Goal: Transaction & Acquisition: Purchase product/service

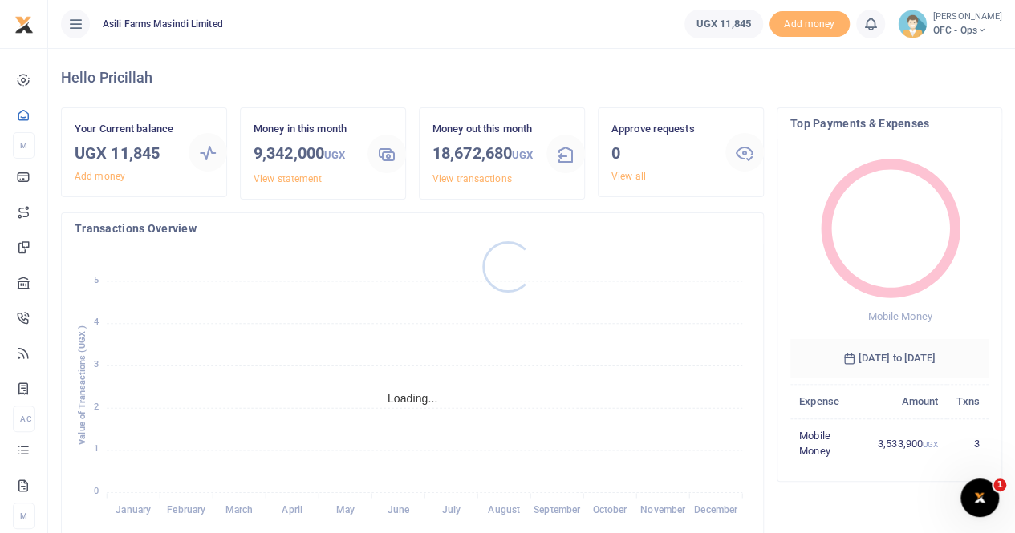
scroll to position [13, 13]
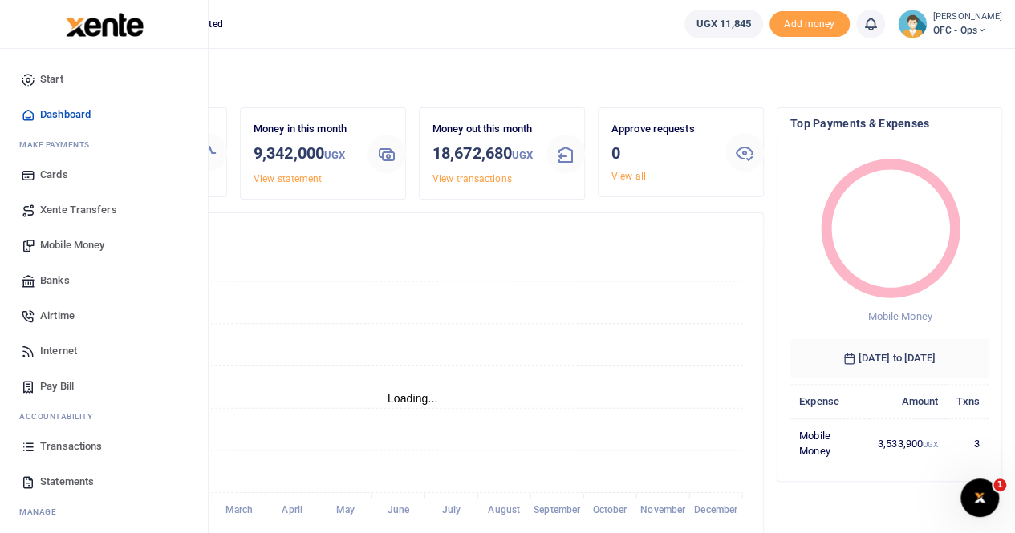
click at [62, 447] on span "Transactions" at bounding box center [71, 447] width 62 height 16
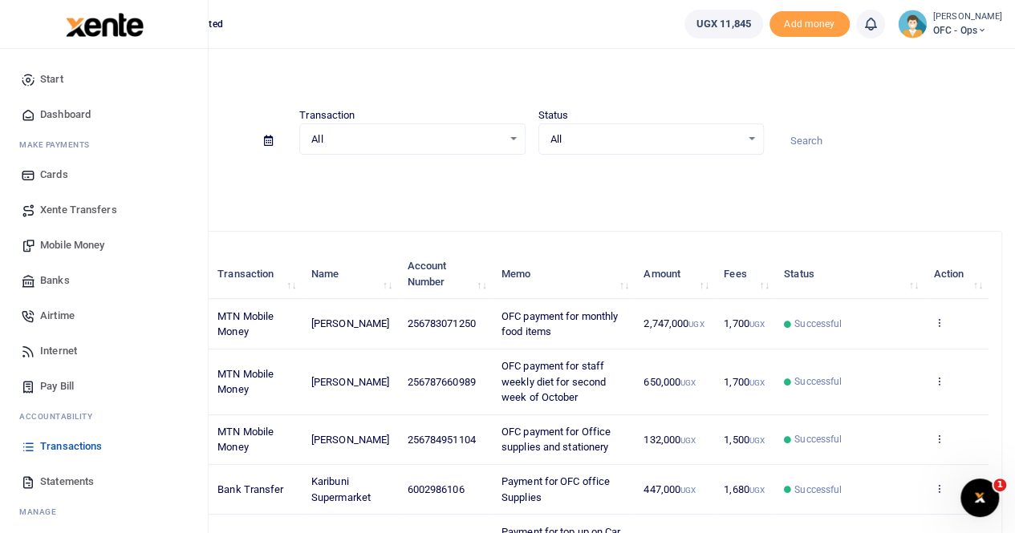
click at [53, 481] on span "Statements" at bounding box center [67, 482] width 54 height 16
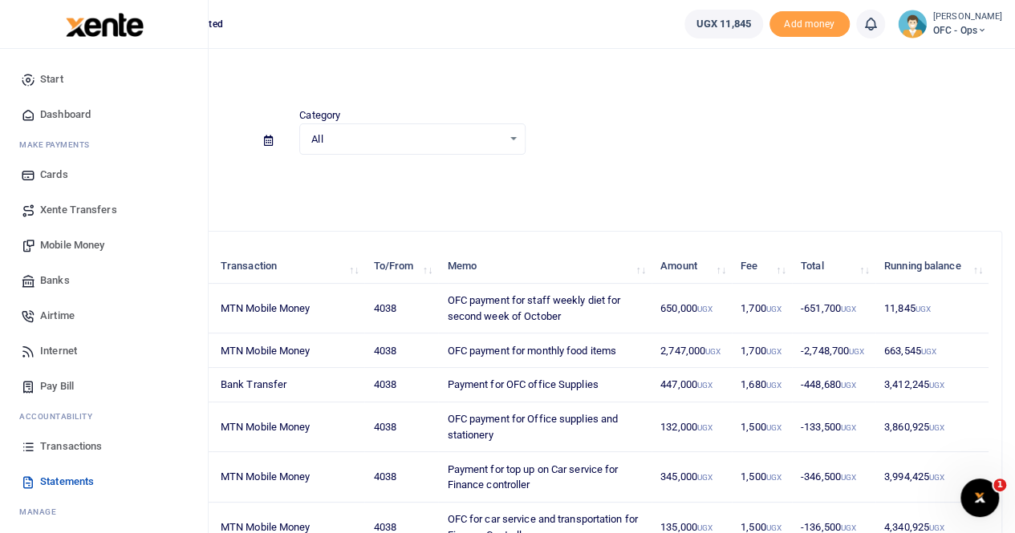
click at [87, 204] on span "Xente Transfers" at bounding box center [78, 210] width 77 height 16
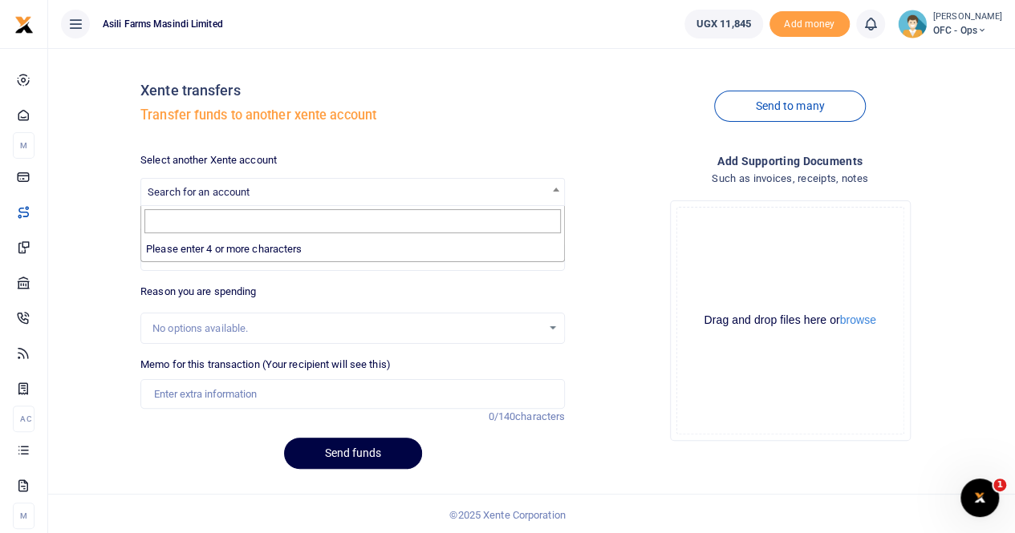
click at [211, 197] on span "Search for an account" at bounding box center [199, 192] width 102 height 12
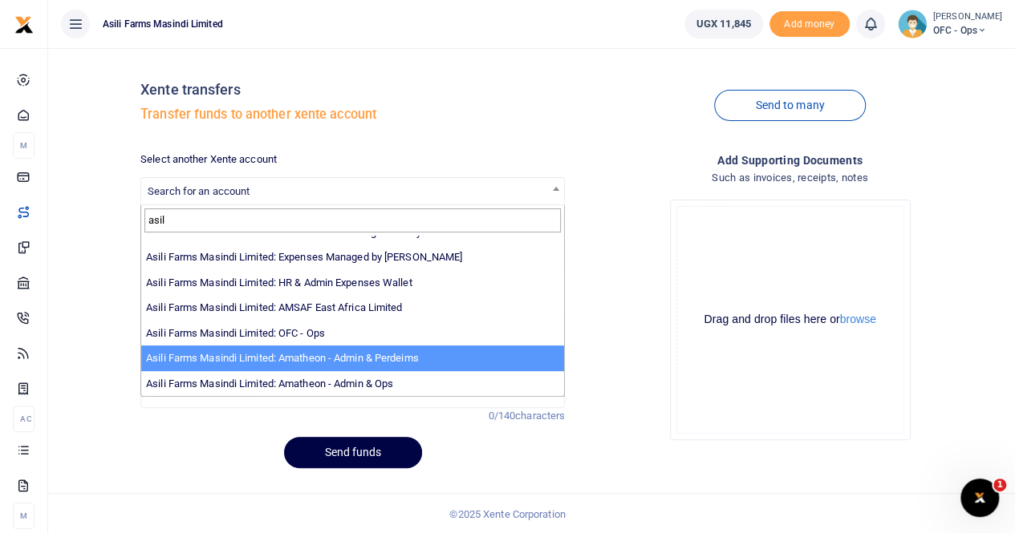
scroll to position [2, 0]
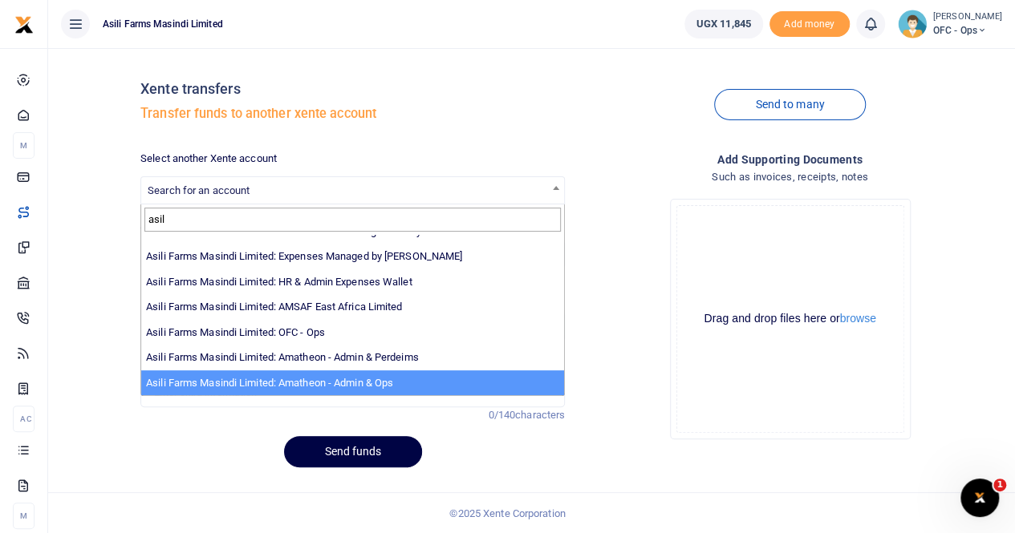
type input "asil"
select select "3989"
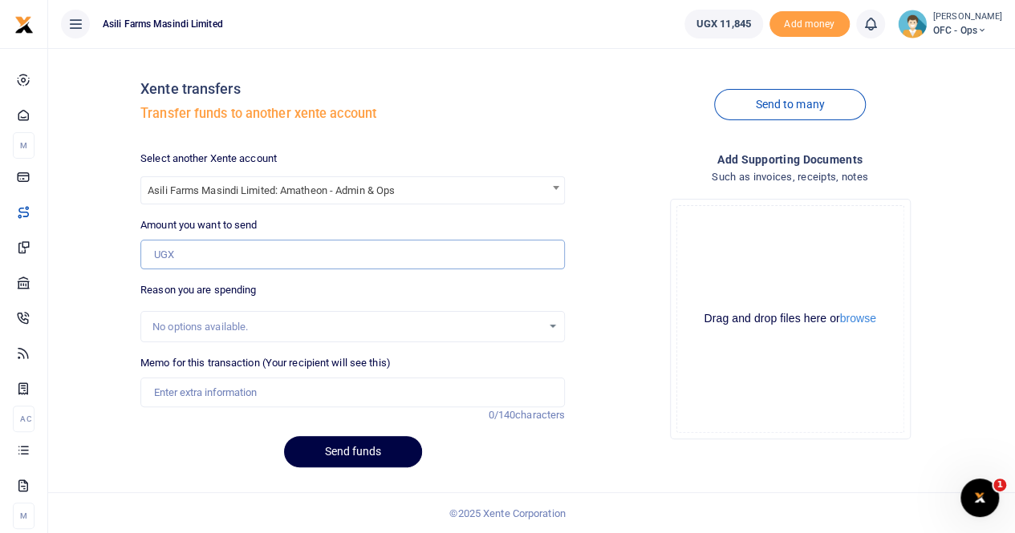
click at [217, 255] on input "Amount you want to send" at bounding box center [352, 255] width 424 height 30
type input "6,786,000"
click at [263, 395] on input "Memo for this transaction (Your recipient will see this)" at bounding box center [352, 393] width 424 height 30
click at [180, 387] on input "Memo for this transaction (Your recipient will see this)" at bounding box center [352, 393] width 424 height 30
paste input "purchase of Materials and labour for residence 1 staff accommodations - Roof re…"
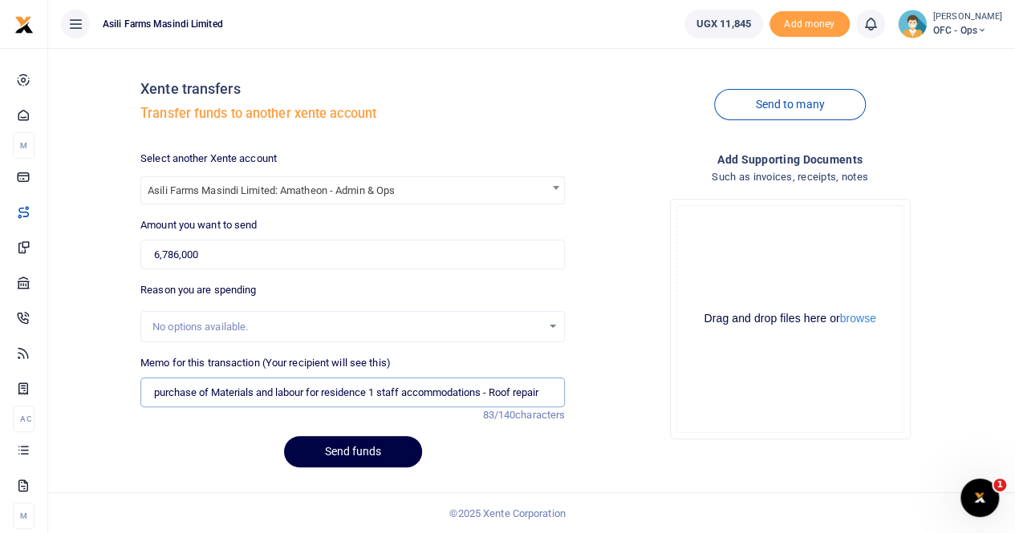
drag, startPoint x: 151, startPoint y: 396, endPoint x: 192, endPoint y: 395, distance: 40.9
click at [152, 397] on input "purchase of Materials and labour for residence 1 staff accommodations - Roof re…" at bounding box center [352, 393] width 424 height 30
click at [157, 395] on input "Payment for purchase of Materials and labour for residence 1 staff accommodatio…" at bounding box center [352, 393] width 424 height 30
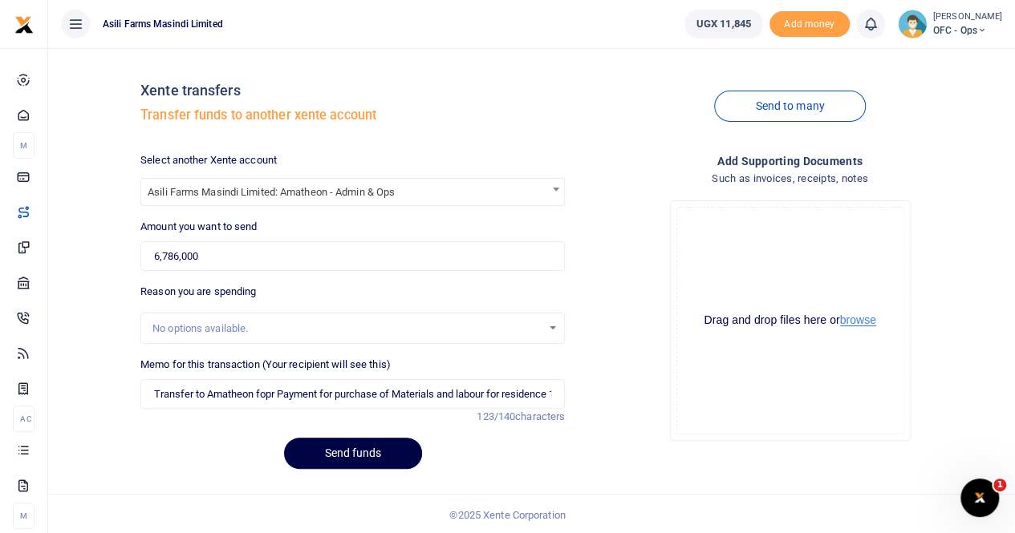
click at [852, 321] on button "browse" at bounding box center [858, 320] width 36 height 12
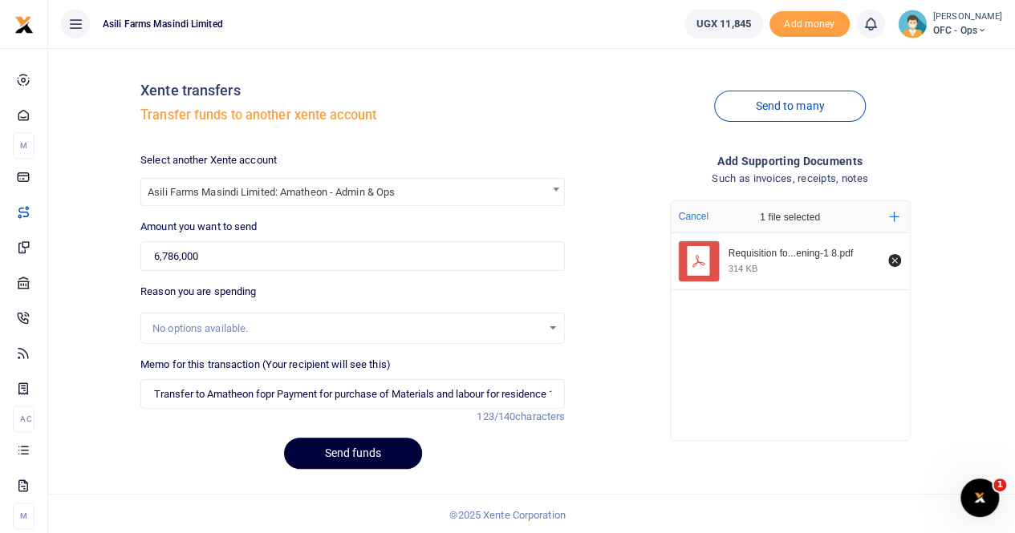
click at [351, 444] on button "Send funds" at bounding box center [353, 453] width 138 height 31
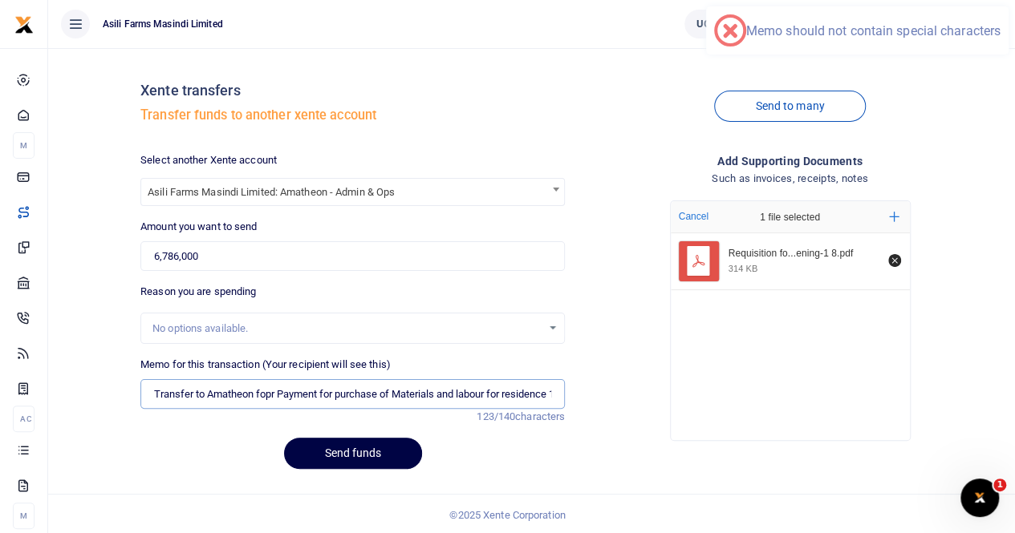
drag, startPoint x: 478, startPoint y: 392, endPoint x: 521, endPoint y: 394, distance: 42.5
click at [479, 392] on input "Transfer to Amatheon fopr Payment for purchase of Materials and labour for resi…" at bounding box center [352, 394] width 424 height 30
drag, startPoint x: 531, startPoint y: 391, endPoint x: 543, endPoint y: 389, distance: 12.1
click at [532, 391] on input "Transfer to Amatheon fopr Payment for purchase of Materials and labour for resi…" at bounding box center [352, 394] width 424 height 30
click at [553, 392] on input "Transfer to Amatheon fopr Payment for purchase of Materials and labour for resi…" at bounding box center [352, 394] width 424 height 30
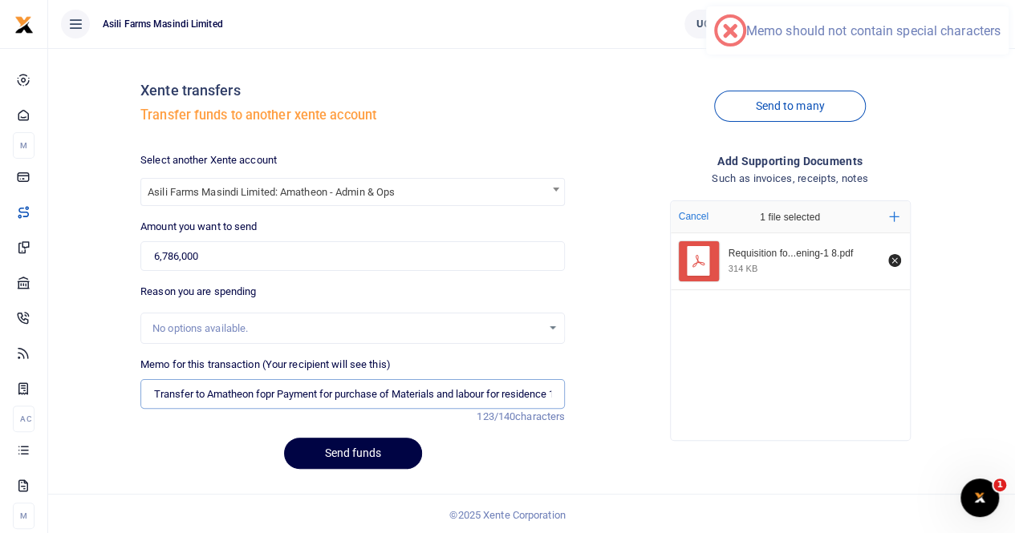
click at [154, 392] on input "Transfer to Amatheon fopr Payment for purchase of Materials and labour for resi…" at bounding box center [352, 394] width 424 height 30
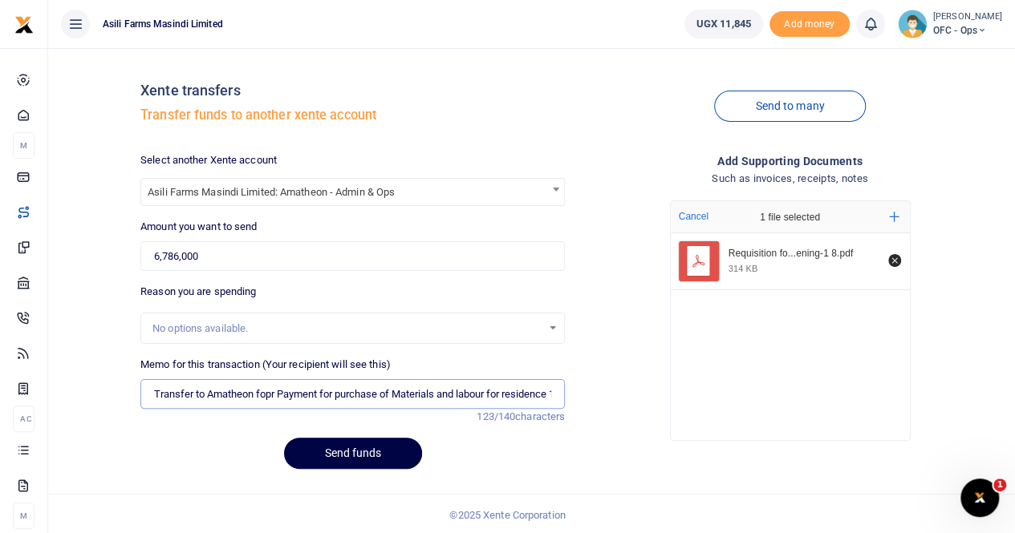
click at [160, 393] on input "Transfer to Amatheon fopr Payment for purchase of Materials and labour for resi…" at bounding box center [352, 394] width 424 height 30
click at [548, 392] on input "Transfer to Amatheon fopr Payment for purchase of Materials and labour for resi…" at bounding box center [352, 394] width 424 height 30
click at [554, 395] on input "Transfer to Amatheon fopr Payment for purchase of Materials and labour for resi…" at bounding box center [352, 394] width 424 height 30
click at [497, 392] on input "Transfer to Amatheon fopr Payment for purchase of Materials and labour for resi…" at bounding box center [352, 394] width 424 height 30
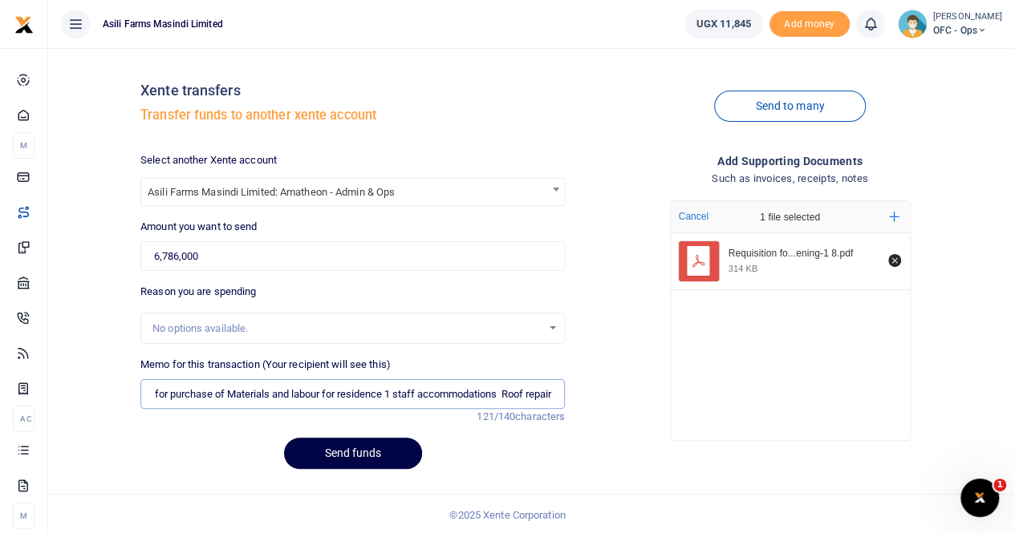
scroll to position [0, 176]
click at [553, 395] on input "Transfer to Amatheon fopr Payment for purchase of Materials and labour for resi…" at bounding box center [352, 394] width 424 height 30
type input "Transfer to Amatheon fopr Payment for purchase of Materials and labour for resi…"
click at [885, 280] on div "Requisition fo...ening-1 8.pdf 314 KB" at bounding box center [790, 261] width 239 height 57
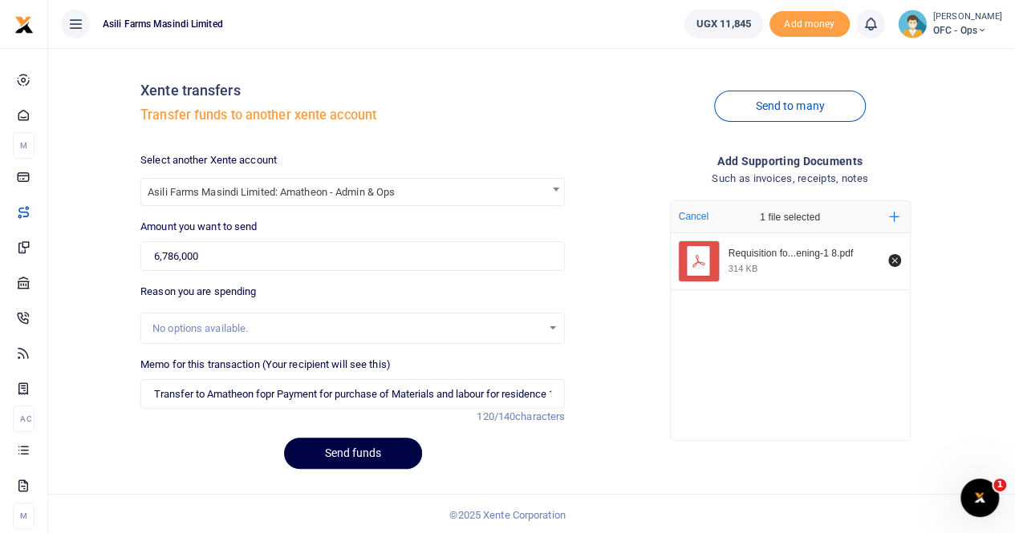
drag, startPoint x: 733, startPoint y: 312, endPoint x: 754, endPoint y: 290, distance: 30.6
click at [734, 312] on div "Requisition fo...ening-1 8.pdf 314 KB" at bounding box center [790, 332] width 239 height 199
click at [895, 216] on icon "Add more files" at bounding box center [894, 217] width 10 height 10
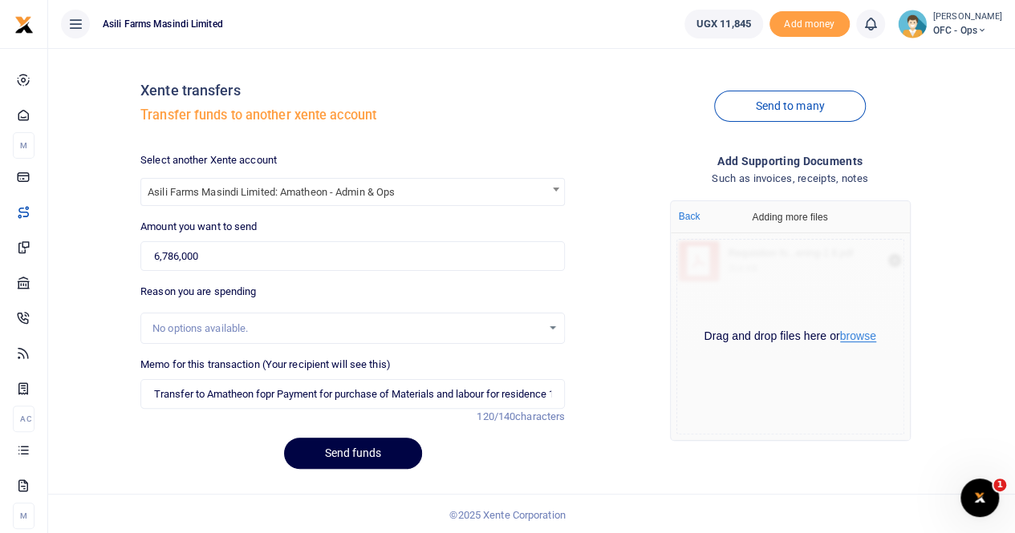
click at [853, 338] on button "browse" at bounding box center [858, 336] width 36 height 12
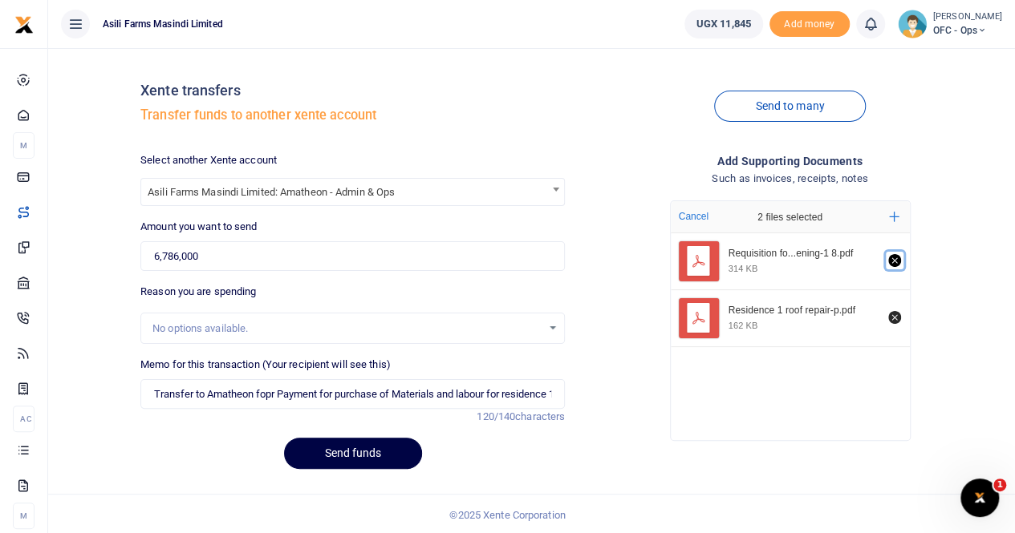
click at [894, 260] on icon "Remove file" at bounding box center [894, 261] width 6 height 6
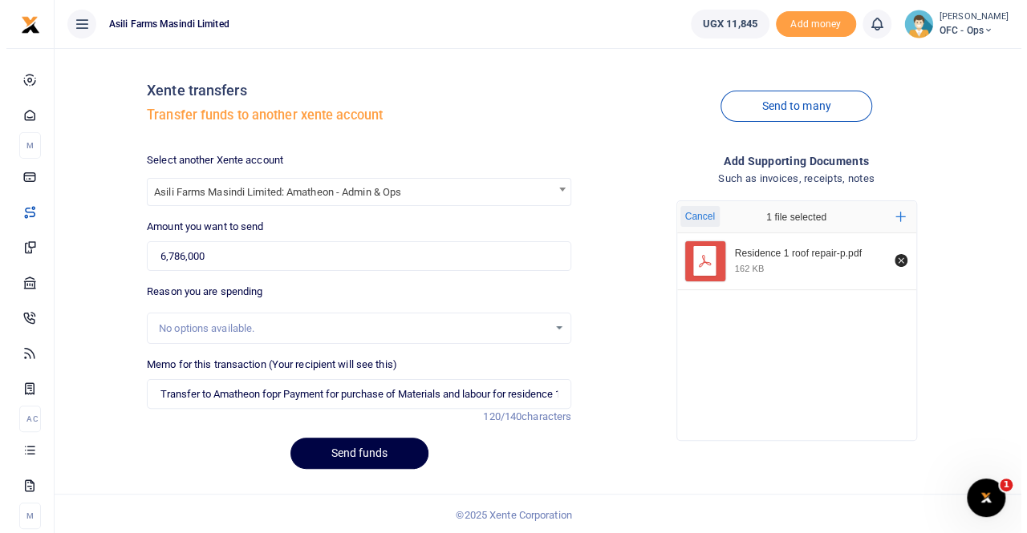
scroll to position [2, 0]
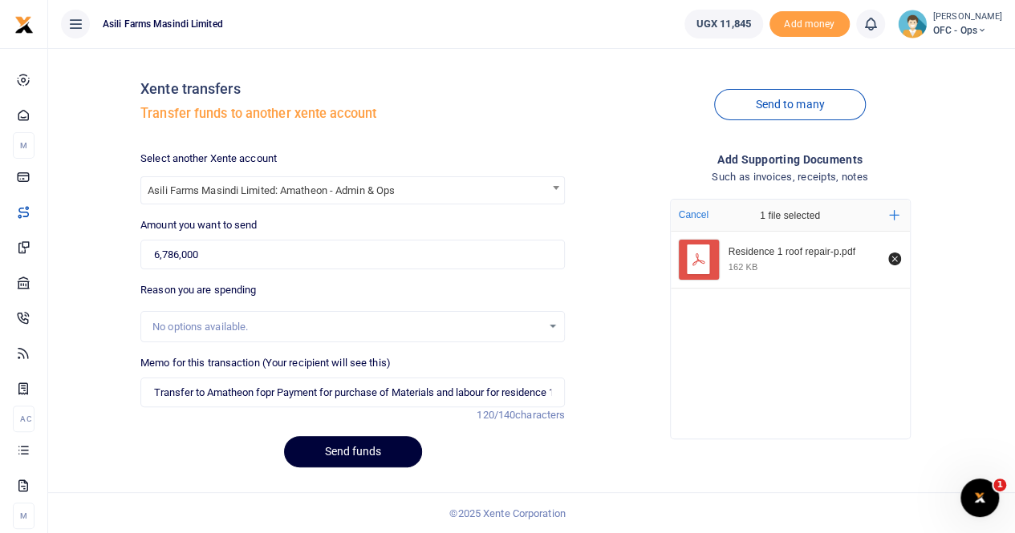
click at [338, 447] on button "Send funds" at bounding box center [353, 451] width 138 height 31
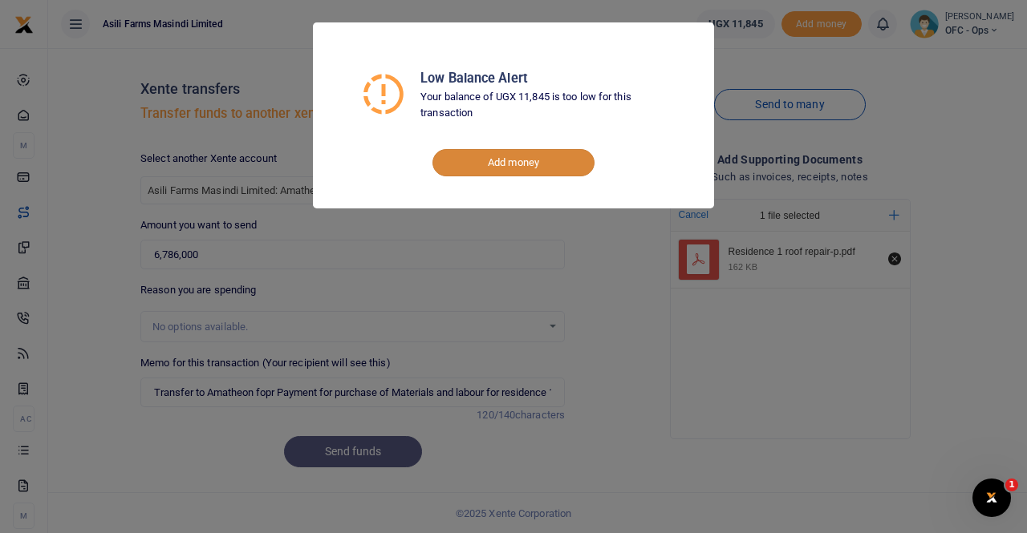
click at [492, 161] on link "Add money" at bounding box center [513, 162] width 162 height 27
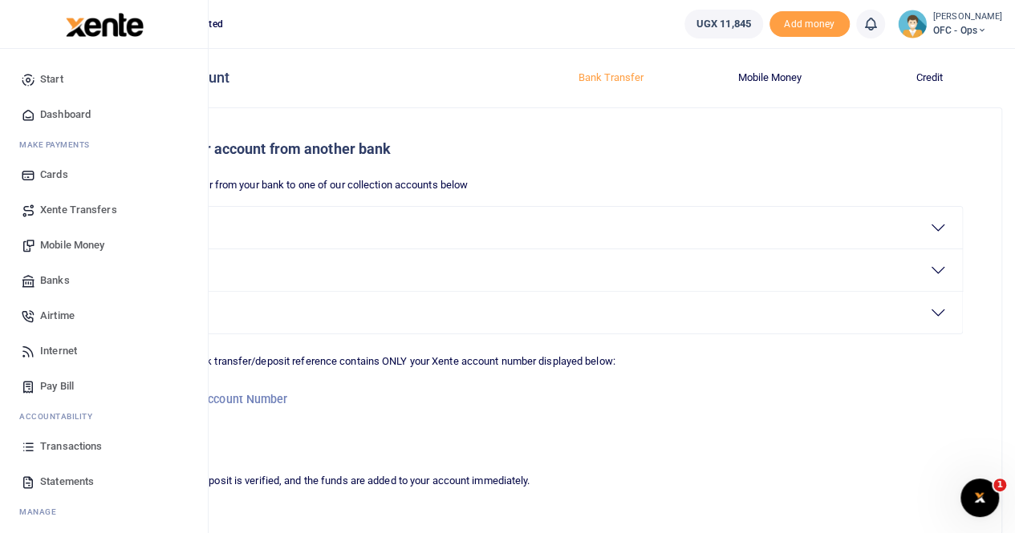
click at [70, 444] on span "Transactions" at bounding box center [71, 447] width 62 height 16
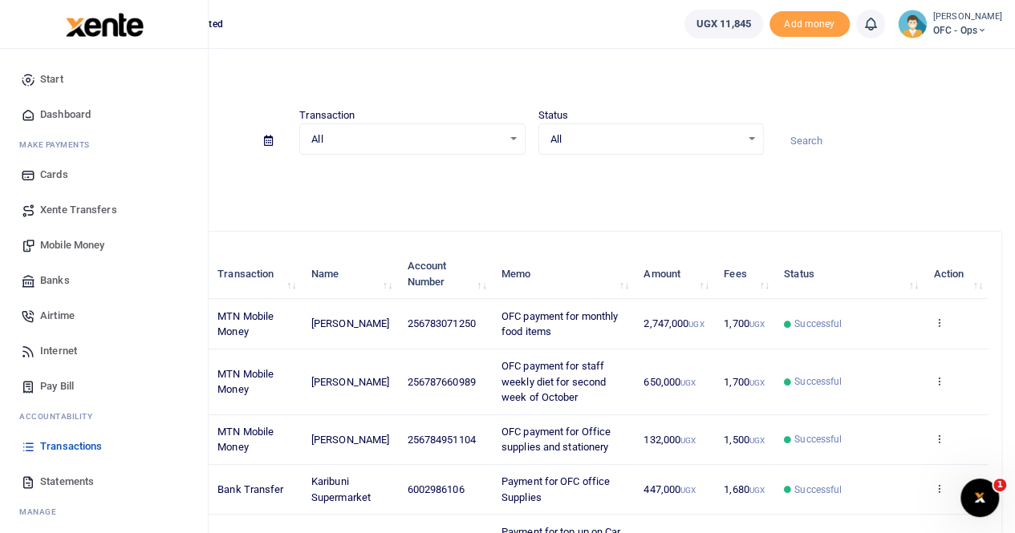
click at [71, 483] on span "Statements" at bounding box center [67, 482] width 54 height 16
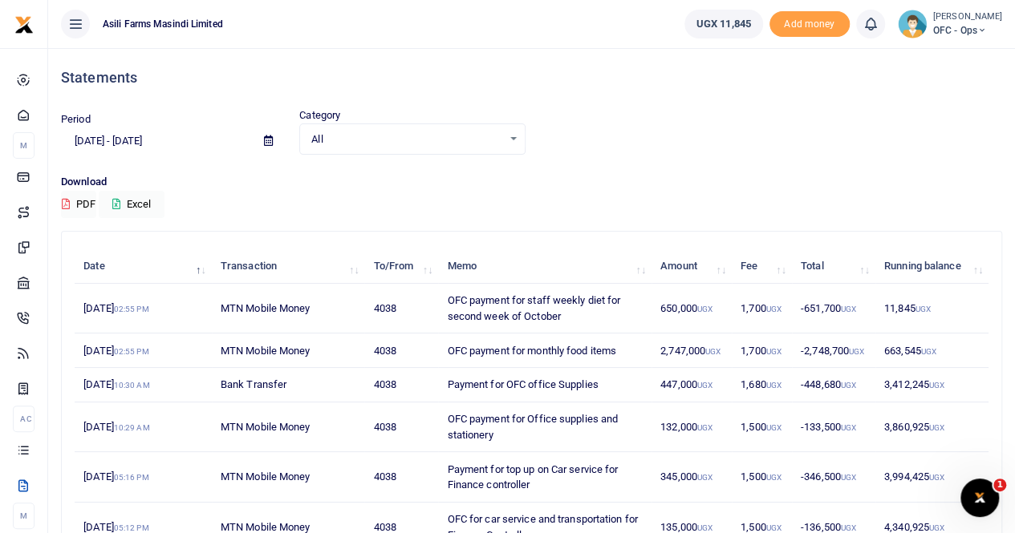
click at [982, 15] on small "[PERSON_NAME]" at bounding box center [967, 17] width 69 height 14
click at [935, 58] on link "Switch accounts" at bounding box center [938, 58] width 127 height 22
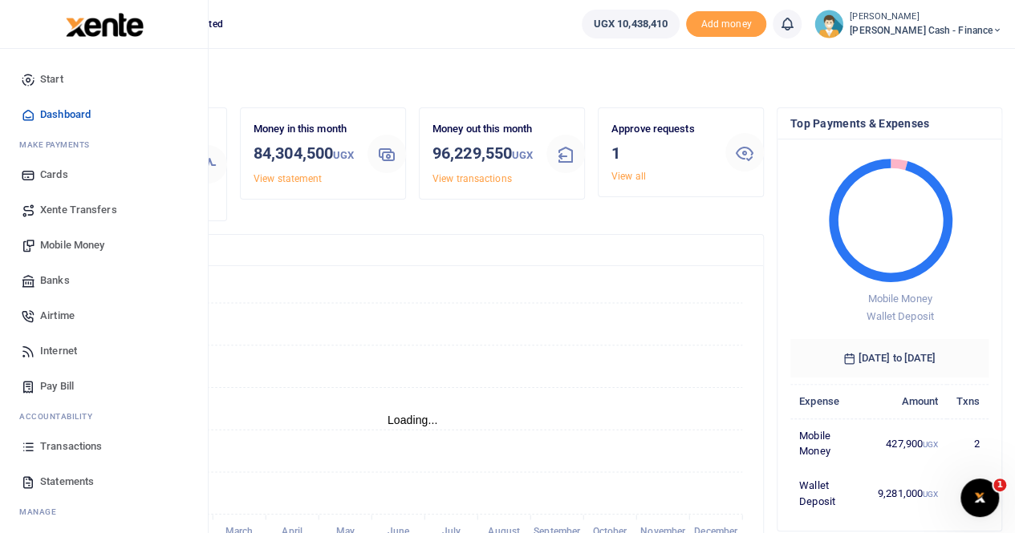
scroll to position [13, 13]
click at [85, 205] on span "Xente Transfers" at bounding box center [78, 210] width 77 height 16
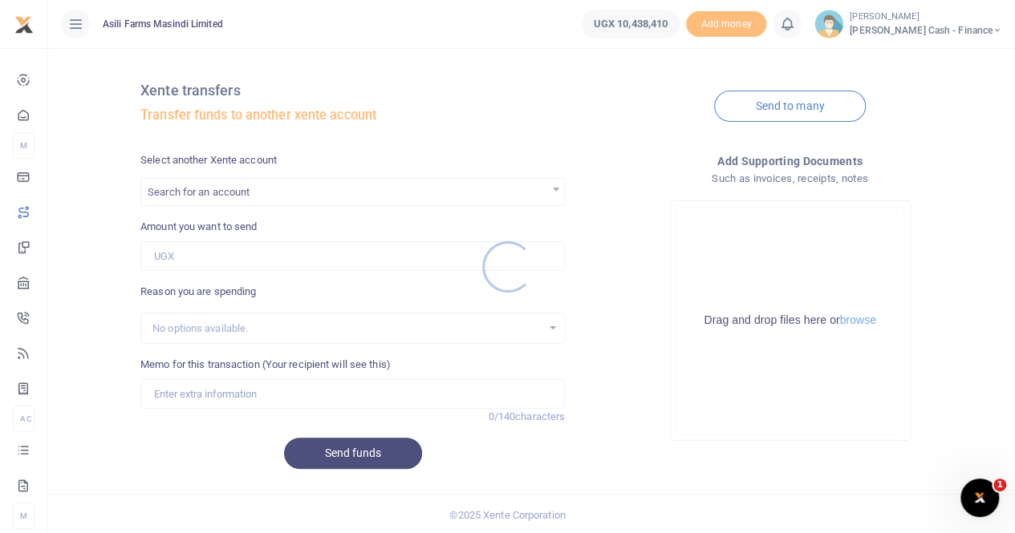
click at [206, 188] on div at bounding box center [507, 266] width 1015 height 533
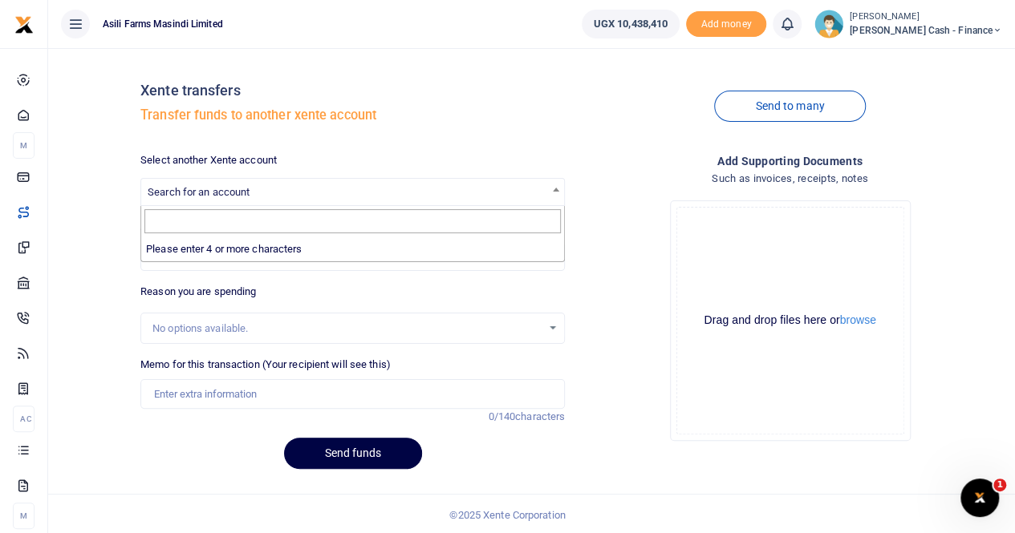
click at [203, 189] on span "Search for an account" at bounding box center [199, 192] width 102 height 12
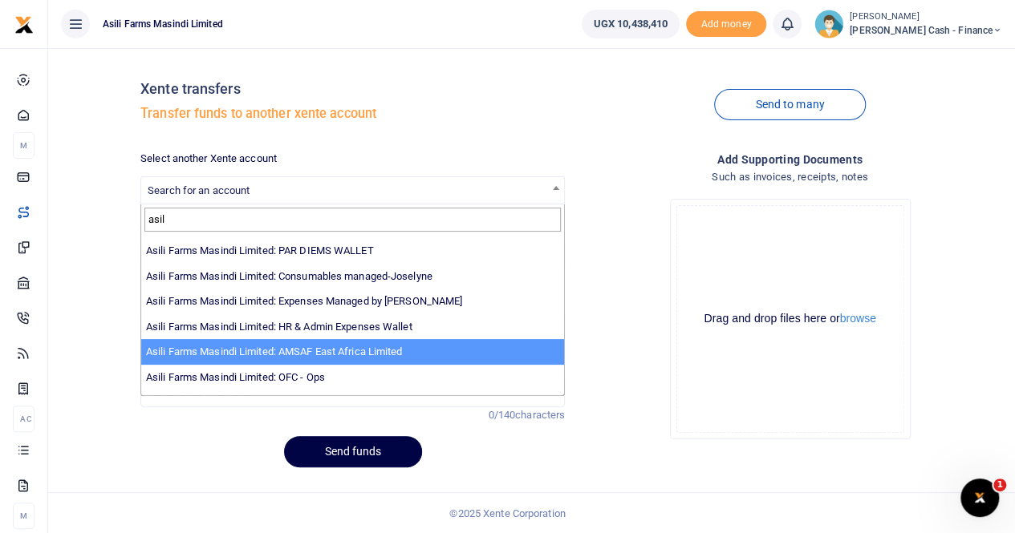
scroll to position [117, 0]
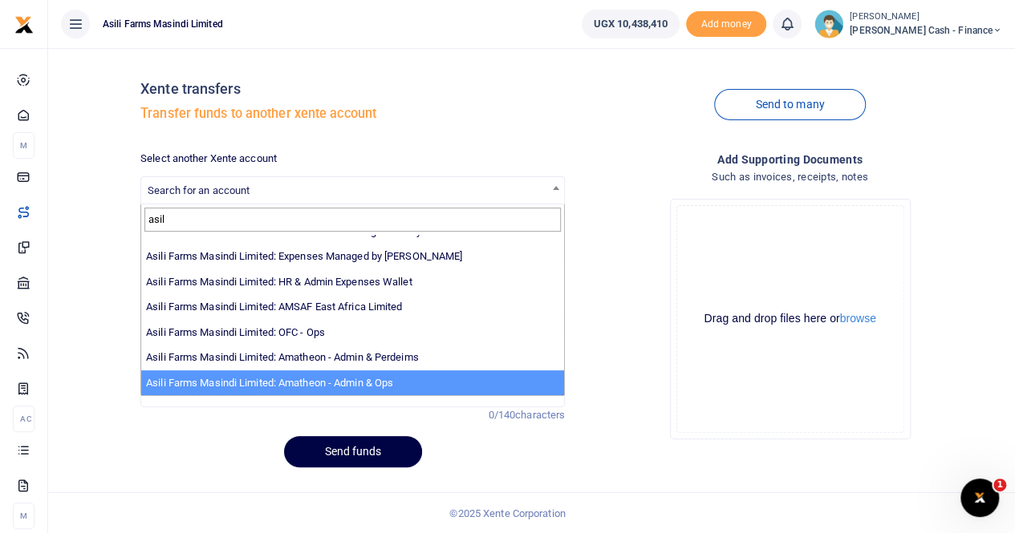
type input "asil"
select select "3989"
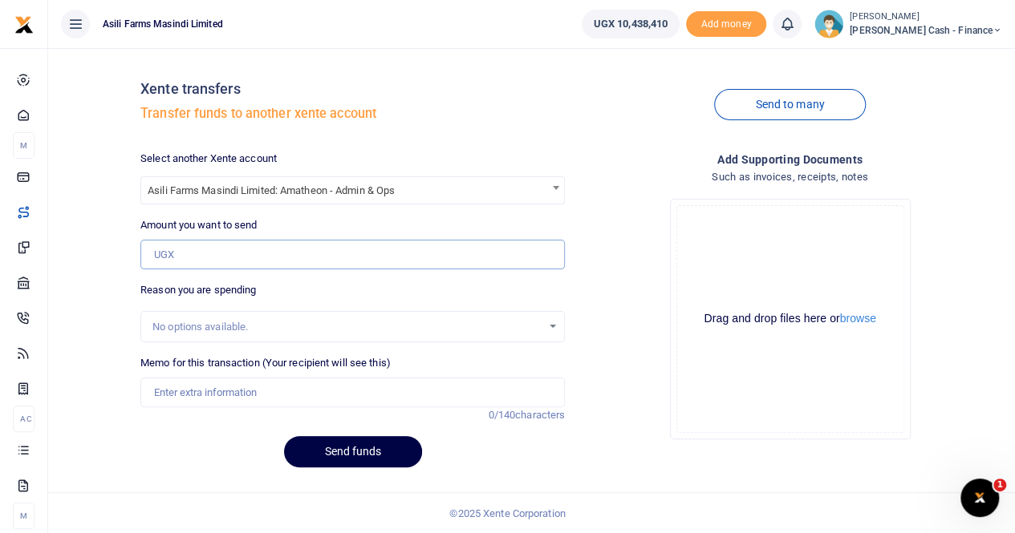
click at [207, 253] on input "Amount you want to send" at bounding box center [352, 255] width 424 height 30
type input "6,786,000"
click at [181, 391] on input "Memo for this transaction (Your recipient will see this)" at bounding box center [352, 393] width 424 height 30
paste input "purchase of Materials and labour for residence 1 staff accommodations - Roof re…"
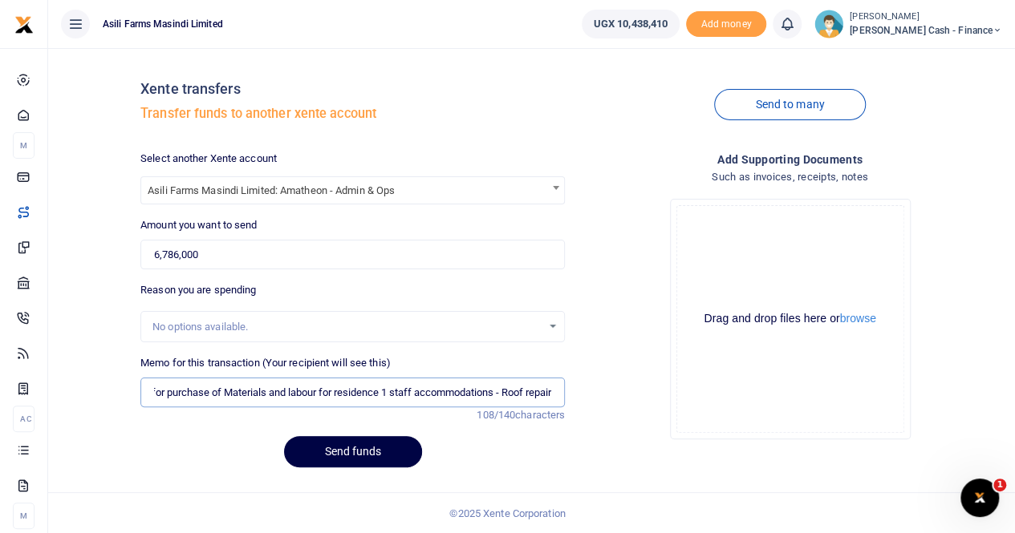
scroll to position [0, 0]
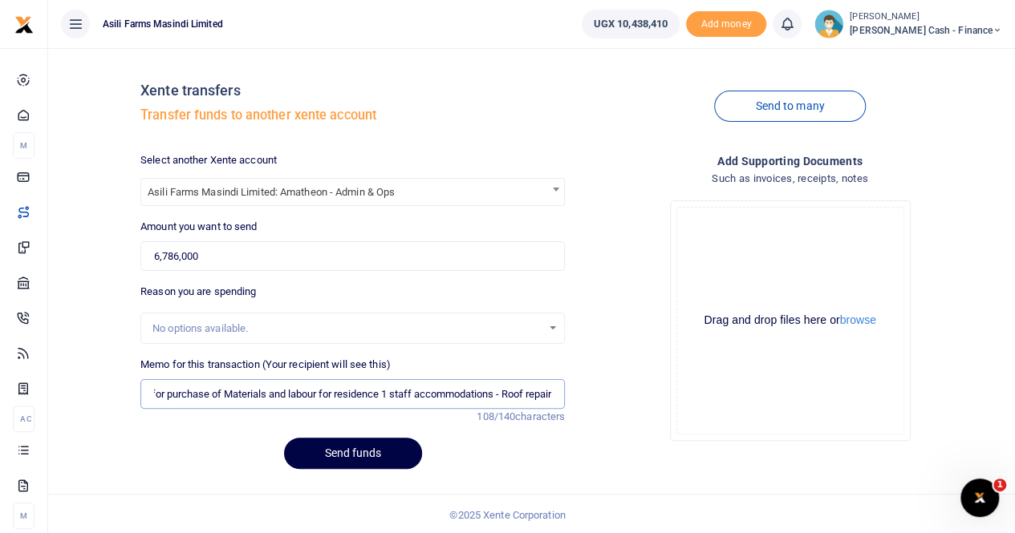
click at [555, 393] on input "Transfer to Amatheon for purchase of Materials and labour for residence 1 staff…" at bounding box center [352, 394] width 424 height 30
click at [499, 391] on input "Transfer to Amatheon for purchase of Materials and labour for residence 1 staff…" at bounding box center [352, 394] width 424 height 30
click at [152, 389] on input "Transfer to Amatheon for purchase of Materials and labour for residence 1 staff…" at bounding box center [352, 394] width 424 height 30
type input "Transfer to Amatheon for purchase of Materials and labour for residence 1 staff…"
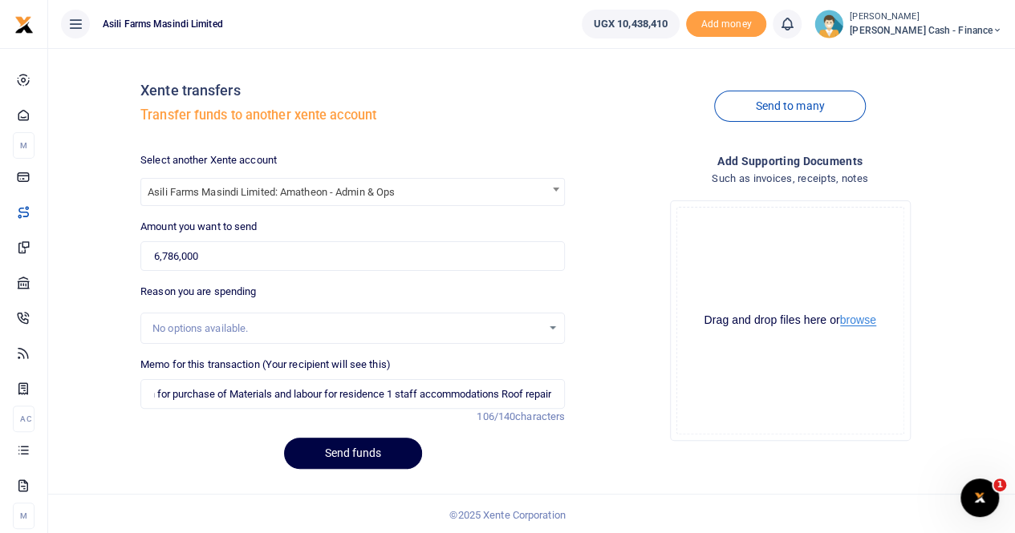
scroll to position [0, 0]
click at [869, 322] on button "browse" at bounding box center [858, 320] width 36 height 12
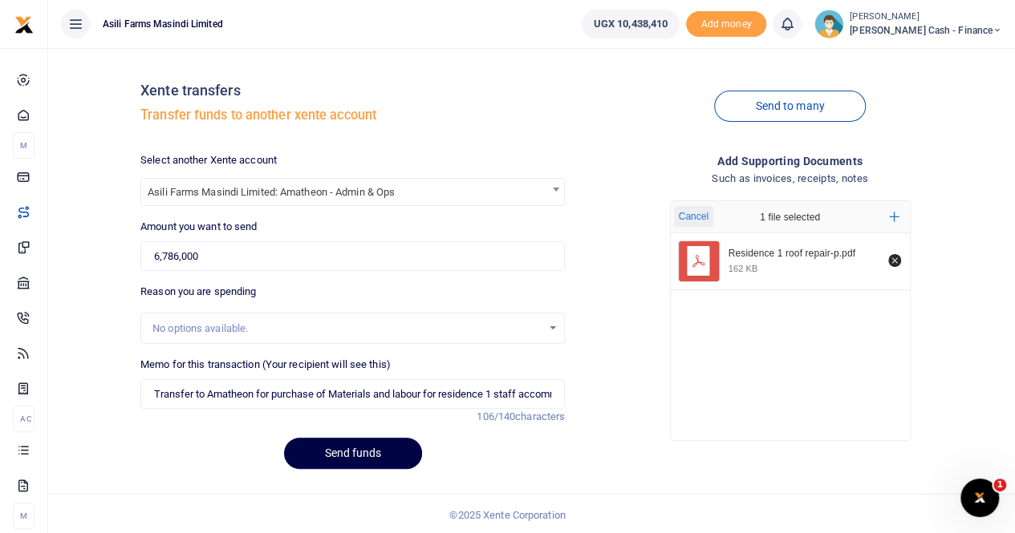
scroll to position [2, 0]
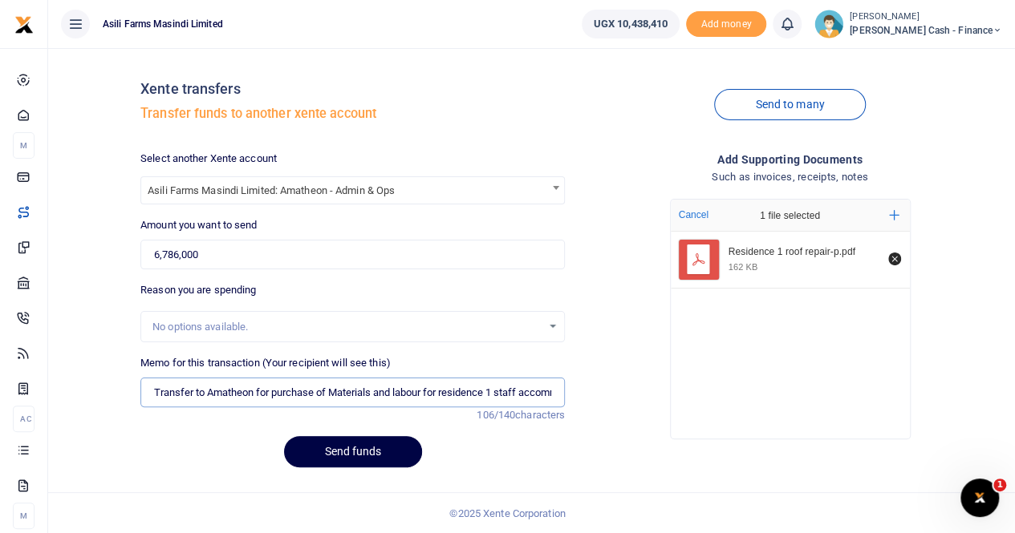
click at [154, 389] on input "Transfer to Amatheon for purchase of Materials and labour for residence 1 staff…" at bounding box center [352, 393] width 424 height 30
click at [229, 397] on input "Transfer to Amatheon for purchase of Materials and labour for residence 1 staff…" at bounding box center [352, 393] width 424 height 30
click at [306, 392] on input "Transfer to Amatheon for purchase of Materials and labour for residence 1 staff…" at bounding box center [352, 393] width 424 height 30
click at [359, 391] on input "Transfer to Amatheon for purchase of Materials and labour for residence 1 staff…" at bounding box center [352, 393] width 424 height 30
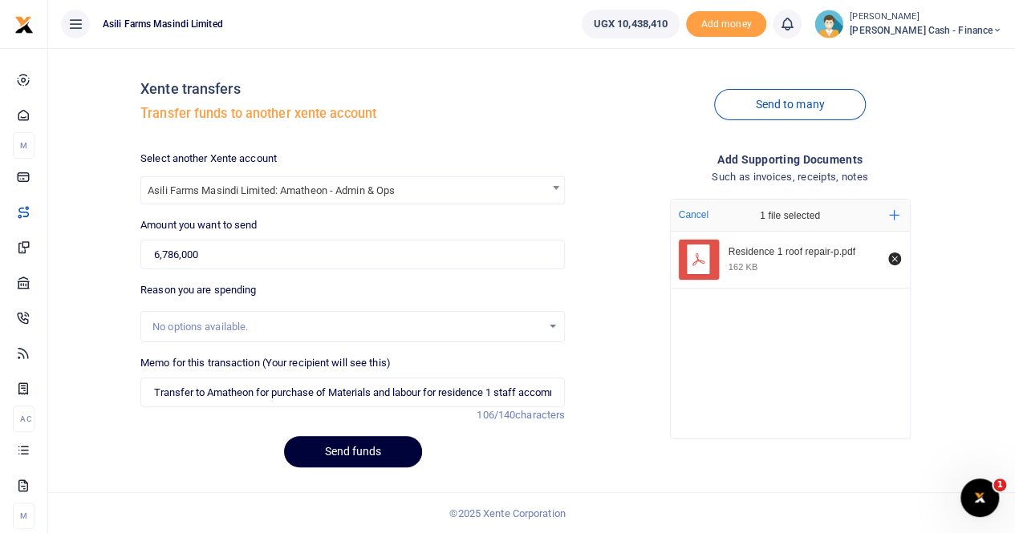
click at [330, 444] on button "Send funds" at bounding box center [353, 451] width 138 height 31
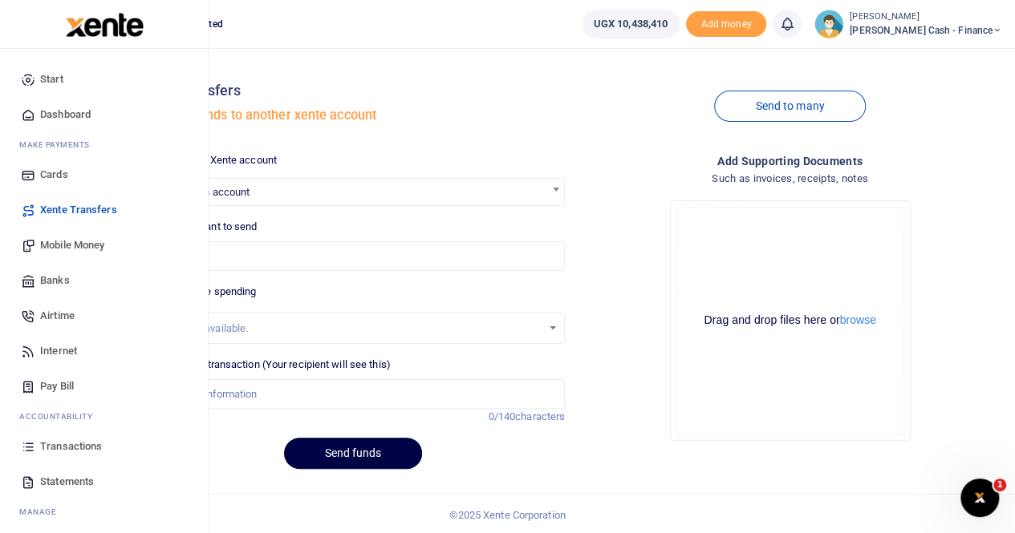
click at [81, 450] on span "Transactions" at bounding box center [71, 447] width 62 height 16
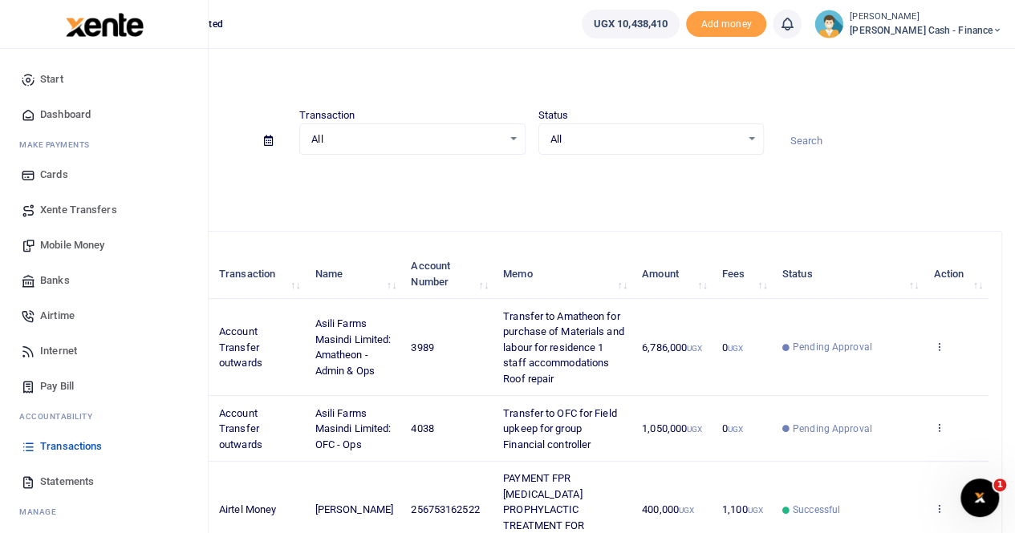
click at [67, 246] on span "Mobile Money" at bounding box center [72, 245] width 64 height 16
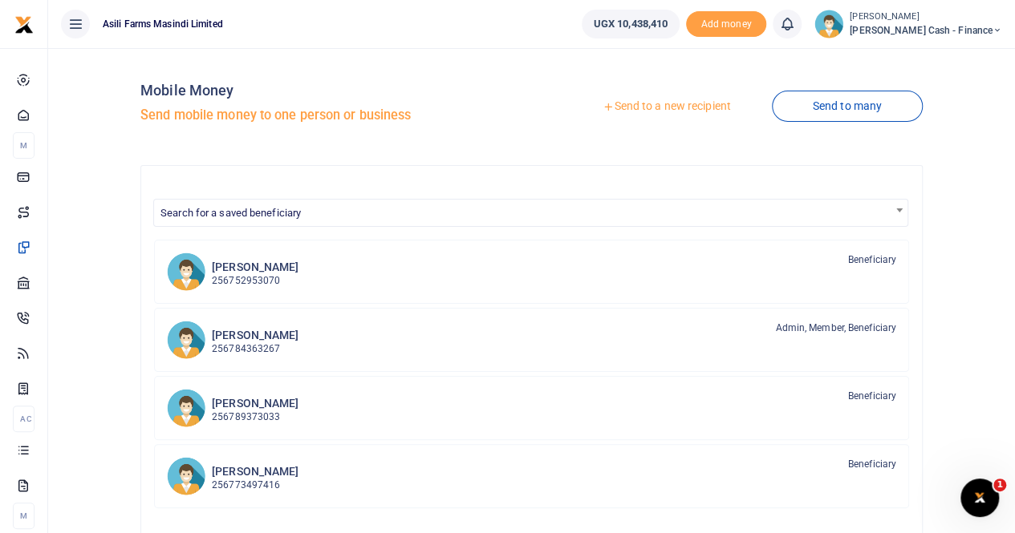
click at [643, 107] on link "Send to a new recipient" at bounding box center [665, 106] width 209 height 29
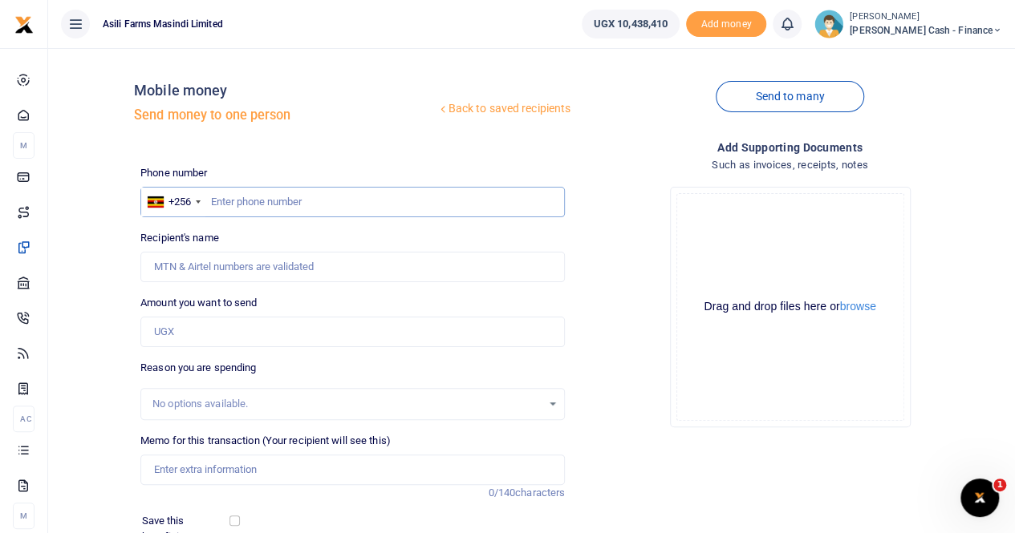
click at [226, 196] on input "text" at bounding box center [352, 202] width 424 height 30
paste input "0772446572"
type input "0772446572"
type input "Luyiga Ronald"
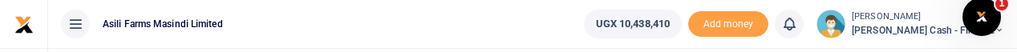
type input "0772446572"
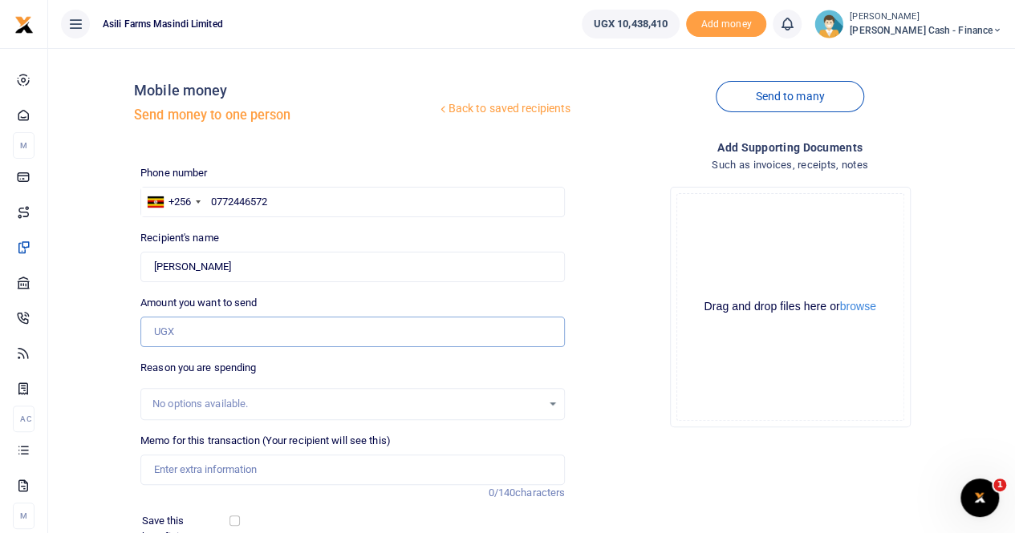
click at [168, 326] on input "Amount you want to send" at bounding box center [352, 332] width 424 height 30
paste input "325,000"
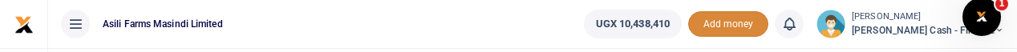
type input "325,000"
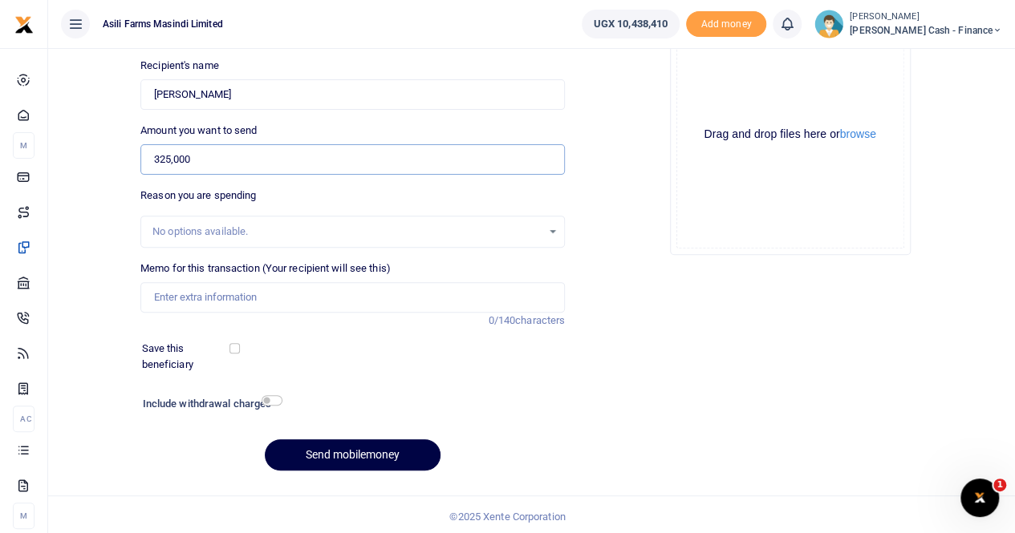
scroll to position [175, 0]
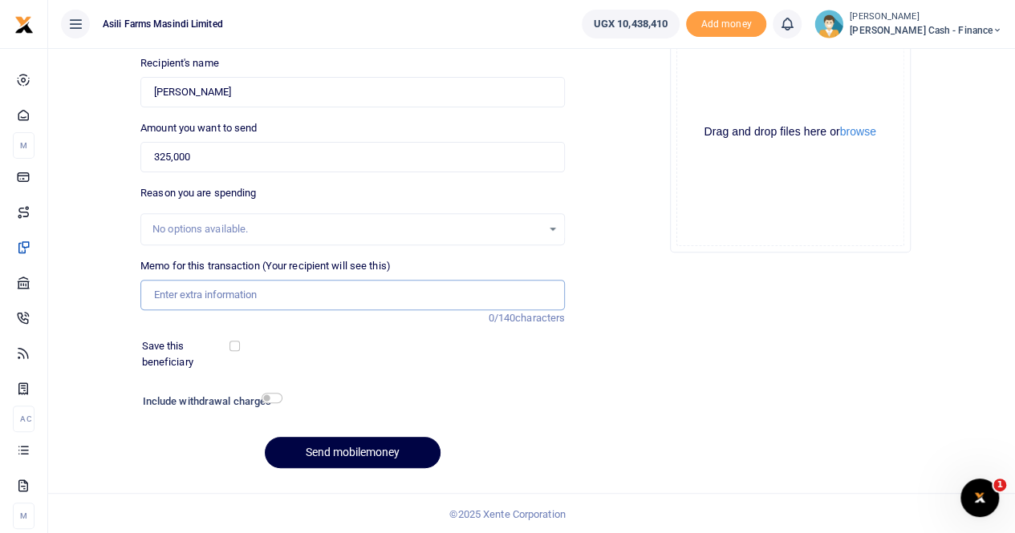
click at [201, 285] on input "Memo for this transaction (Your recipient will see this)" at bounding box center [352, 295] width 424 height 30
paste input "Per diem for Ronald"
drag, startPoint x: 151, startPoint y: 292, endPoint x: 241, endPoint y: 294, distance: 89.8
click at [151, 291] on input "Per diem for Ronald" at bounding box center [352, 295] width 424 height 30
click at [217, 294] on input "Payment Per diem for Ronald" at bounding box center [352, 295] width 424 height 30
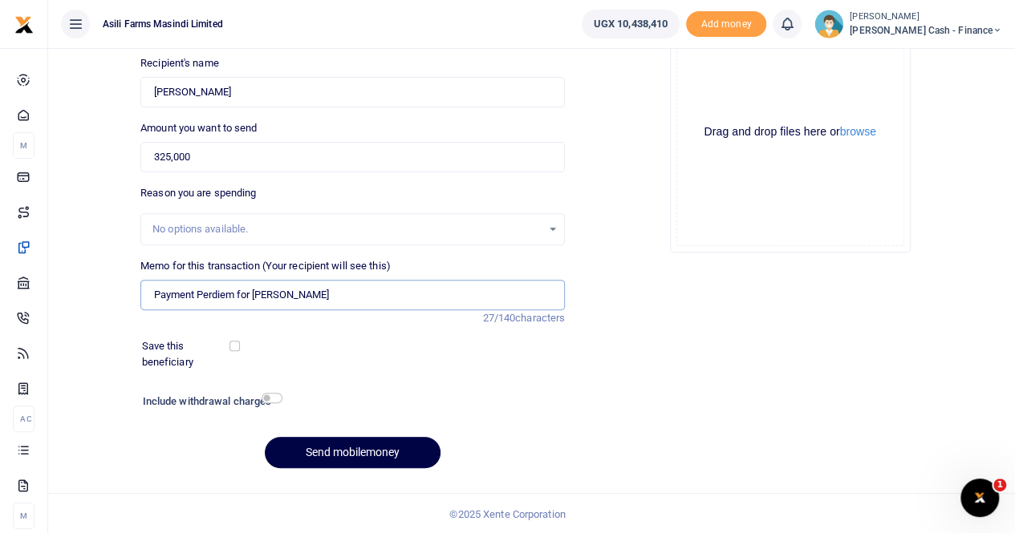
click at [200, 294] on input "Payment Perdiem for Ronald" at bounding box center [352, 295] width 424 height 30
click at [367, 289] on input "Payment for Perdiem for Ronald" at bounding box center [352, 295] width 424 height 30
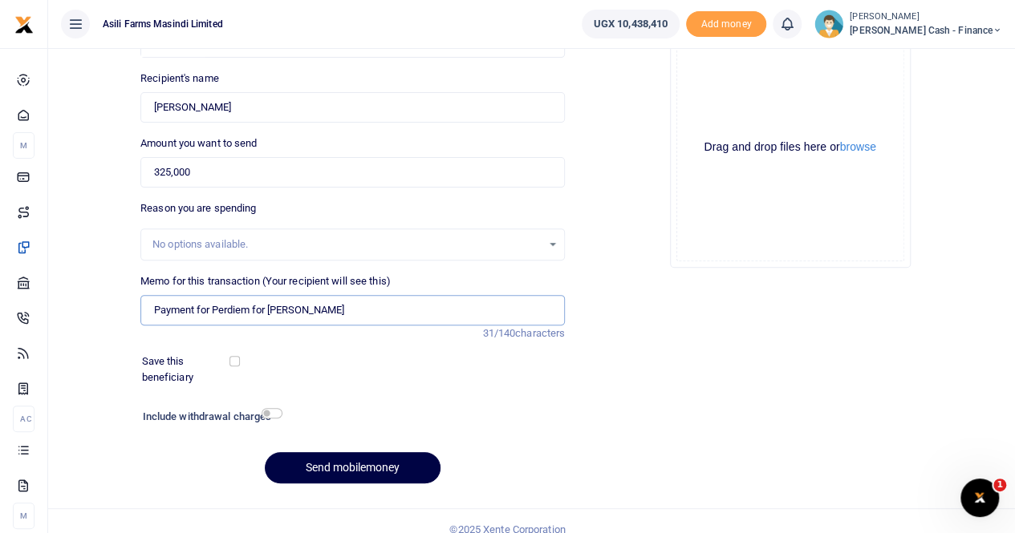
scroll to position [160, 0]
click at [861, 154] on div "Drag and drop files here or browse Powered by Uppy" at bounding box center [790, 147] width 228 height 228
click at [864, 148] on button "browse" at bounding box center [858, 146] width 36 height 12
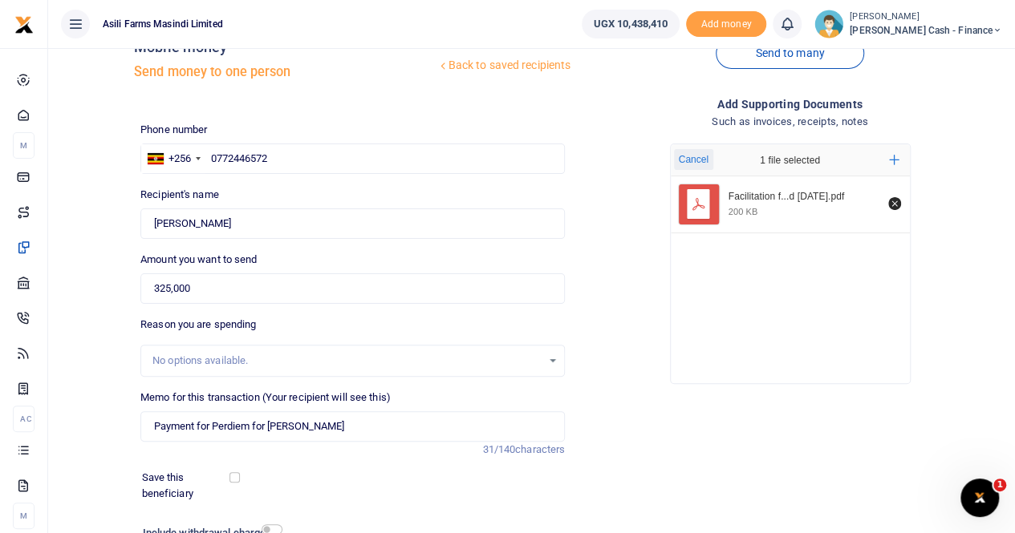
scroll to position [80, 0]
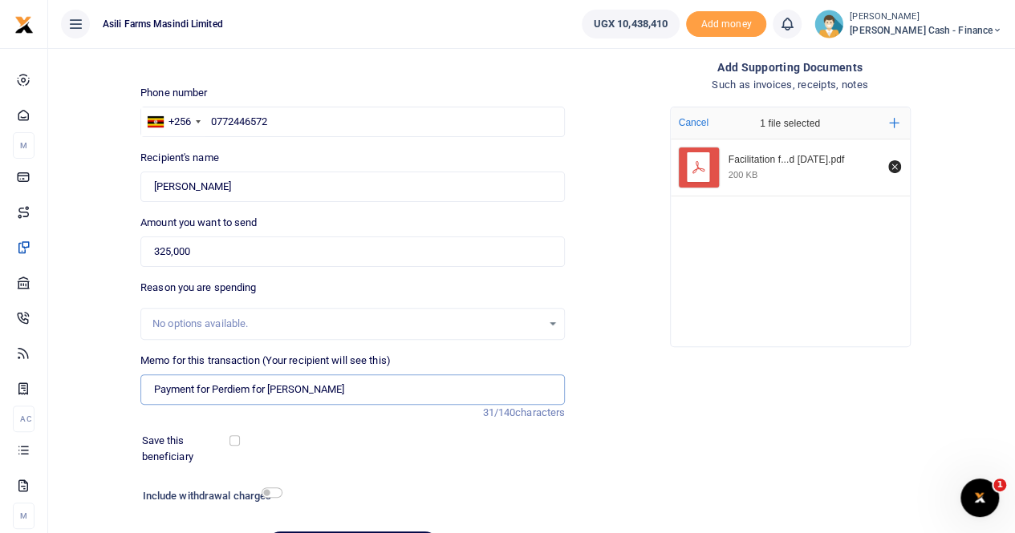
click at [317, 391] on input "Payment for Perdiem for Ronald" at bounding box center [352, 390] width 424 height 30
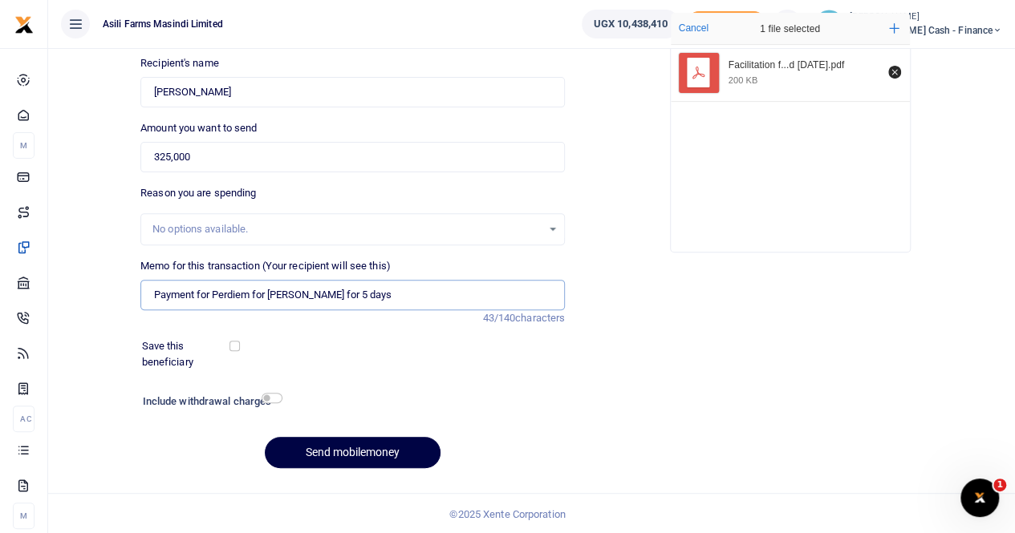
scroll to position [175, 0]
type input "Payment for Perdiem for Ronald for 5 days"
click at [346, 455] on button "Send mobilemoney" at bounding box center [353, 452] width 176 height 31
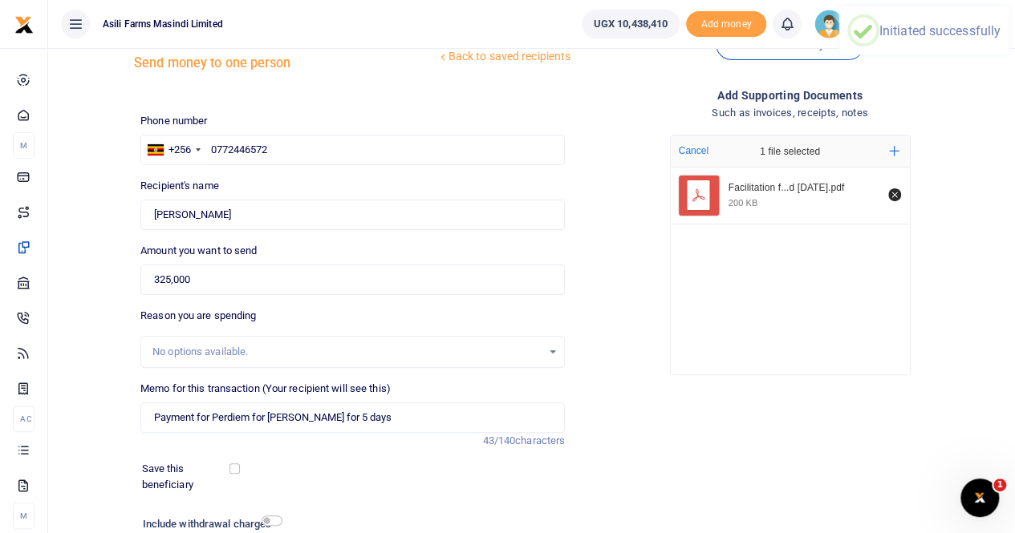
scroll to position [0, 0]
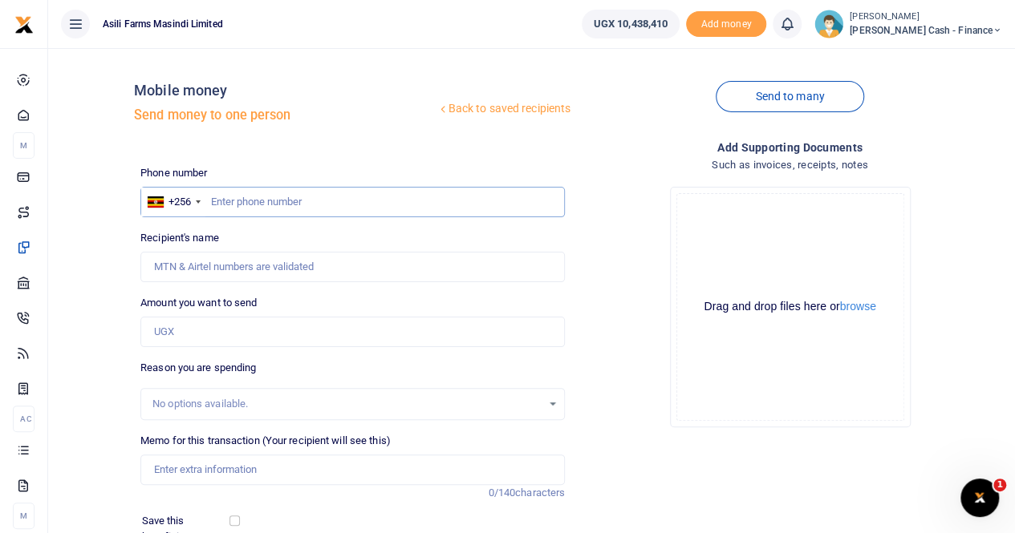
click at [221, 197] on input "text" at bounding box center [352, 202] width 424 height 30
paste input "0782730373"
type input "0782730373"
type input "[PERSON_NAME]"
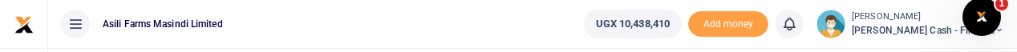
type input "0782730373"
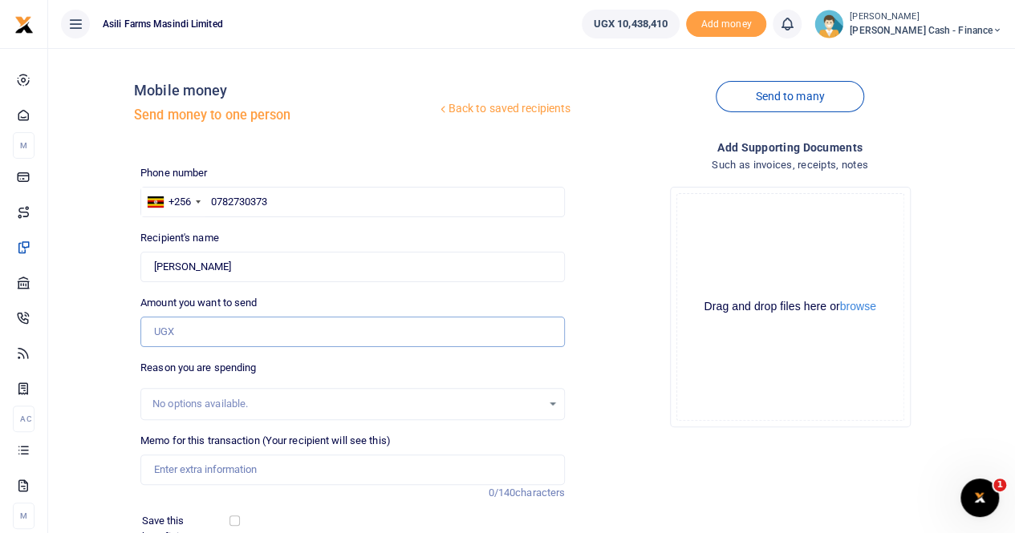
click at [188, 337] on input "Amount you want to send" at bounding box center [352, 332] width 424 height 30
paste input "780,000"
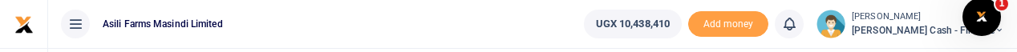
type input "780,000"
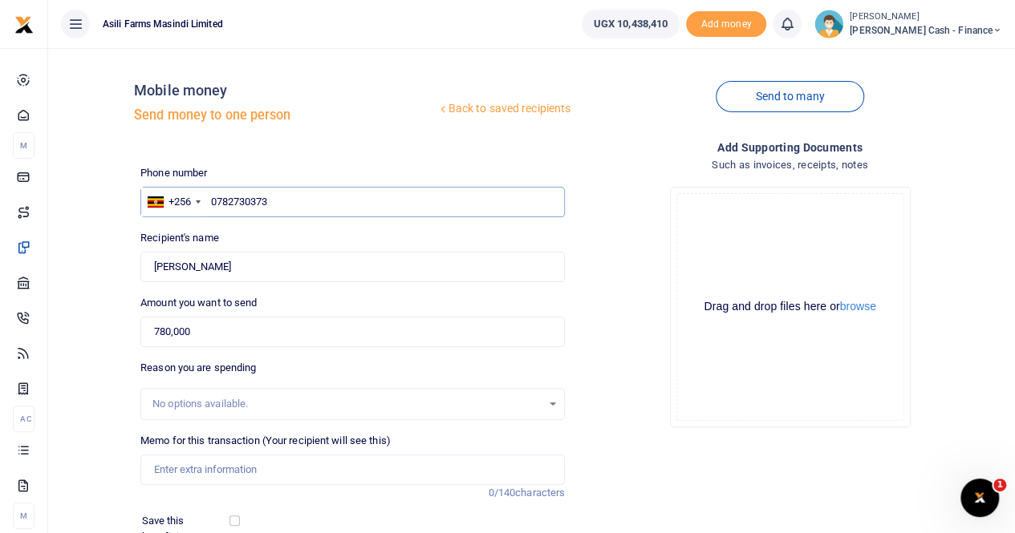
click at [295, 205] on input "0782730373" at bounding box center [352, 202] width 424 height 30
drag, startPoint x: 295, startPoint y: 205, endPoint x: 201, endPoint y: 203, distance: 94.7
click at [201, 203] on div "+256 [GEOGRAPHIC_DATA] [PHONE_NUMBER]" at bounding box center [352, 202] width 424 height 30
click at [271, 262] on input "Found" at bounding box center [352, 267] width 424 height 30
drag, startPoint x: 234, startPoint y: 264, endPoint x: 75, endPoint y: 265, distance: 159.6
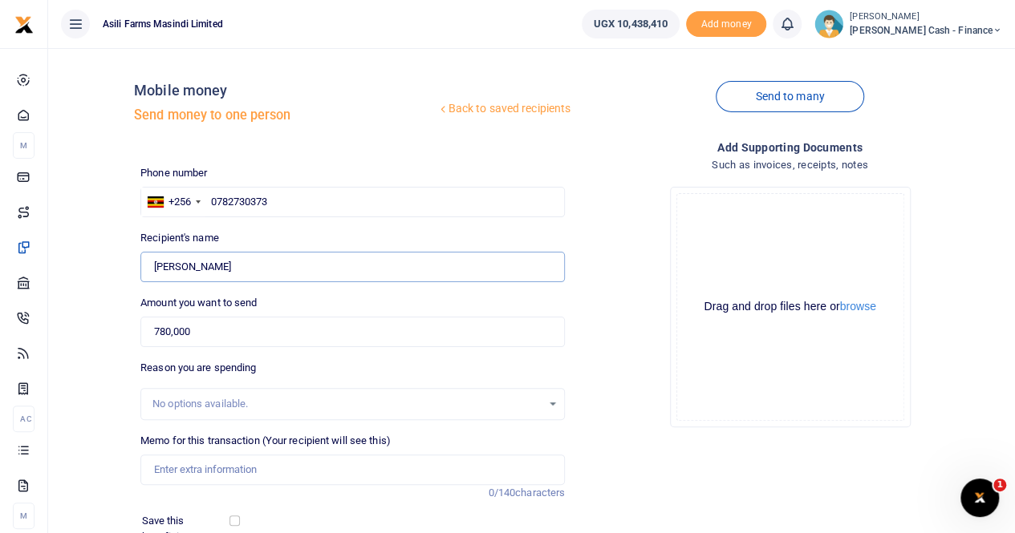
click at [75, 265] on div "Back to saved recipients Mobile money Send money to one person Send to many Pho…" at bounding box center [532, 358] width 954 height 595
click at [284, 199] on input "0782730373" at bounding box center [352, 202] width 424 height 30
type input "0"
drag, startPoint x: 271, startPoint y: 267, endPoint x: 115, endPoint y: 235, distance: 159.7
click at [103, 269] on div "Back to saved recipients Mobile money Send money to one person Send to many Pho…" at bounding box center [532, 358] width 954 height 595
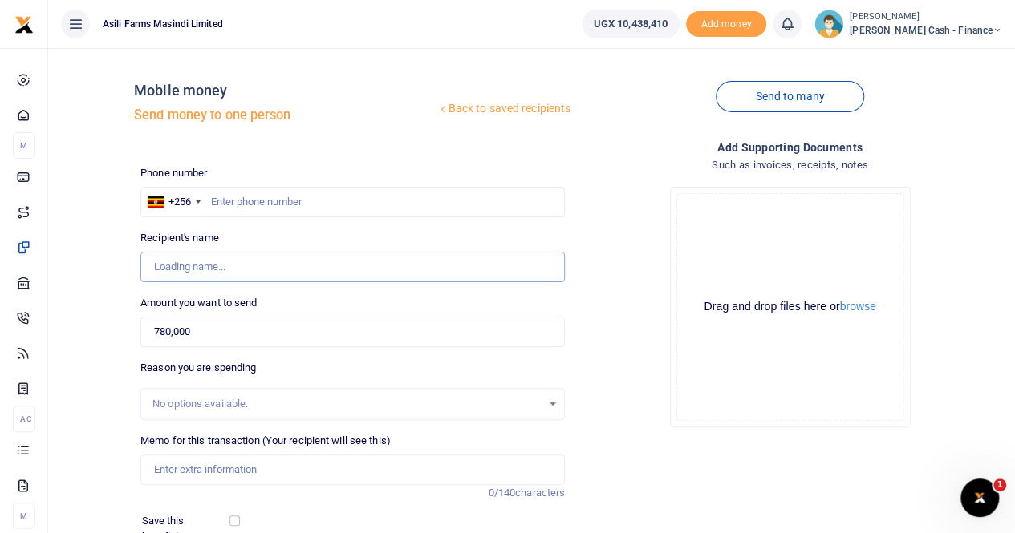
click at [209, 265] on input "Found" at bounding box center [352, 267] width 424 height 30
paste input "778 760475"
click at [179, 267] on input "Found" at bounding box center [352, 267] width 424 height 30
click at [249, 269] on input "Found" at bounding box center [352, 267] width 424 height 30
click at [157, 266] on input "Found" at bounding box center [352, 267] width 424 height 30
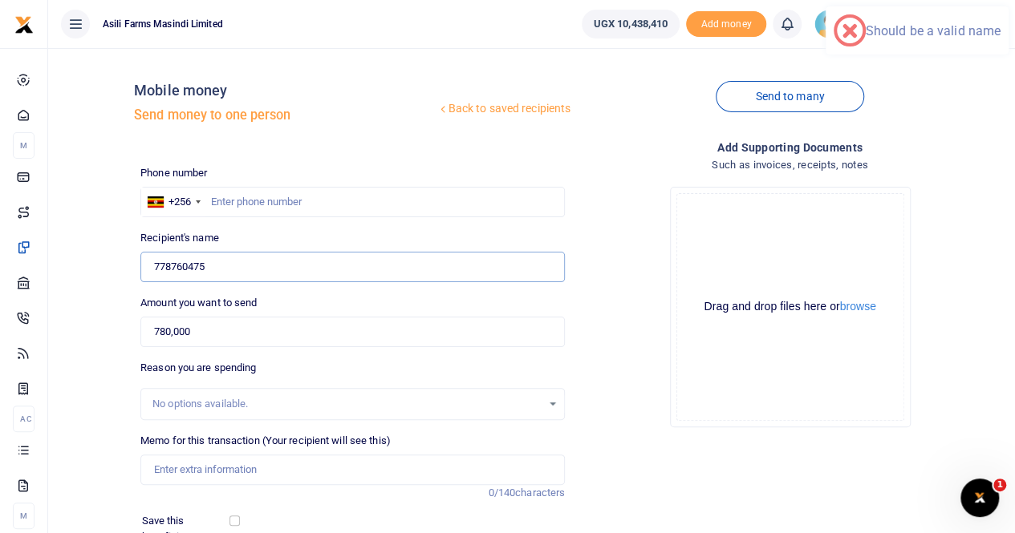
click at [253, 267] on input "Found" at bounding box center [352, 267] width 424 height 30
drag, startPoint x: 240, startPoint y: 269, endPoint x: 105, endPoint y: 269, distance: 134.7
click at [105, 269] on div "Back to saved recipients Mobile money Send money to one person Send to many Pho…" at bounding box center [532, 358] width 954 height 595
type input "778760475"
click at [217, 200] on input "text" at bounding box center [352, 202] width 424 height 30
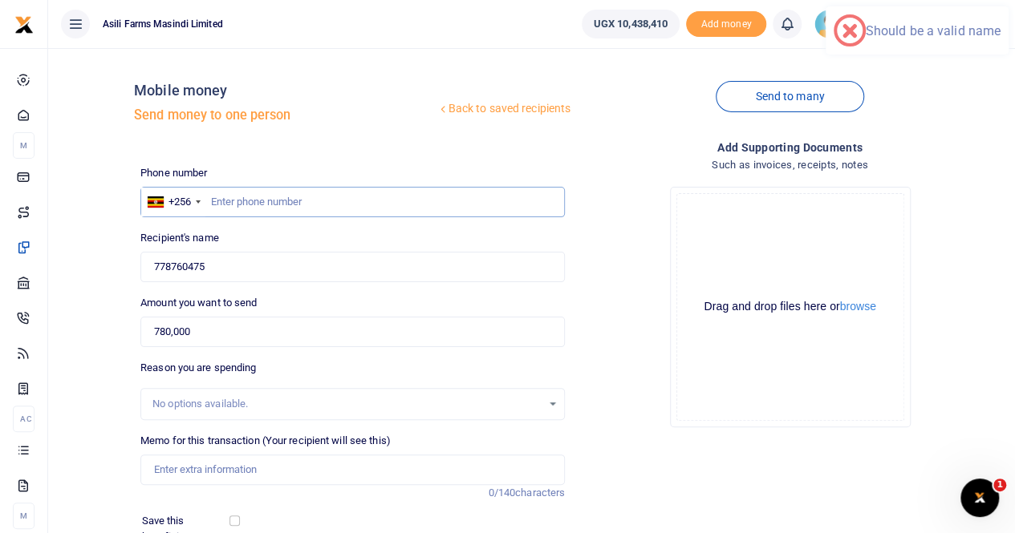
paste input "778760475"
type input "778760475"
drag, startPoint x: 227, startPoint y: 269, endPoint x: 114, endPoint y: 271, distance: 113.1
click at [114, 271] on div "Back to saved recipients Mobile money Send money to one person Send to many Pho…" at bounding box center [532, 358] width 954 height 595
click at [321, 267] on input "Found" at bounding box center [352, 267] width 424 height 30
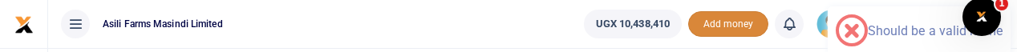
type input "Eddy Werag"
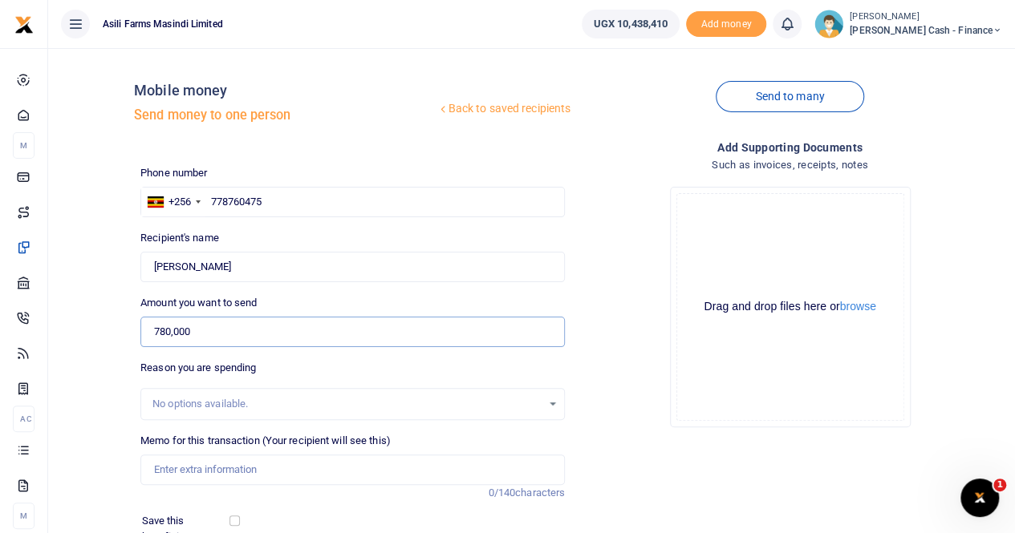
drag, startPoint x: 207, startPoint y: 326, endPoint x: 76, endPoint y: 331, distance: 130.8
click at [76, 331] on div "Back to saved recipients Mobile money Send money to one person Send to many Pho…" at bounding box center [532, 358] width 954 height 595
paste input "325,000"
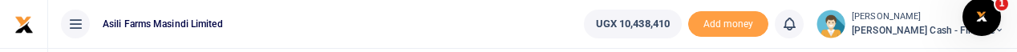
type input "325,000"
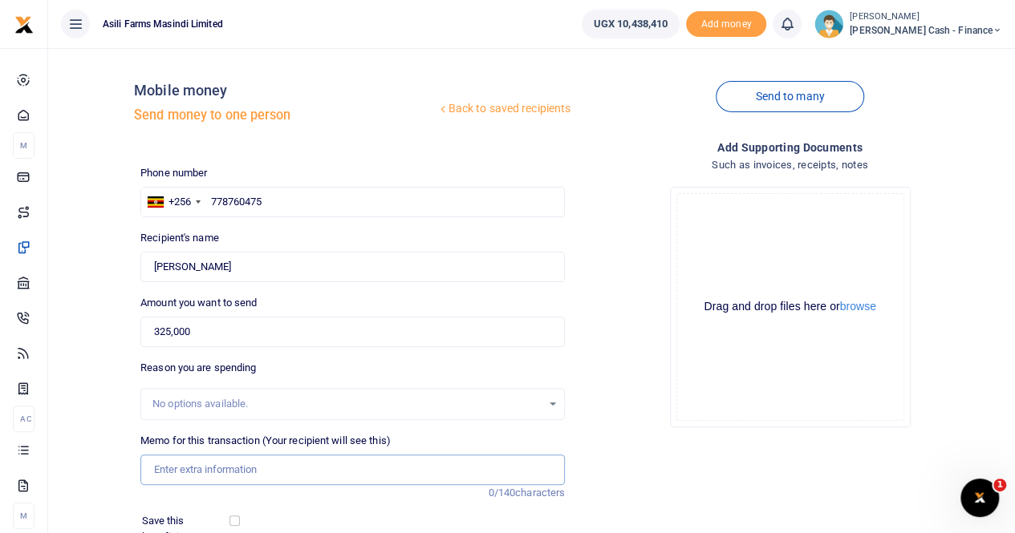
click at [174, 474] on input "Memo for this transaction (Your recipient will see this)" at bounding box center [352, 470] width 424 height 30
paste input "Per diem & accommodation eddy"
click at [157, 471] on input "Per diem & accommodation eddy" at bounding box center [352, 470] width 424 height 30
click at [150, 467] on input "Per diem & accommodation eddy" at bounding box center [352, 470] width 424 height 30
drag, startPoint x: 233, startPoint y: 470, endPoint x: 263, endPoint y: 471, distance: 30.5
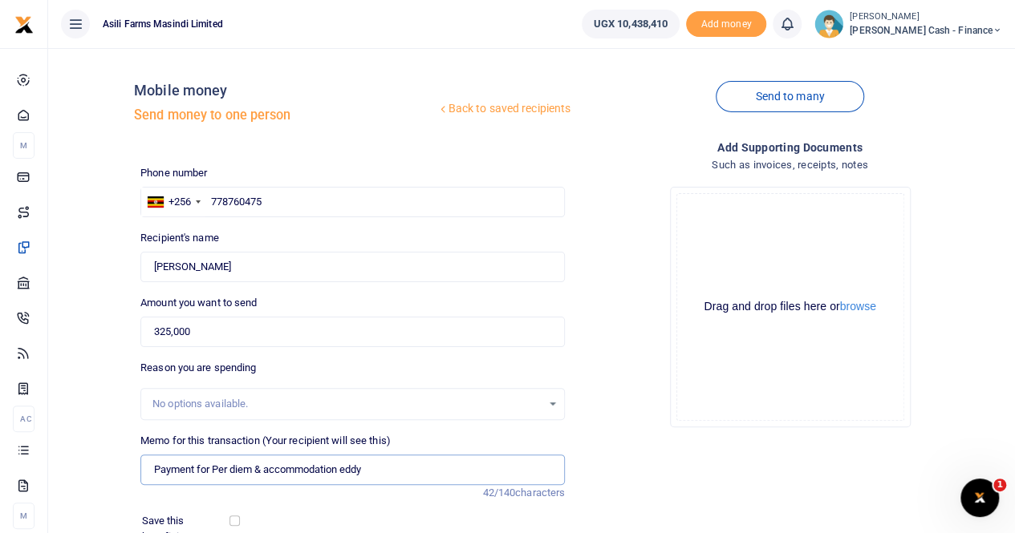
click at [234, 470] on input "Payment for Per diem & accommodation eddy" at bounding box center [352, 470] width 424 height 30
click at [391, 466] on input "Payment for Perdiem & accommodation eddy" at bounding box center [352, 470] width 424 height 30
type input "Payment for Perdiem & accommodation eddy for 5 days"
click at [876, 306] on button "browse" at bounding box center [858, 307] width 36 height 12
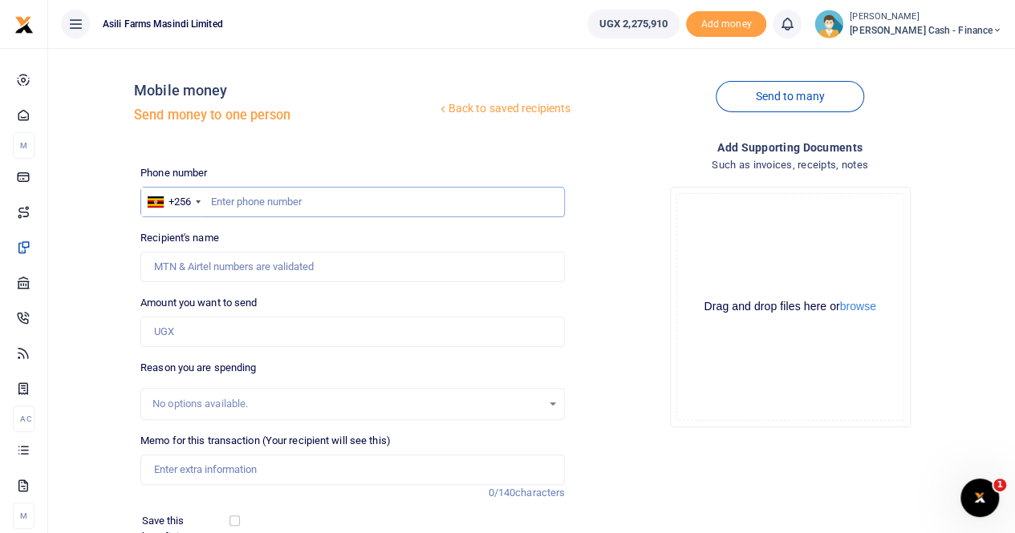
click at [229, 192] on input "text" at bounding box center [352, 202] width 424 height 30
paste input "Per diem & accommodation eddy"
drag, startPoint x: 383, startPoint y: 213, endPoint x: 152, endPoint y: 195, distance: 231.7
click at [152, 195] on div "+256 [GEOGRAPHIC_DATA] +256 Per diem & accommodation eddy" at bounding box center [352, 202] width 424 height 30
type input "Per diem & accommodation eddy"
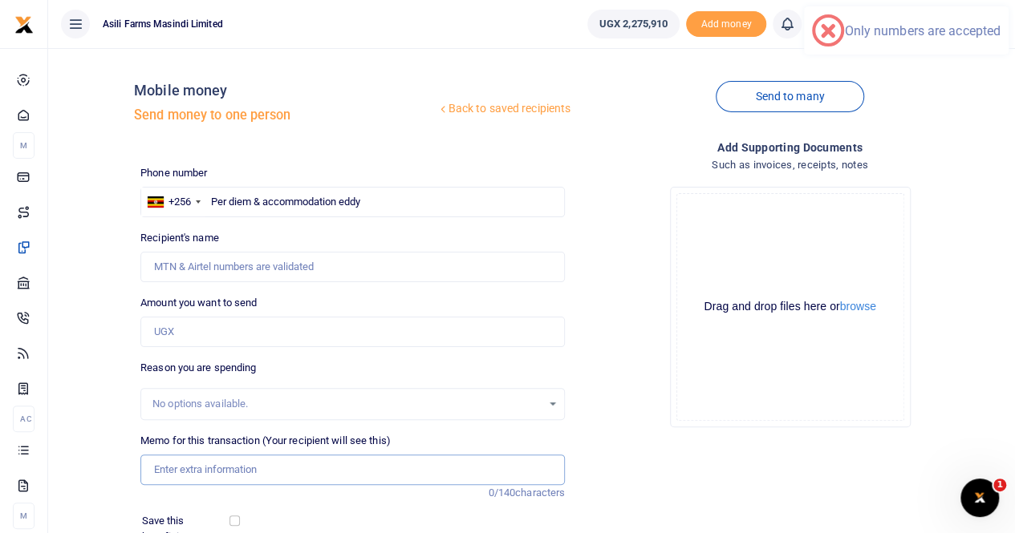
click at [202, 468] on input "Memo for this transaction (Your recipient will see this)" at bounding box center [352, 470] width 424 height 30
paste input "Per diem & accommodation eddy"
type input "Per diem & accommodation eddy"
drag, startPoint x: 387, startPoint y: 199, endPoint x: 146, endPoint y: 180, distance: 241.3
click at [142, 201] on div "+256 Uganda +256 Per diem & accommodation eddy" at bounding box center [352, 202] width 424 height 30
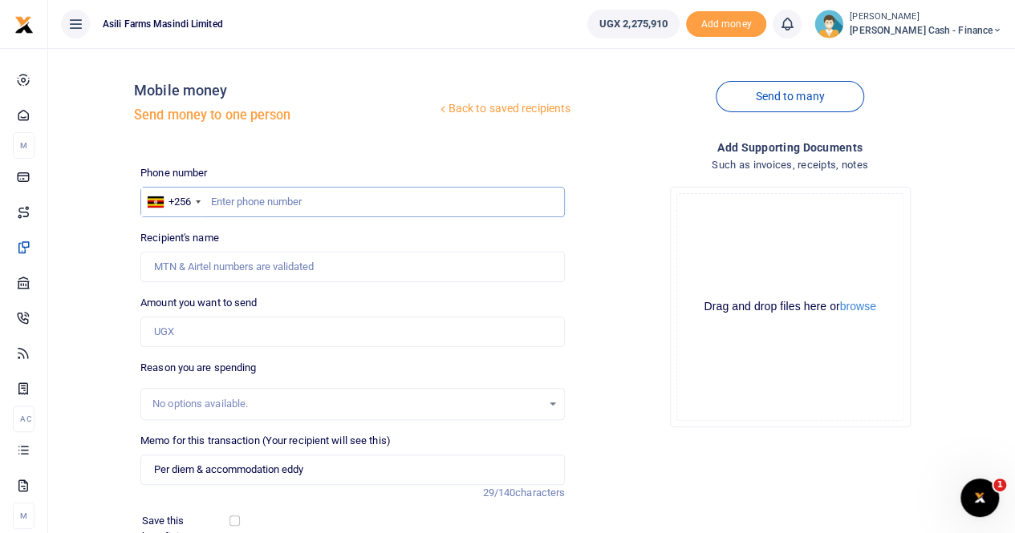
click at [228, 201] on input "text" at bounding box center [352, 202] width 424 height 30
paste input "778 760475"
drag, startPoint x: 233, startPoint y: 200, endPoint x: 318, endPoint y: 201, distance: 85.0
click at [234, 200] on input "778 760475" at bounding box center [352, 202] width 424 height 30
click at [232, 197] on input "778 760475" at bounding box center [352, 202] width 424 height 30
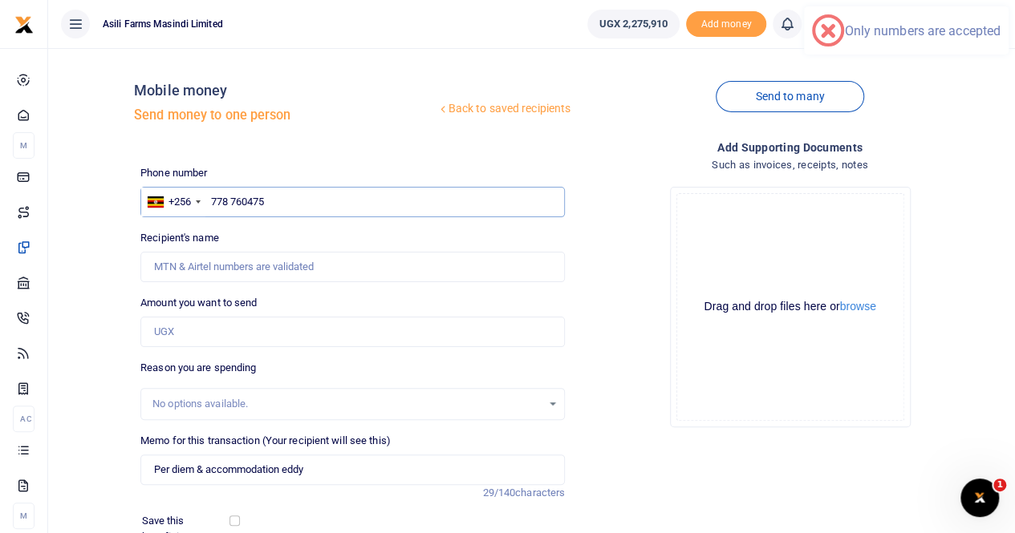
type input "778760475"
type input "Eddy Weraga"
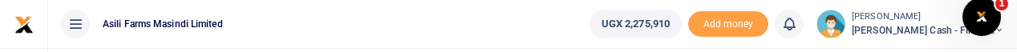
type input "778760475"
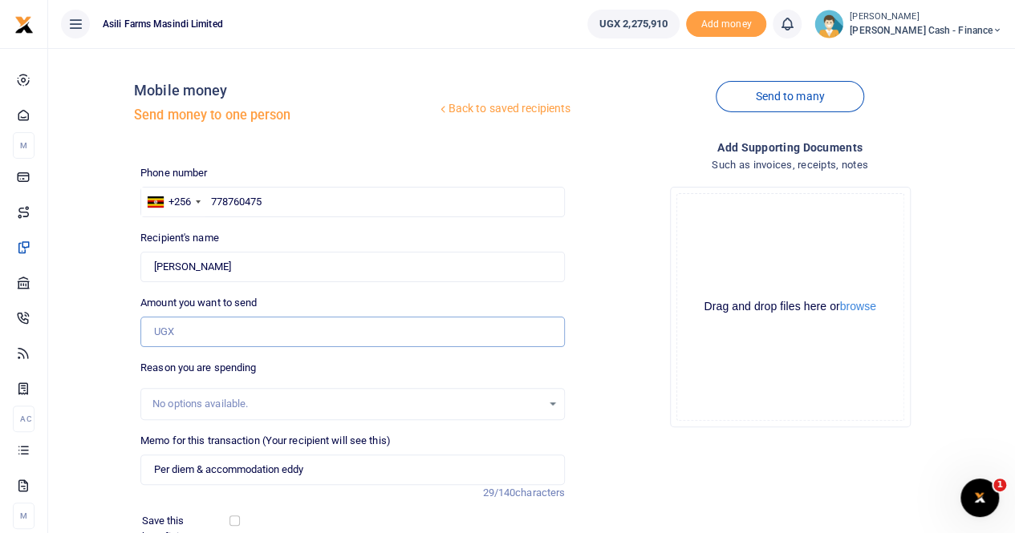
click at [217, 336] on input "Amount you want to send" at bounding box center [352, 332] width 424 height 30
paste input "325,000"
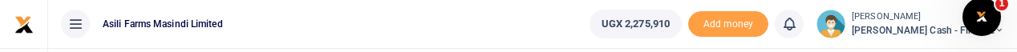
type input "325,000"
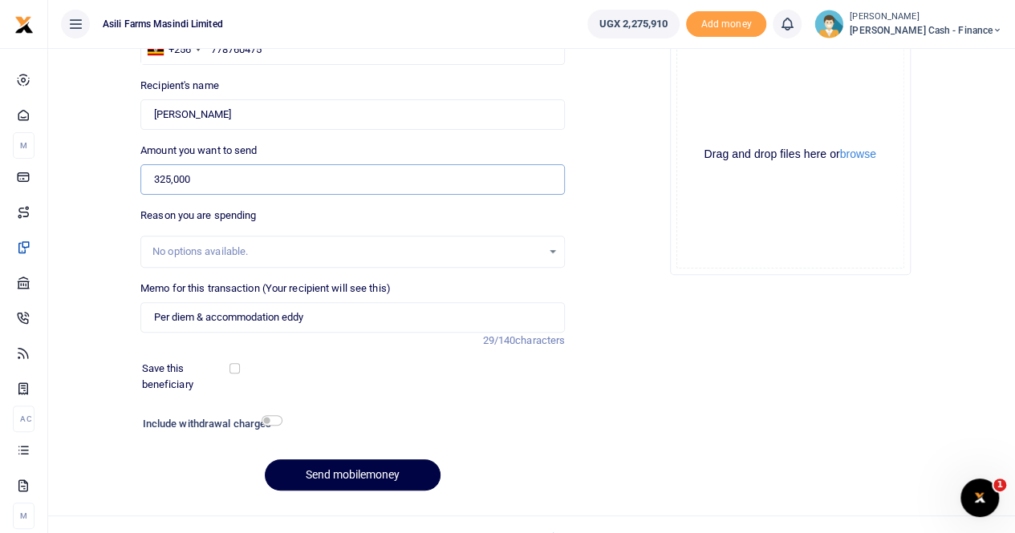
scroll to position [160, 0]
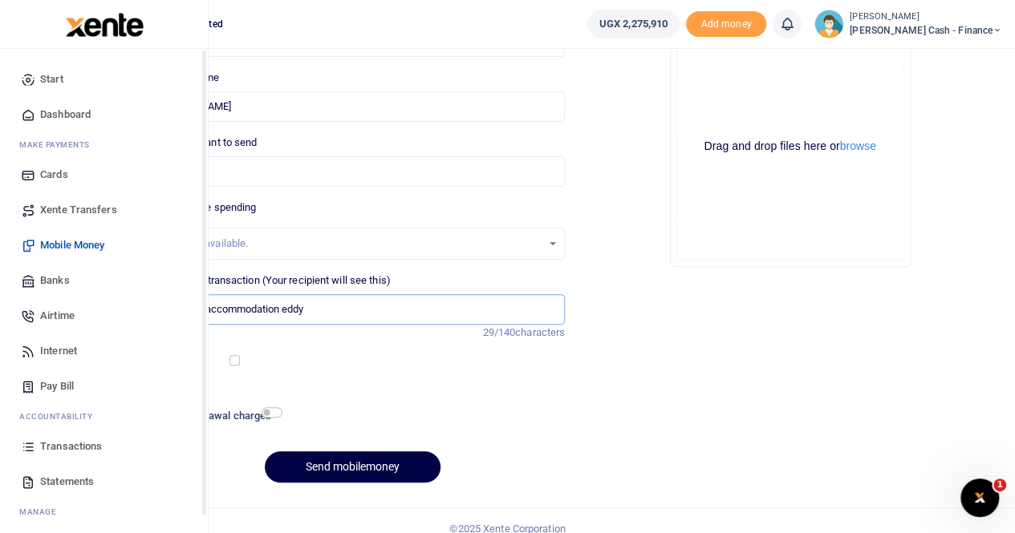
drag, startPoint x: 334, startPoint y: 310, endPoint x: 38, endPoint y: 324, distance: 295.5
click at [38, 324] on body "Start Dashboard M ake Payments Cards Xente Transfers Mobile Money Banks Airtime…" at bounding box center [507, 195] width 1015 height 711
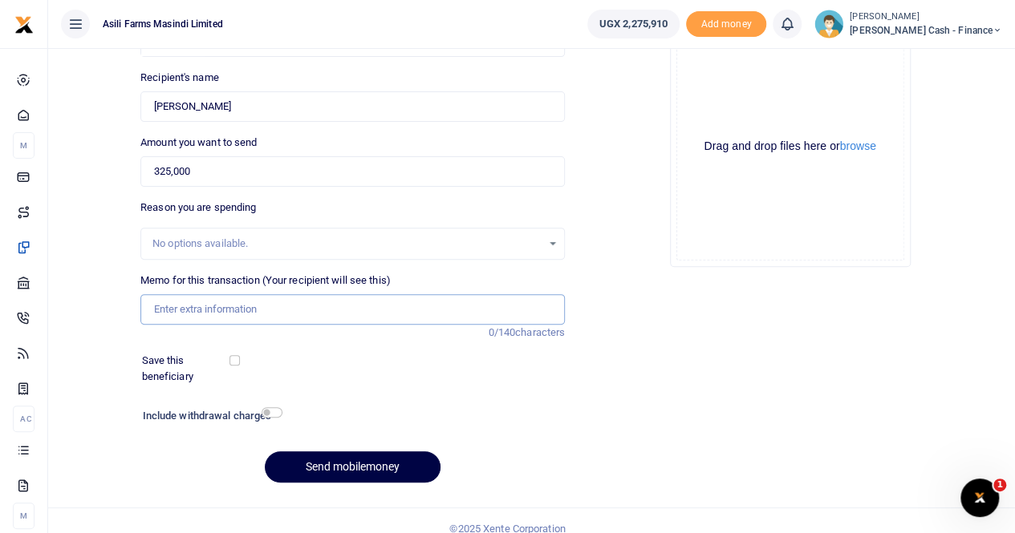
paste input "Per diem & accommodation eddy"
click at [203, 308] on input "Per diem & accommodation eddy" at bounding box center [352, 309] width 424 height 30
click at [172, 306] on input "Per diem and accommodation eddy" at bounding box center [352, 309] width 424 height 30
drag, startPoint x: 154, startPoint y: 307, endPoint x: 197, endPoint y: 326, distance: 46.3
click at [159, 310] on input "Perdiem and accommodation eddy" at bounding box center [352, 309] width 424 height 30
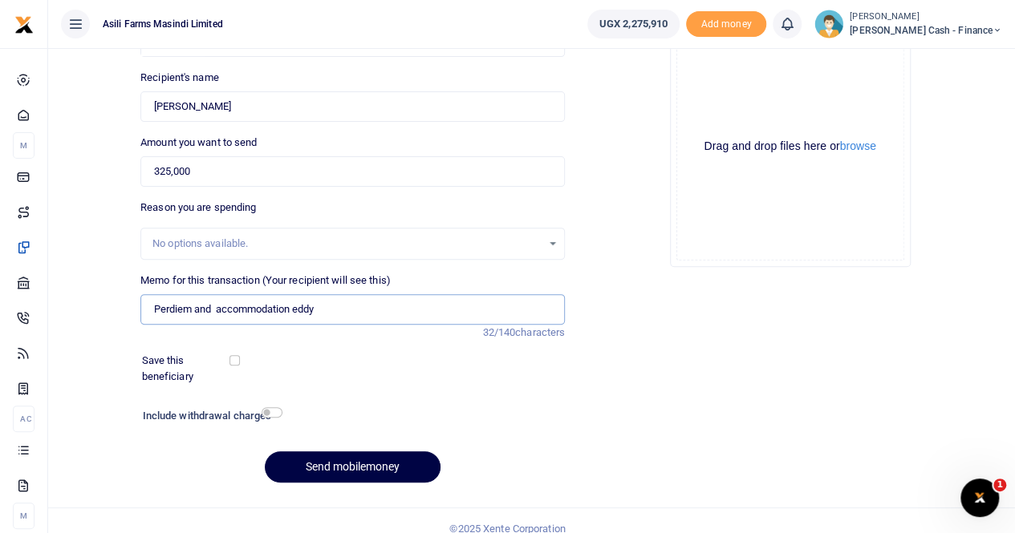
click at [150, 307] on input "Perdiem and accommodation eddy" at bounding box center [352, 309] width 424 height 30
click at [421, 302] on input "Payment for Perdiem and accommodation eddy" at bounding box center [352, 309] width 424 height 30
click at [865, 152] on button "browse" at bounding box center [858, 146] width 36 height 12
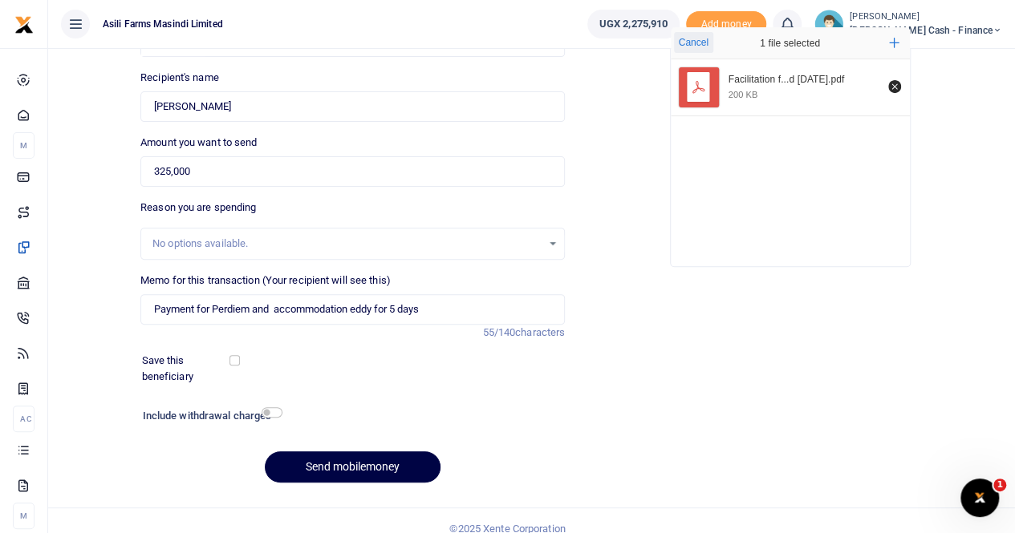
scroll to position [0, 0]
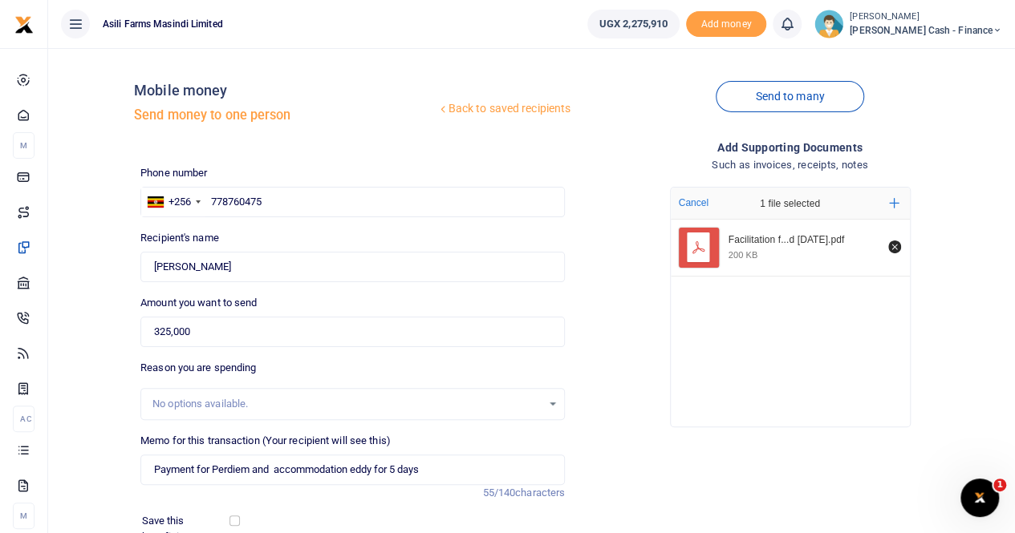
click at [810, 249] on div "200 KB" at bounding box center [803, 254] width 151 height 11
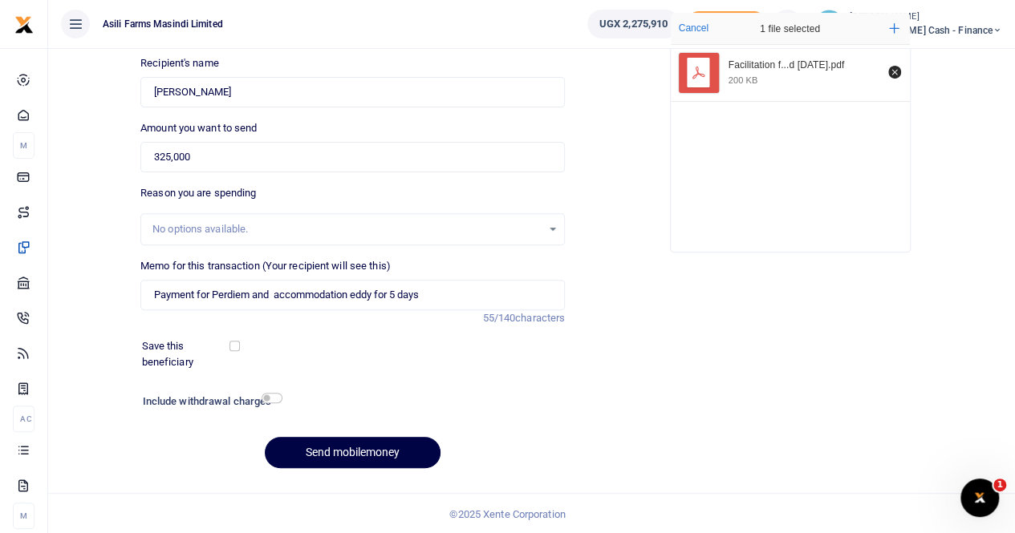
scroll to position [175, 0]
click at [707, 75] on rect "File Uploader" at bounding box center [698, 73] width 23 height 30
click at [828, 63] on div "Facilitation f...d Oct2025.pdf" at bounding box center [803, 65] width 151 height 13
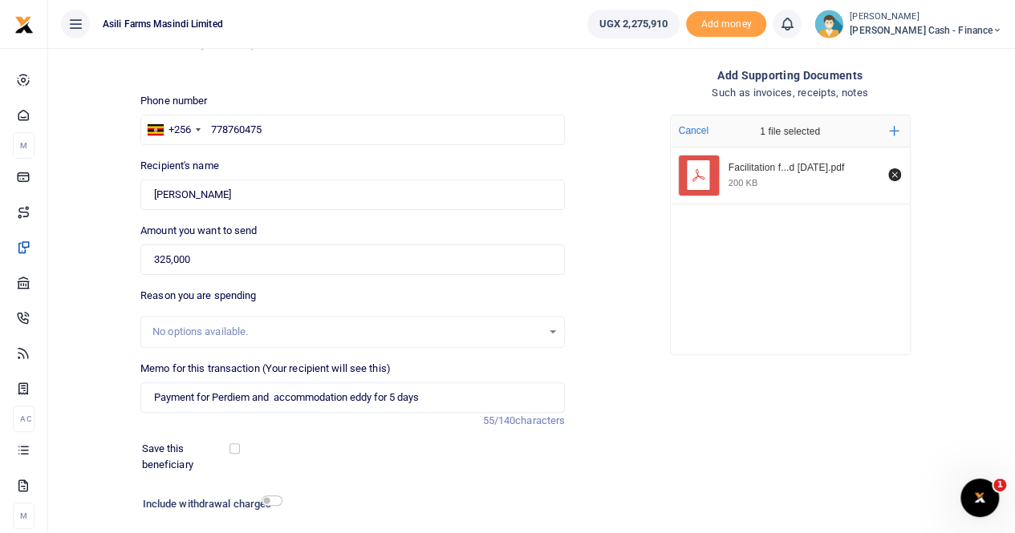
scroll to position [0, 0]
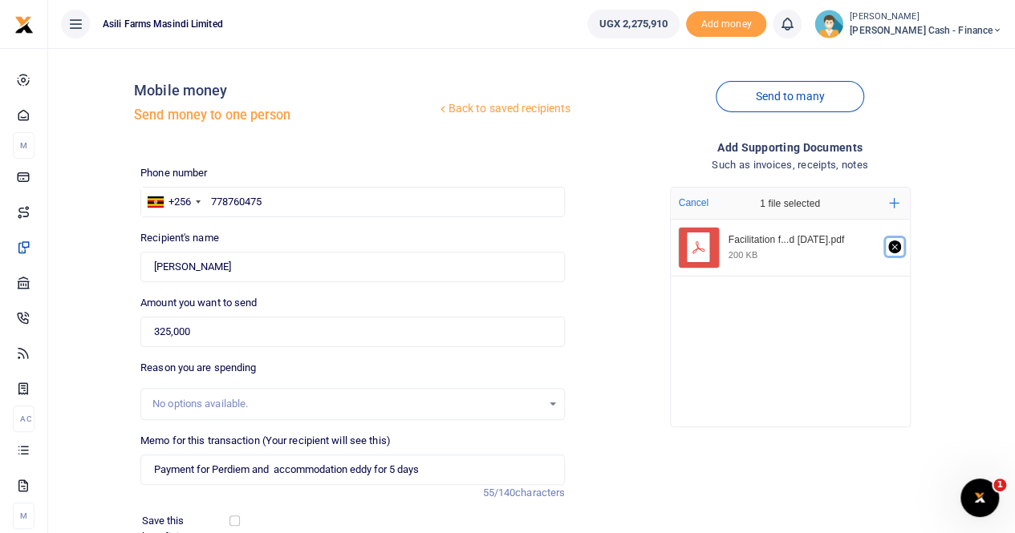
click at [894, 243] on icon "Remove file" at bounding box center [894, 247] width 13 height 13
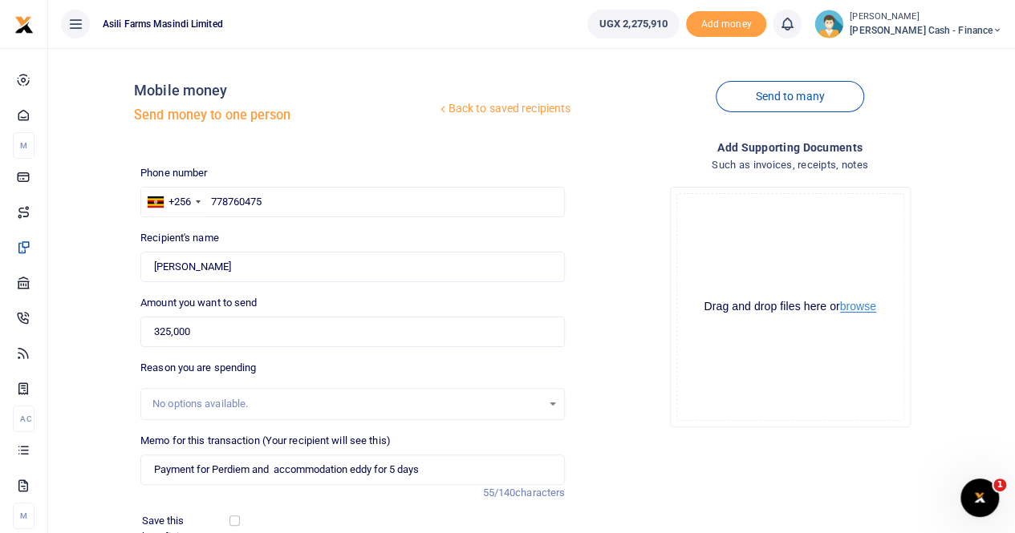
click at [857, 307] on button "browse" at bounding box center [858, 307] width 36 height 12
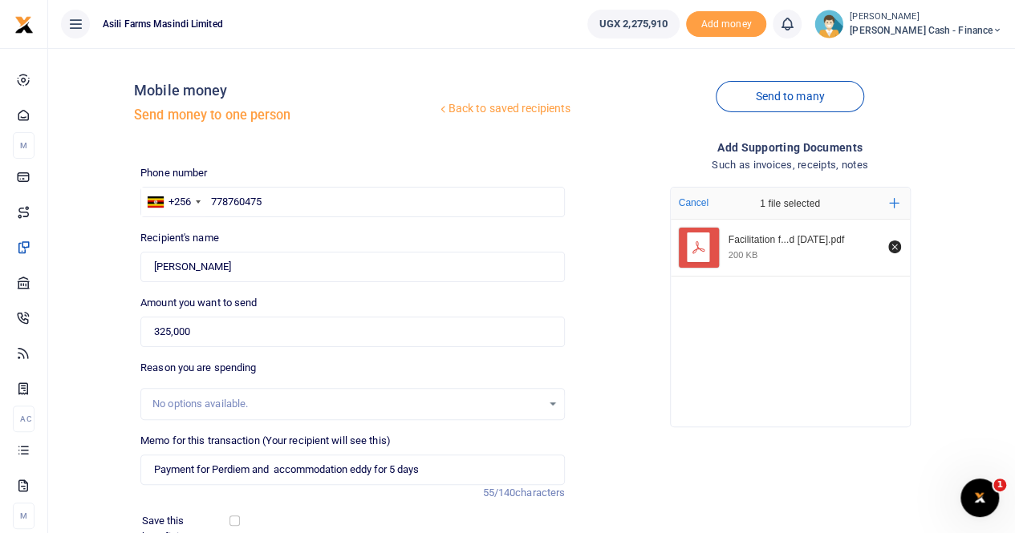
click at [702, 247] on icon "File Uploader" at bounding box center [698, 247] width 20 height 20
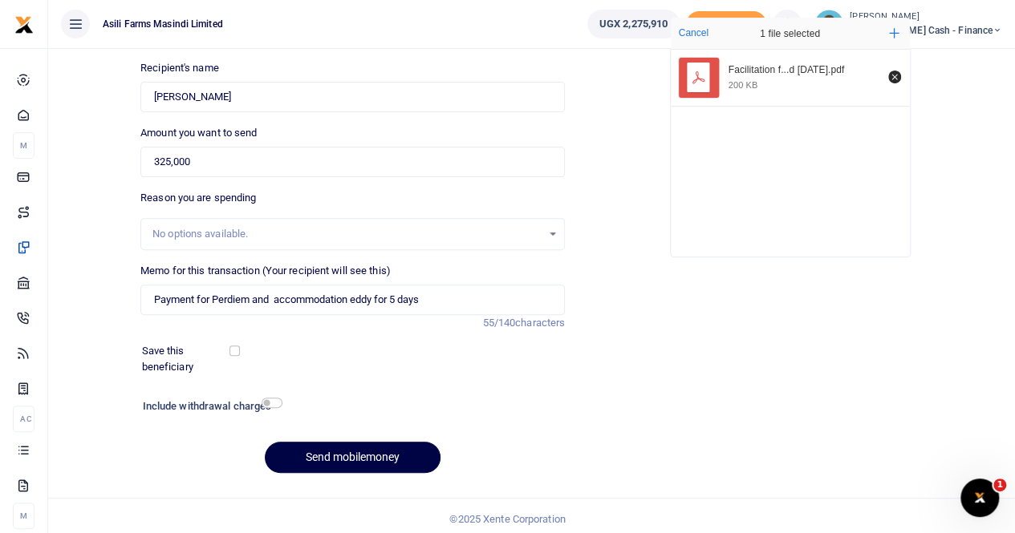
scroll to position [175, 0]
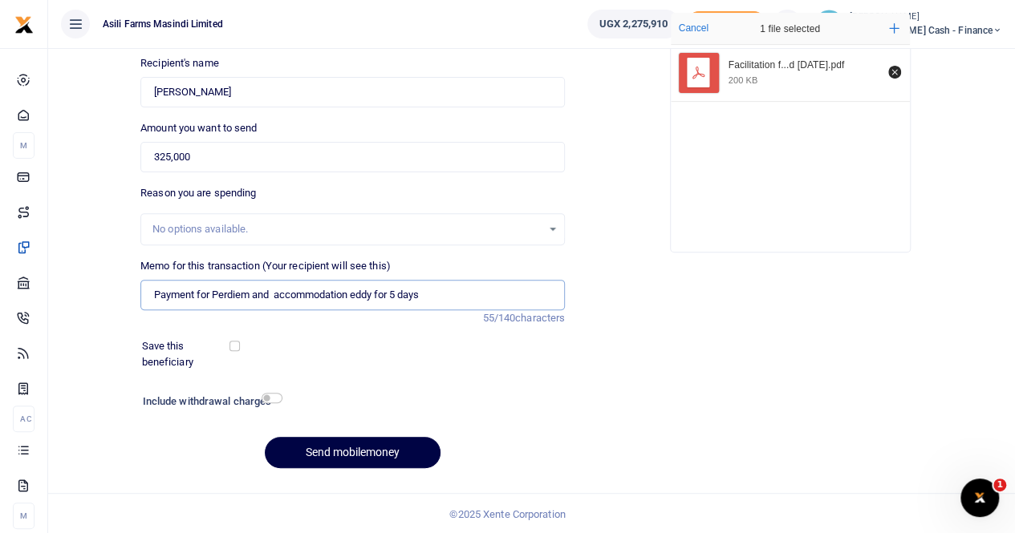
click at [360, 292] on input "Payment for Perdiem and accommodation eddy for 5 days" at bounding box center [352, 295] width 424 height 30
click at [448, 298] on input "Payment for Perdiem and accommodation Eddy for 5 days" at bounding box center [352, 295] width 424 height 30
type input "Payment for Perdiem and accommodation Eddy for 5 days"
click at [334, 450] on button "Send mobilemoney" at bounding box center [353, 452] width 176 height 31
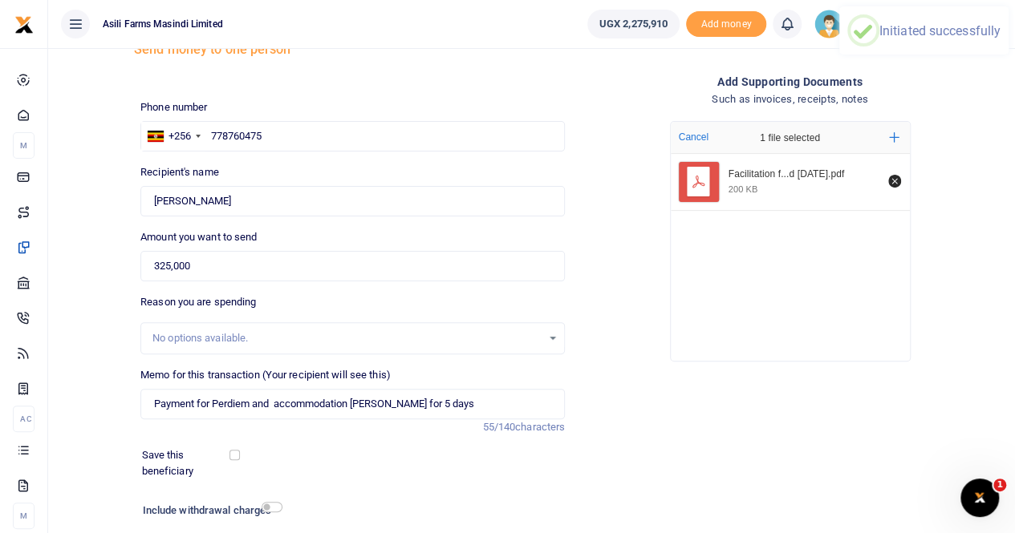
scroll to position [14, 0]
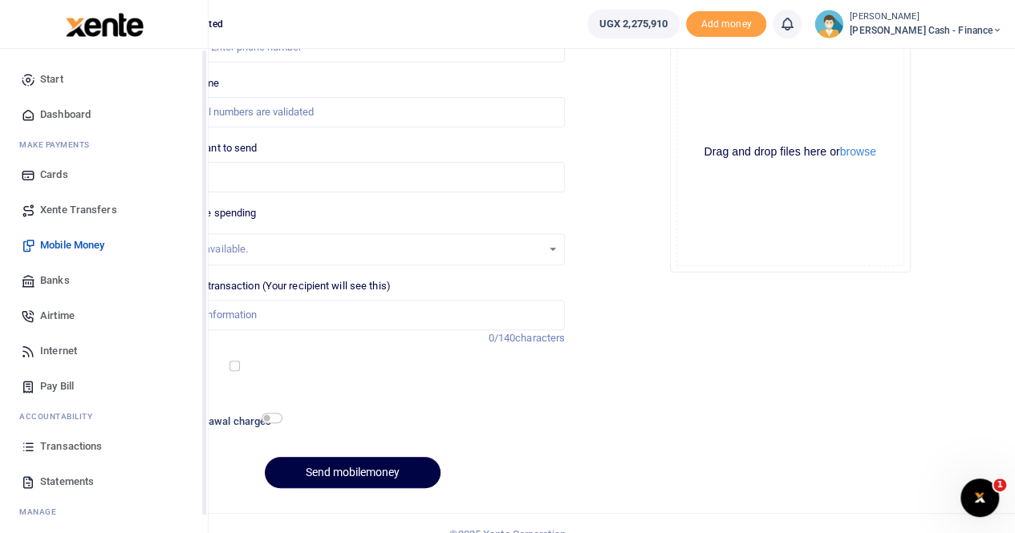
scroll to position [175, 0]
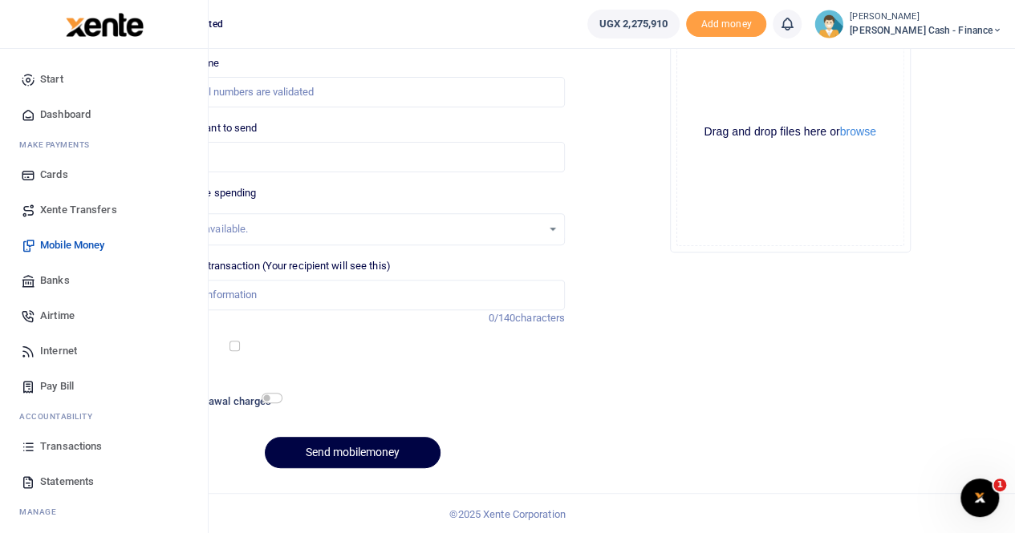
click at [59, 445] on span "Transactions" at bounding box center [71, 447] width 62 height 16
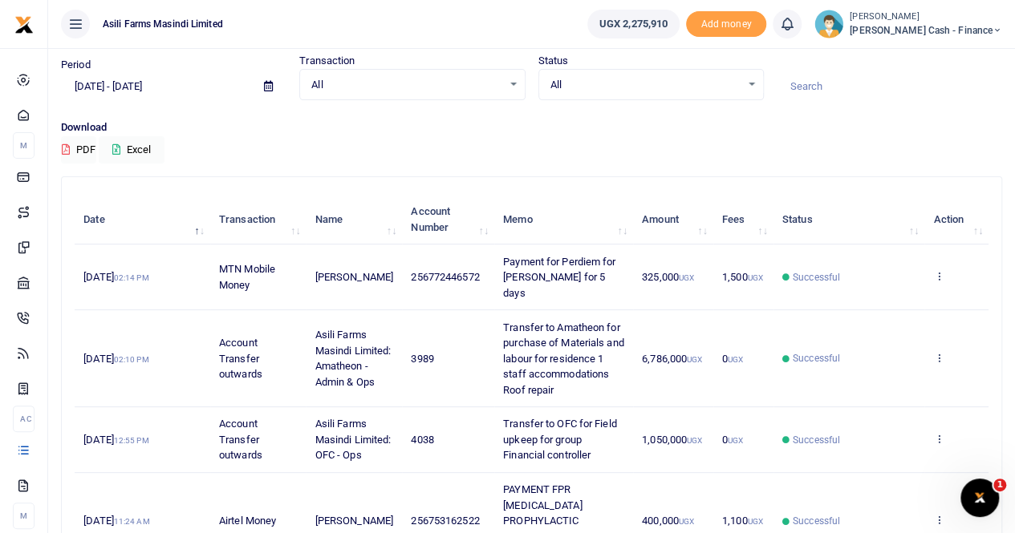
scroll to position [80, 0]
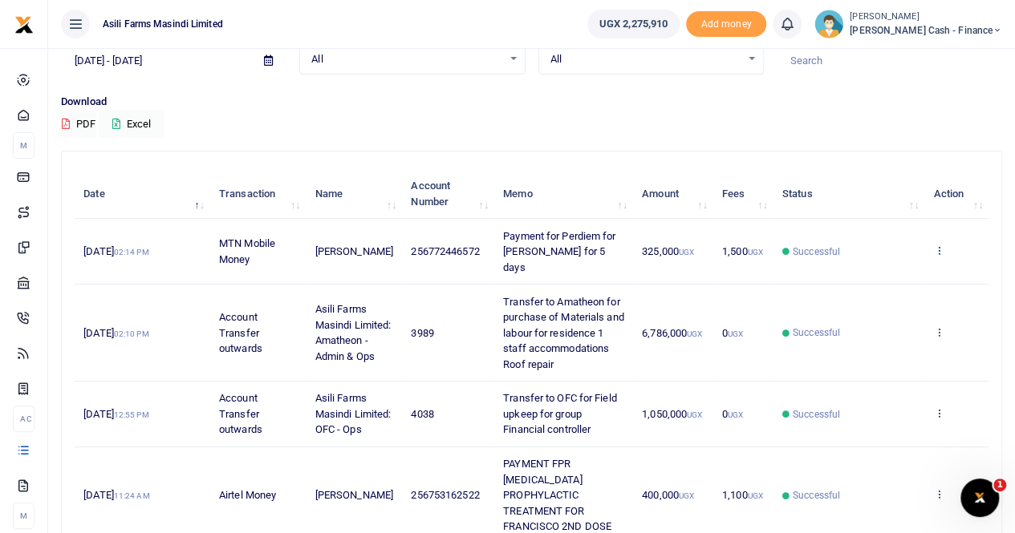
click at [937, 245] on icon at bounding box center [938, 250] width 10 height 11
click at [880, 265] on link "View details" at bounding box center [880, 270] width 127 height 22
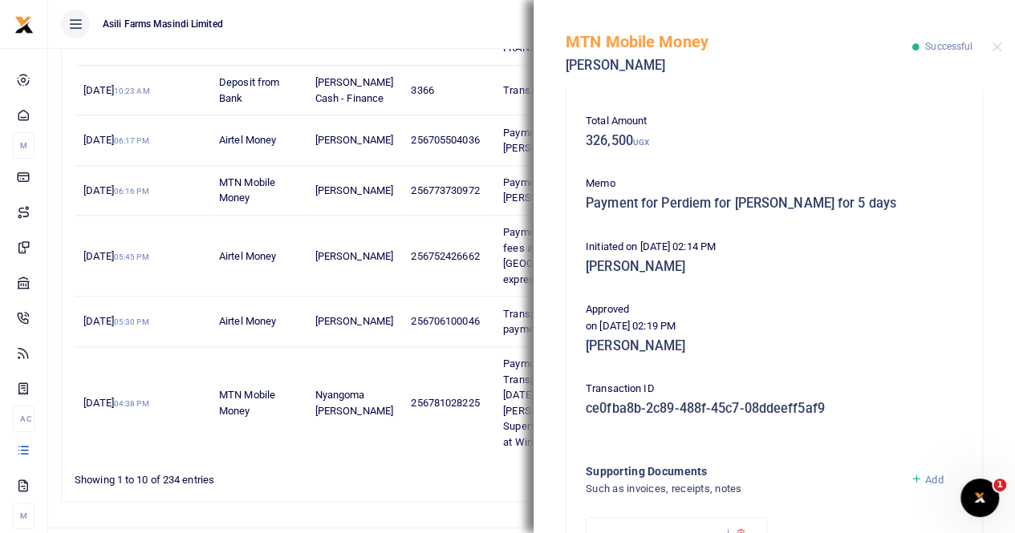
scroll to position [387, 0]
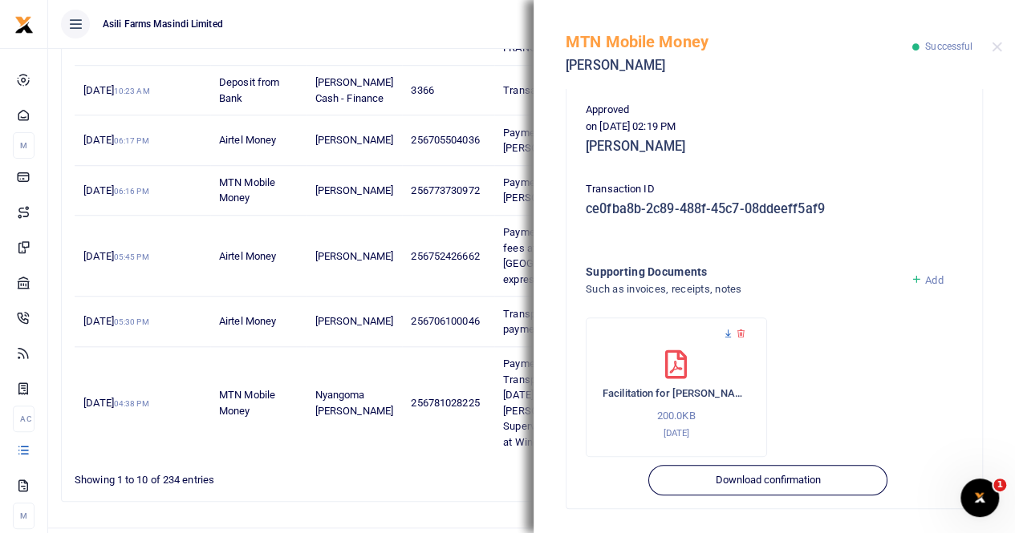
click at [725, 334] on icon at bounding box center [728, 334] width 10 height 10
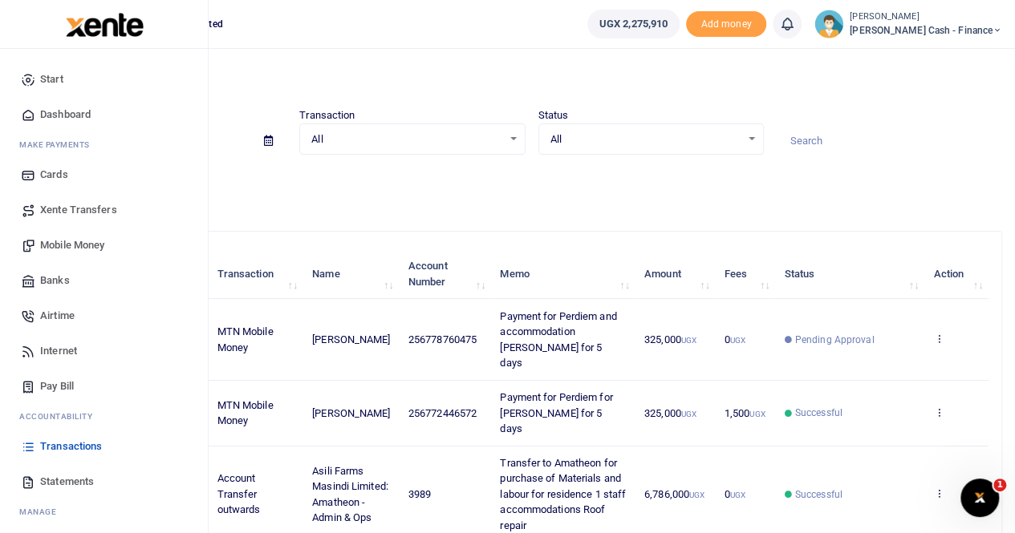
click at [71, 237] on link "Mobile Money" at bounding box center [104, 245] width 182 height 35
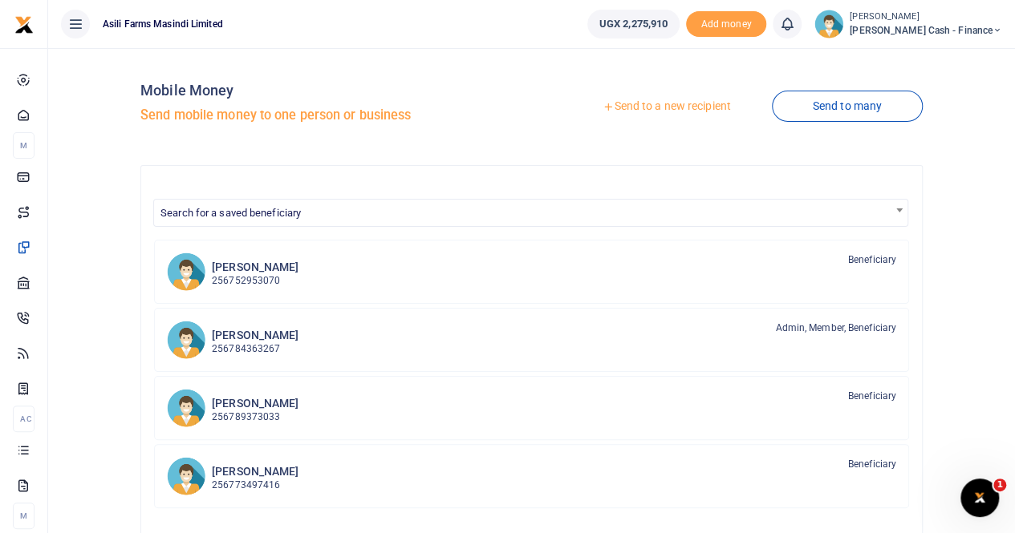
click at [650, 105] on link "Send to a new recipient" at bounding box center [665, 106] width 209 height 29
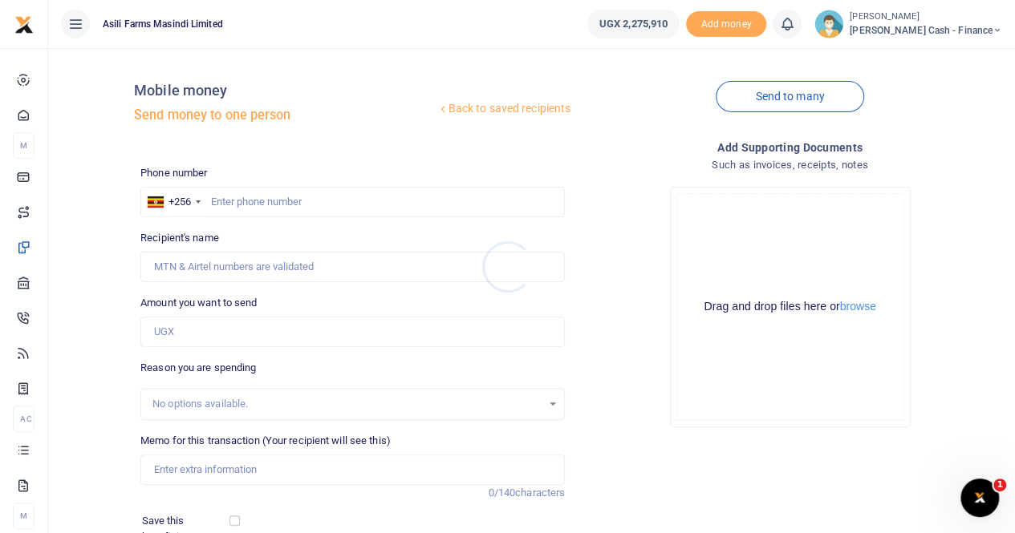
click at [225, 197] on div at bounding box center [507, 266] width 1015 height 533
click at [215, 197] on input "text" at bounding box center [352, 202] width 424 height 30
paste input "0392828132"
type input "0392828132"
type input "Mubakali Sisye"
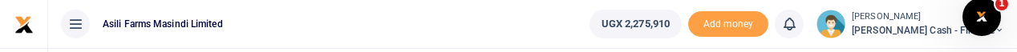
type input "0392828132"
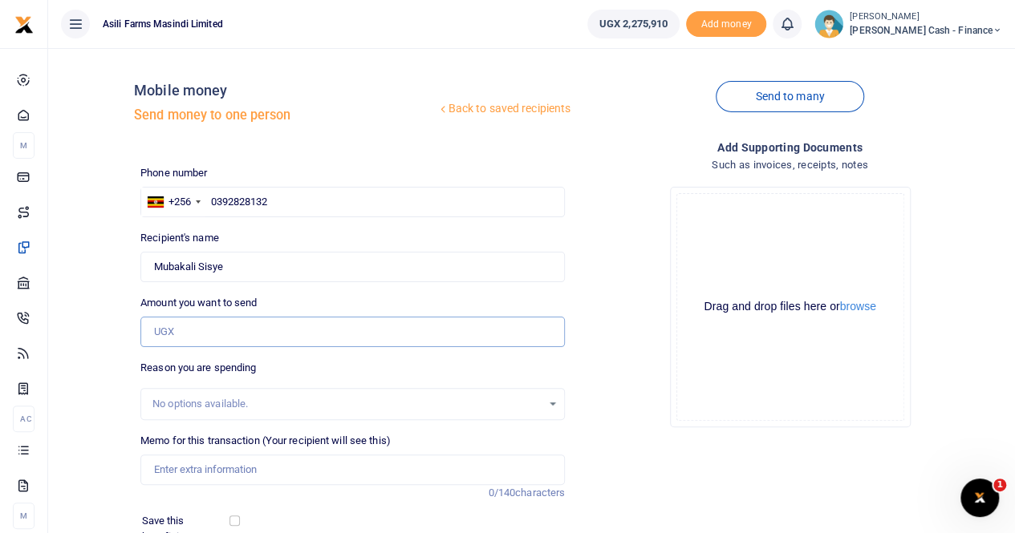
click at [185, 329] on input "Amount you want to send" at bounding box center [352, 332] width 424 height 30
paste input "325,000"
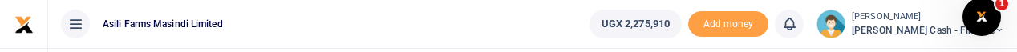
type input "325,000"
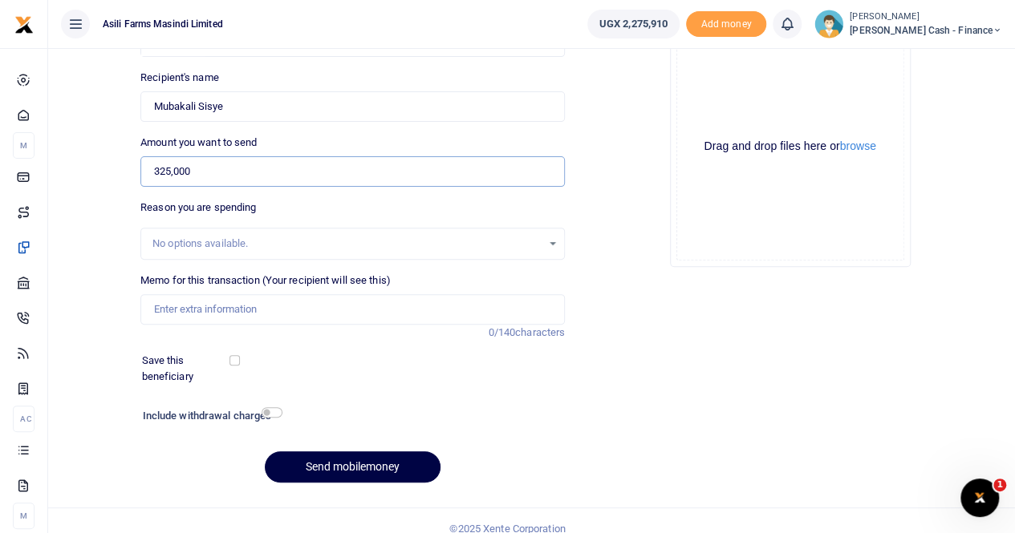
scroll to position [175, 0]
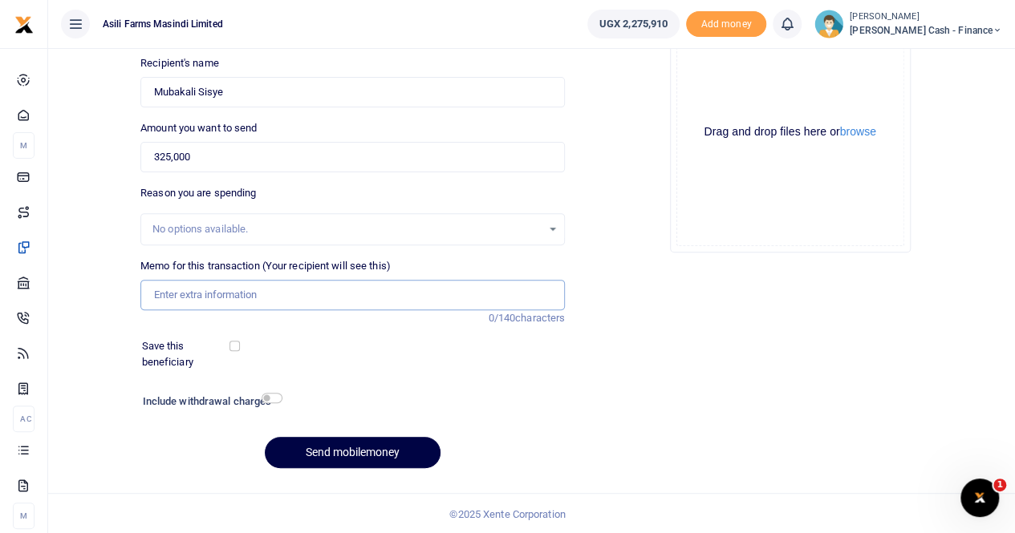
click at [171, 291] on input "Memo for this transaction (Your recipient will see this)" at bounding box center [352, 295] width 424 height 30
paste input "Per diem Accommodation Mubarkari"
click at [152, 294] on input "Per diem Accommodation Mubarkari" at bounding box center [352, 295] width 424 height 30
click at [234, 294] on input "Payment for Per diem Accommodation Mubarkari" at bounding box center [352, 295] width 424 height 30
click at [452, 298] on input "Payment for Perdiem Accommodation Mubarkari" at bounding box center [352, 295] width 424 height 30
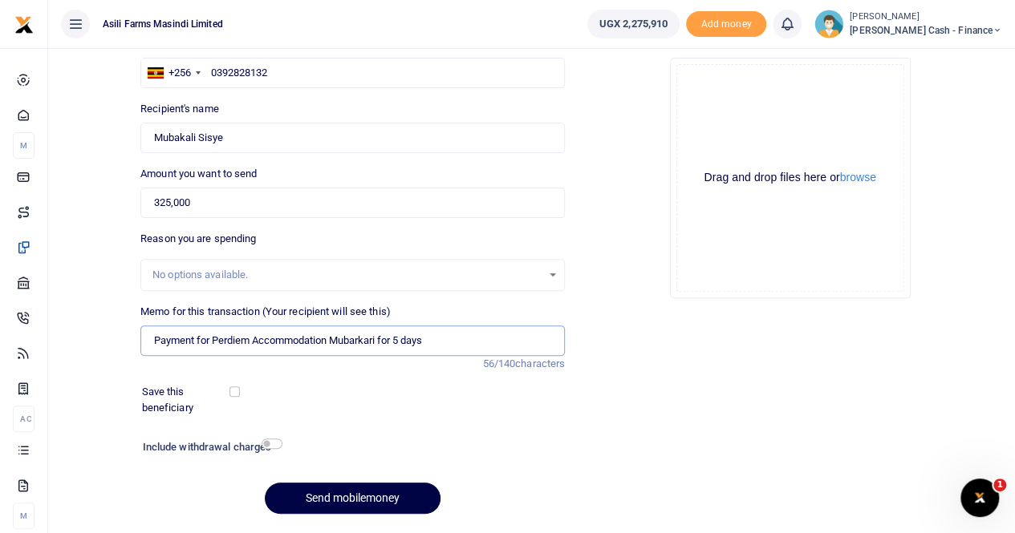
scroll to position [95, 0]
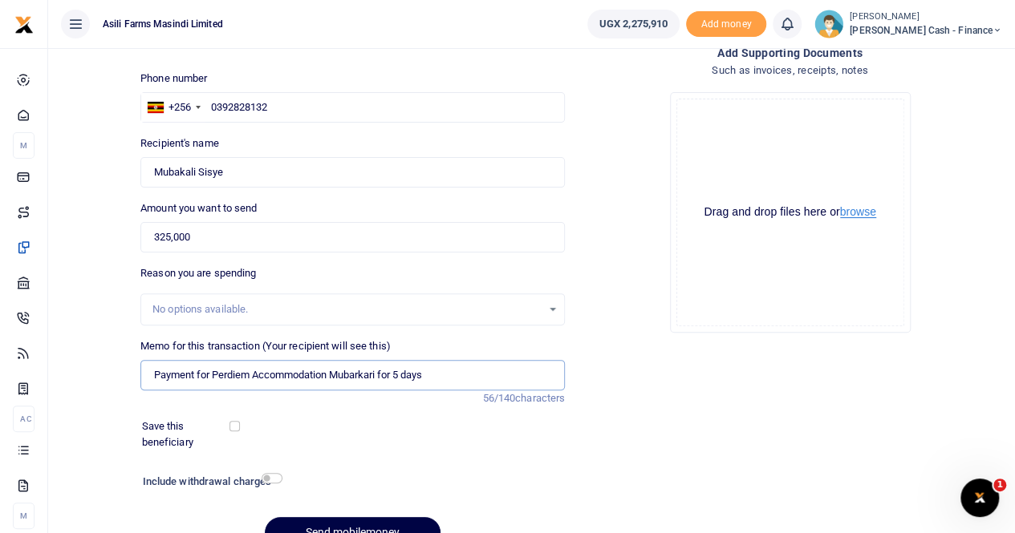
type input "Payment for Perdiem Accommodation Mubarkari for 5 days"
click at [857, 214] on button "browse" at bounding box center [858, 212] width 36 height 12
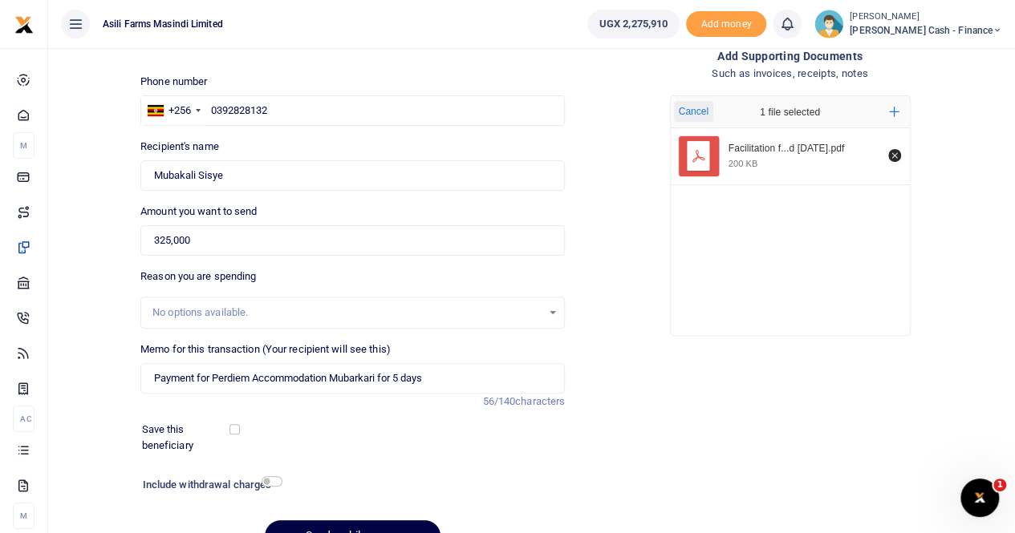
scroll to position [175, 0]
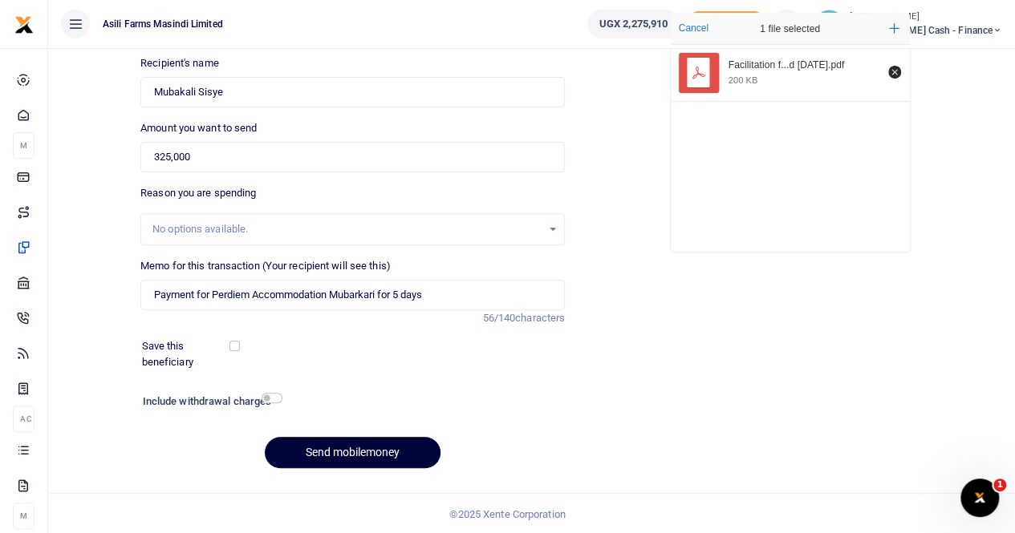
click at [333, 451] on button "Send mobilemoney" at bounding box center [353, 452] width 176 height 31
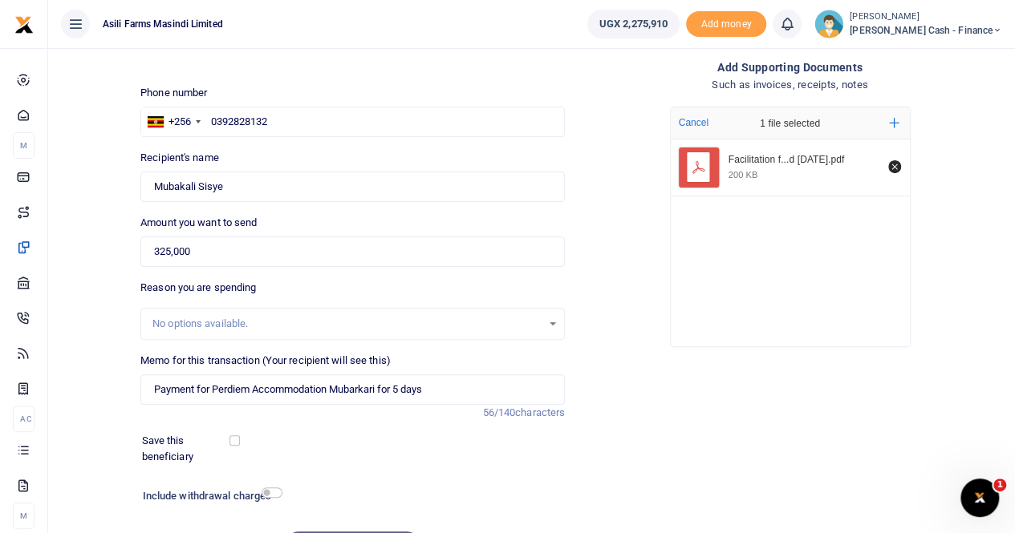
scroll to position [0, 0]
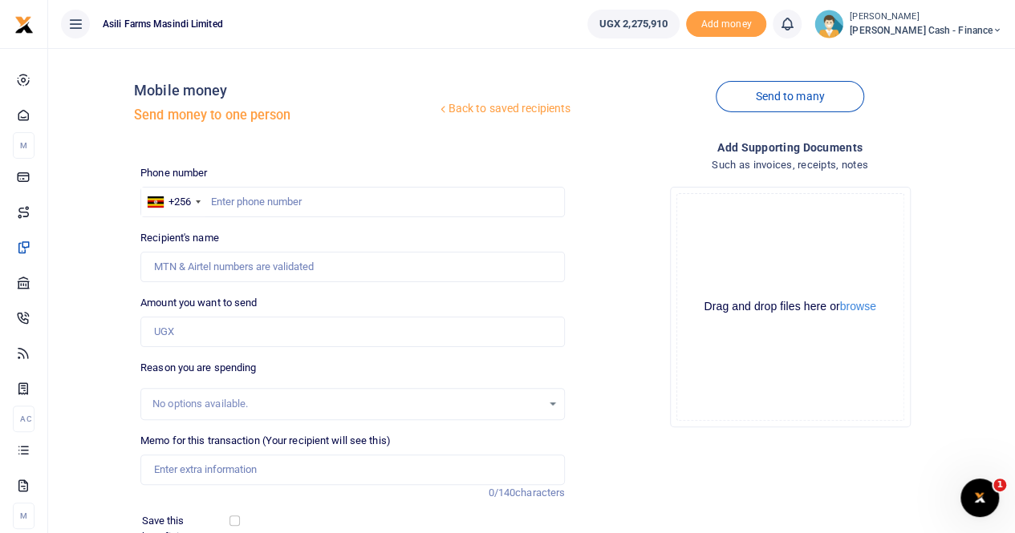
click at [956, 24] on span "[PERSON_NAME] Cash - Finance" at bounding box center [925, 30] width 152 height 14
click at [930, 61] on link "Switch accounts" at bounding box center [887, 58] width 127 height 22
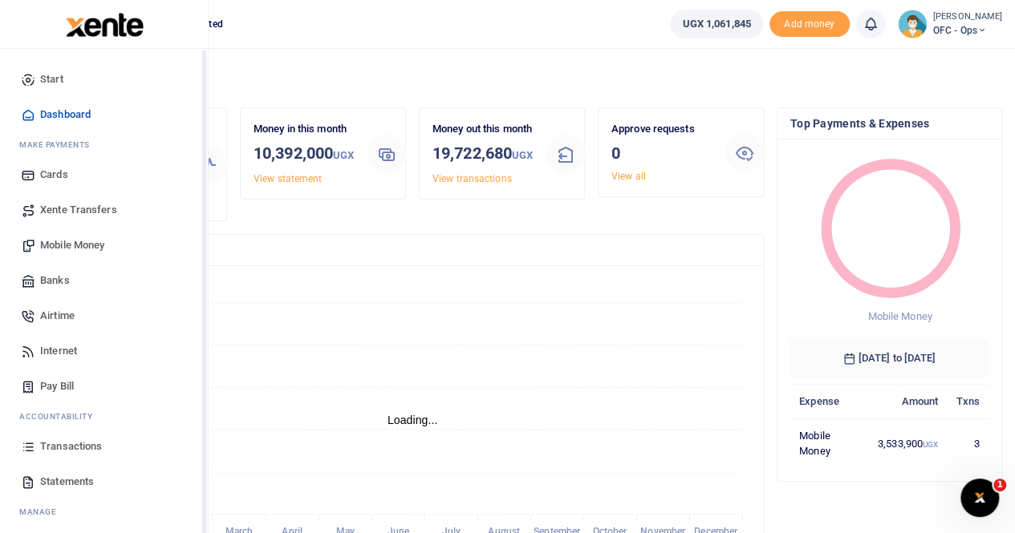
click at [59, 444] on span "Transactions" at bounding box center [71, 447] width 62 height 16
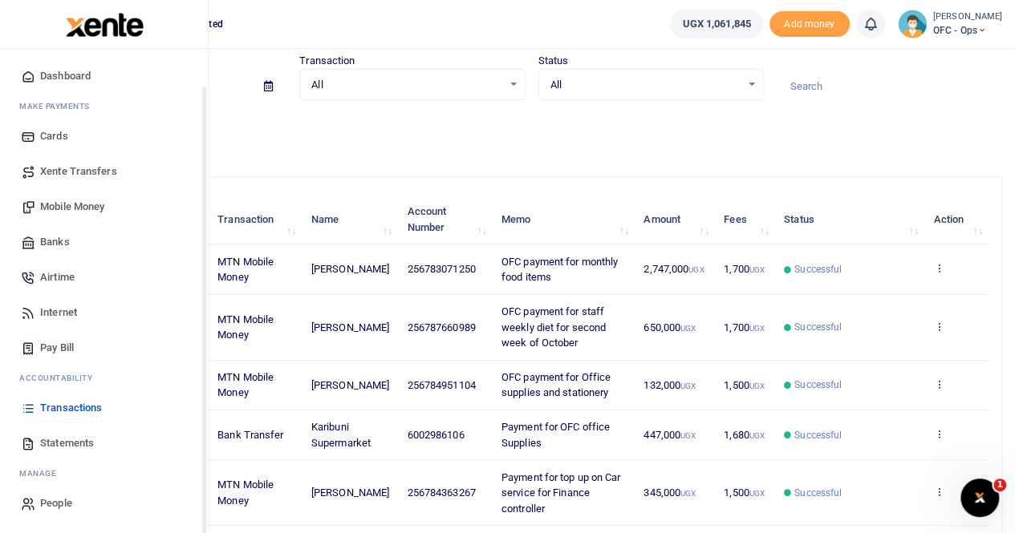
scroll to position [80, 0]
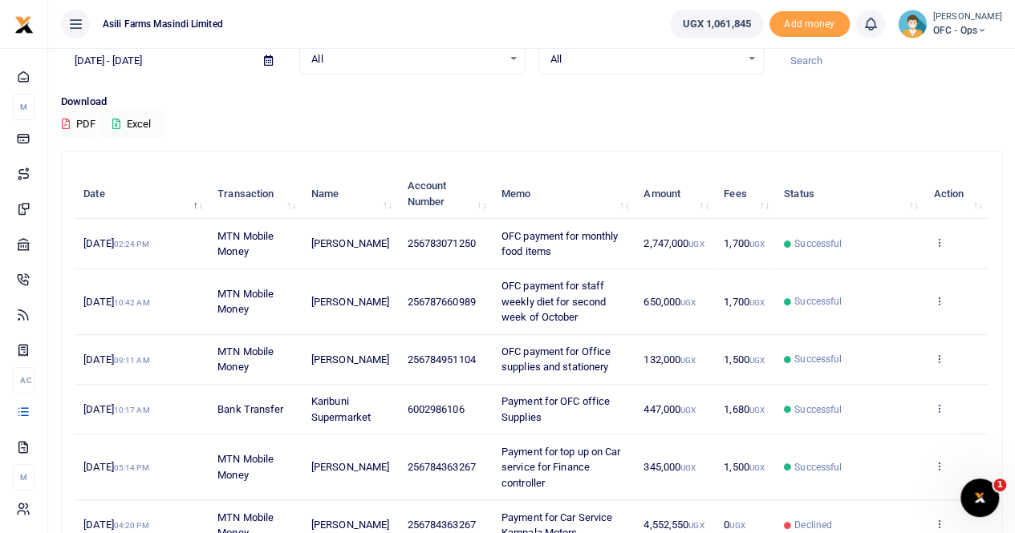
click at [977, 18] on small "[PERSON_NAME]" at bounding box center [967, 17] width 69 height 14
click at [927, 59] on link "Switch accounts" at bounding box center [938, 58] width 127 height 22
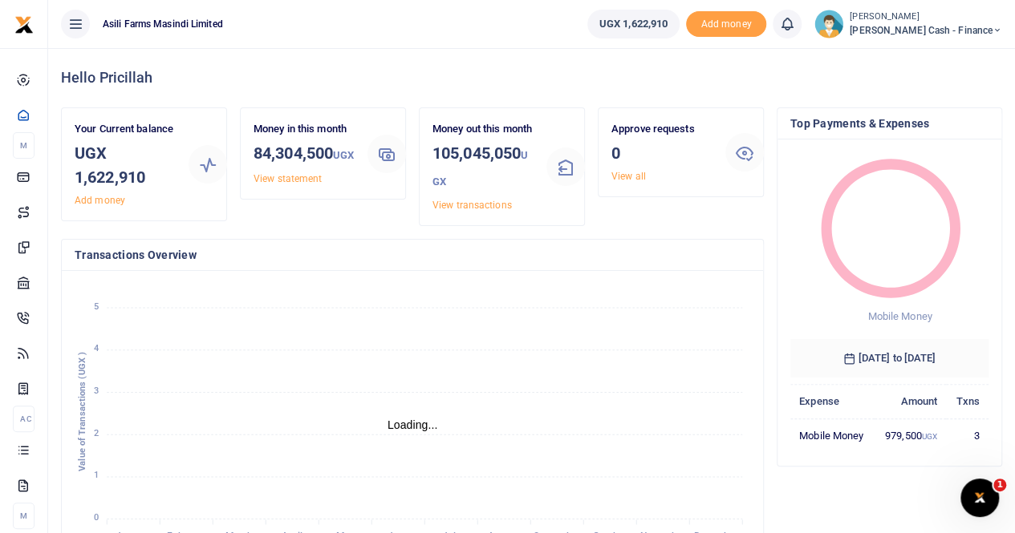
scroll to position [13, 13]
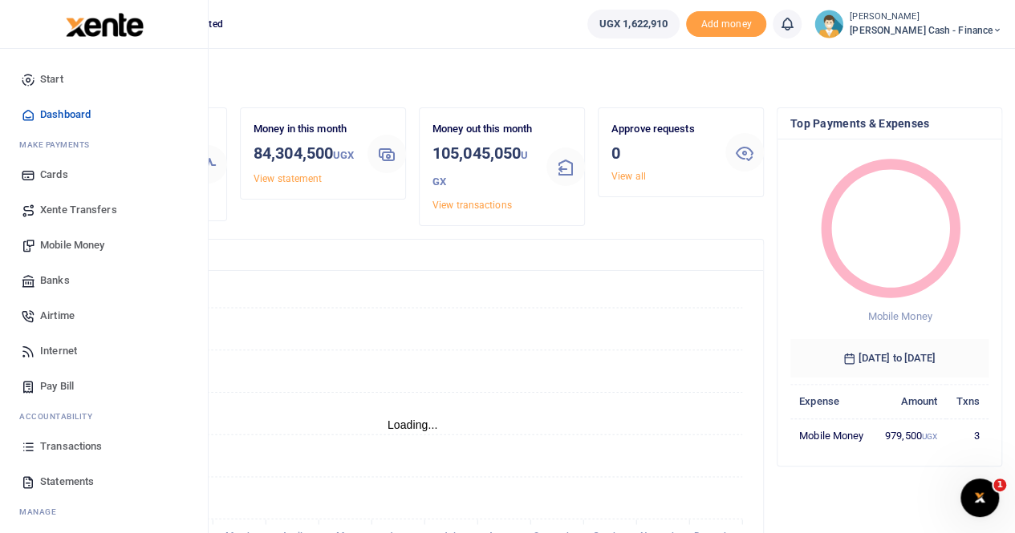
click at [91, 444] on span "Transactions" at bounding box center [71, 447] width 62 height 16
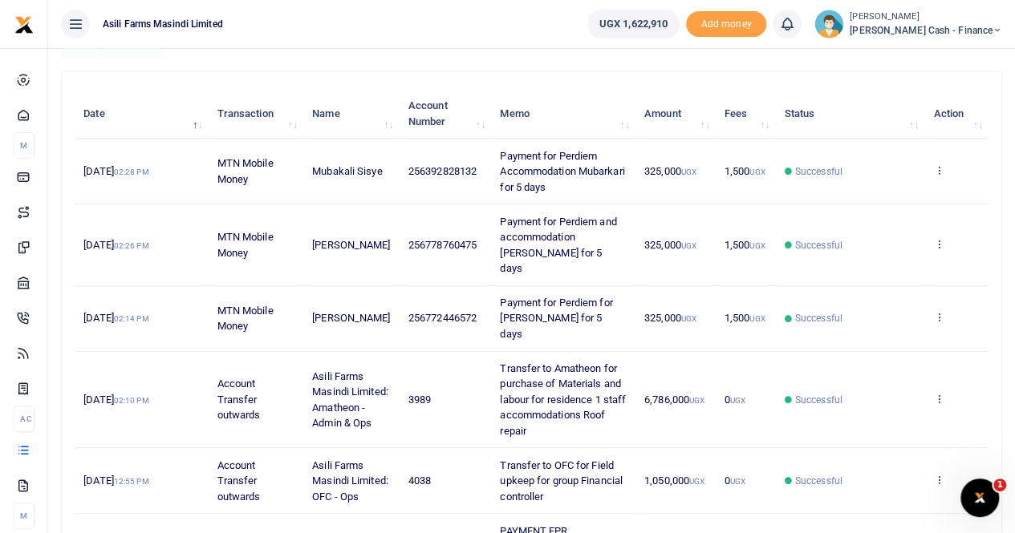
scroll to position [241, 0]
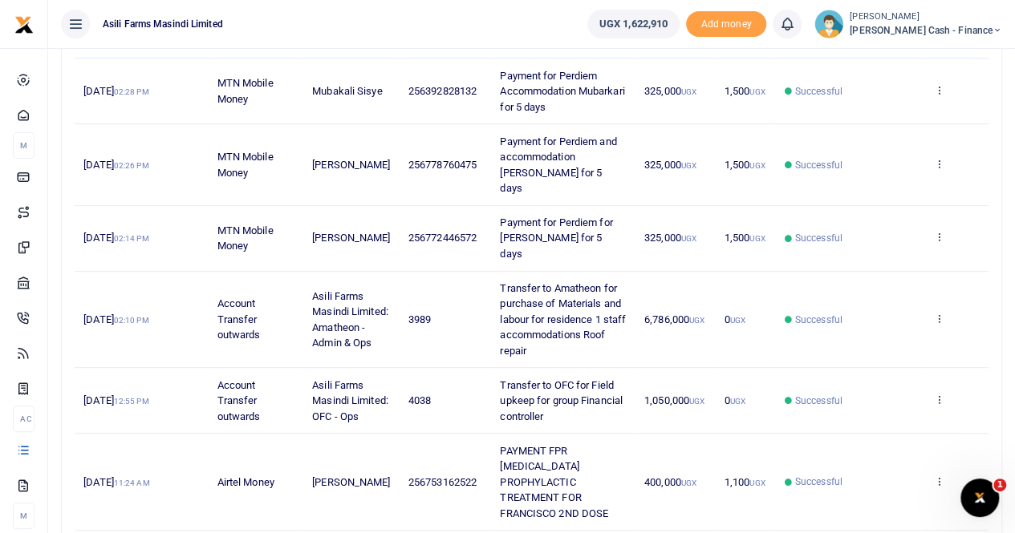
click at [926, 24] on span "[PERSON_NAME] Cash - Finance" at bounding box center [925, 30] width 152 height 14
click at [936, 59] on link "Switch accounts" at bounding box center [887, 58] width 127 height 22
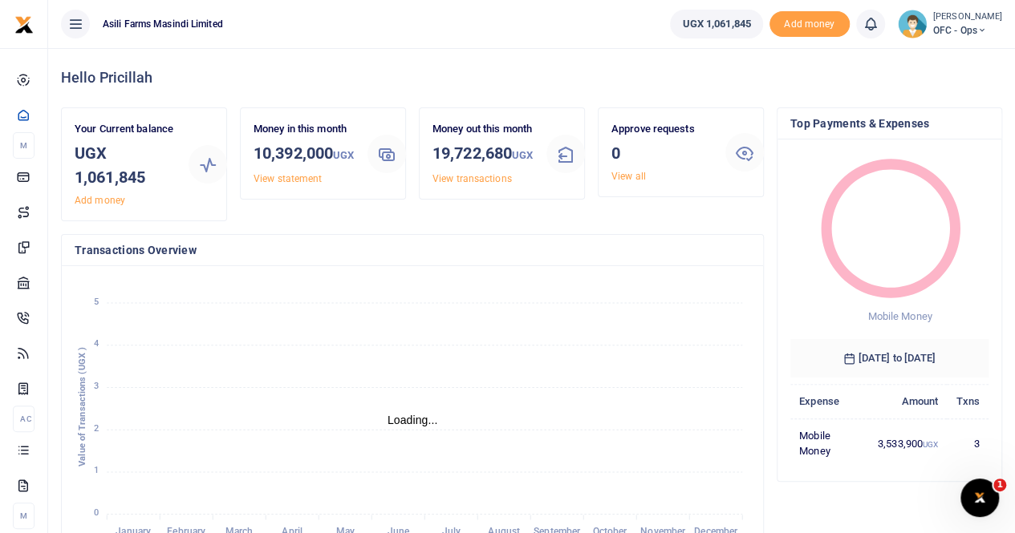
scroll to position [13, 13]
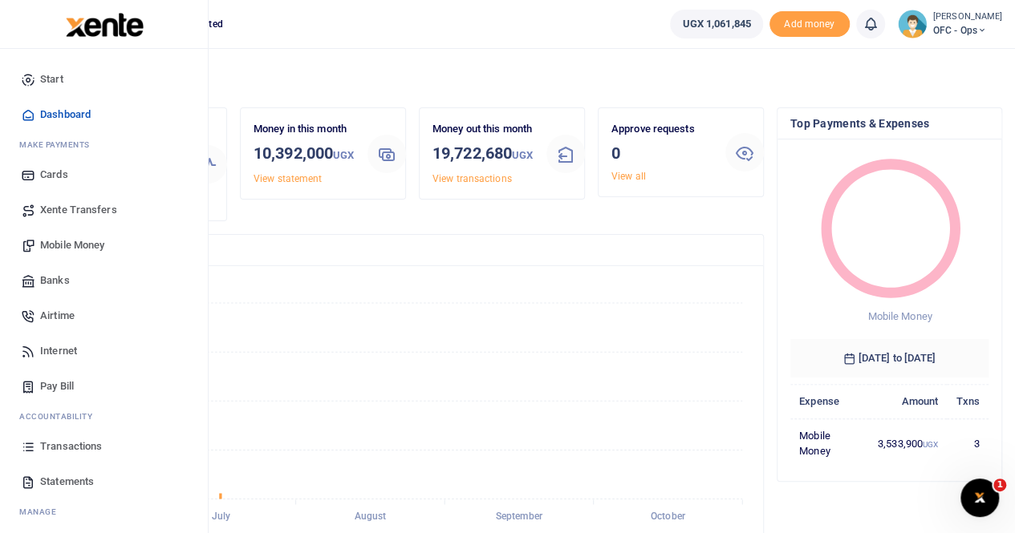
click at [87, 444] on span "Transactions" at bounding box center [71, 447] width 62 height 16
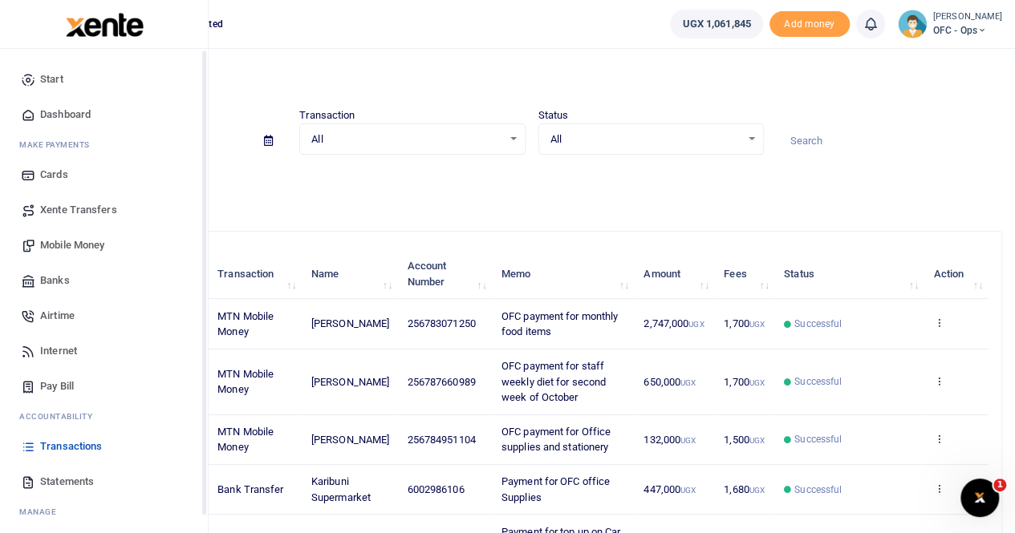
scroll to position [38, 0]
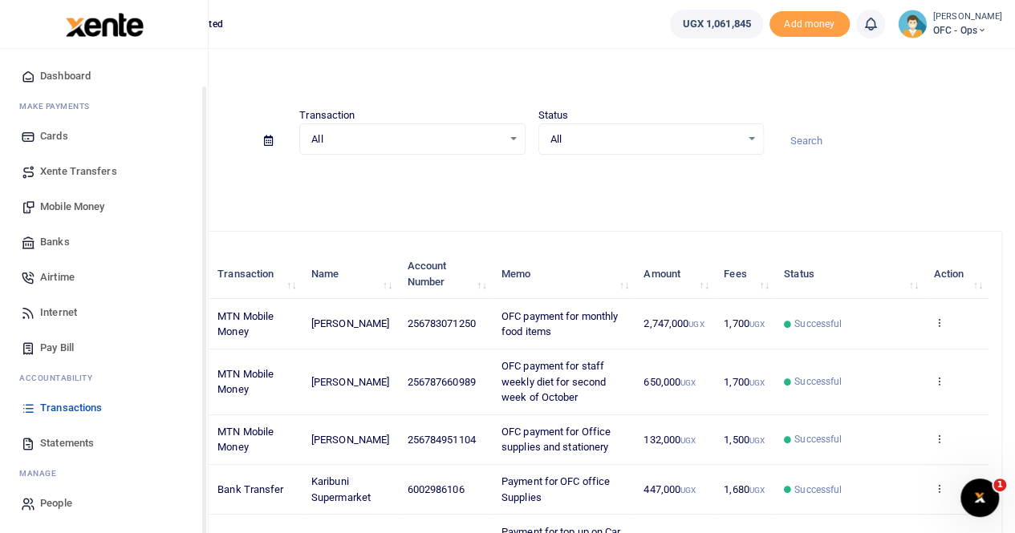
click at [69, 440] on span "Statements" at bounding box center [67, 444] width 54 height 16
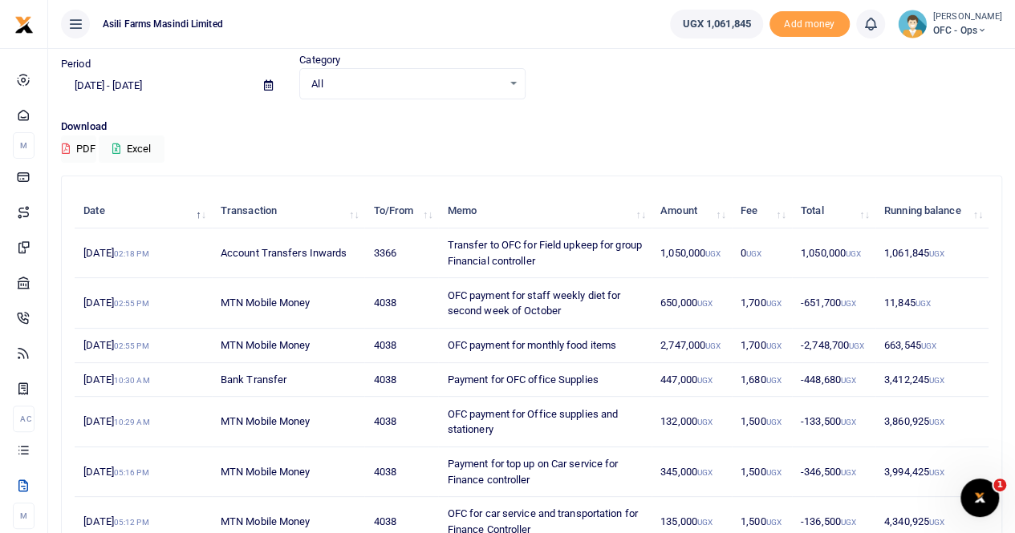
scroll to position [80, 0]
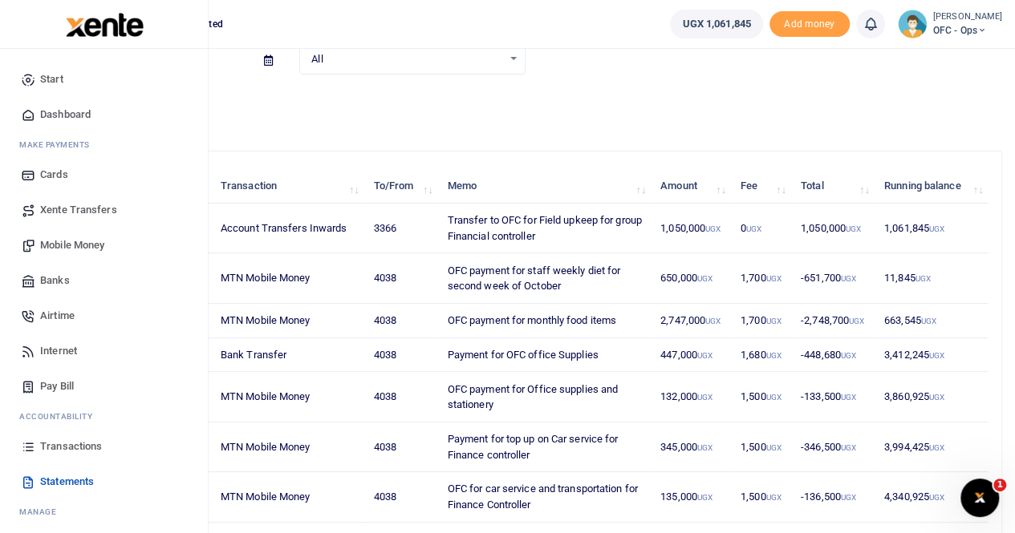
click at [73, 245] on span "Mobile Money" at bounding box center [72, 245] width 64 height 16
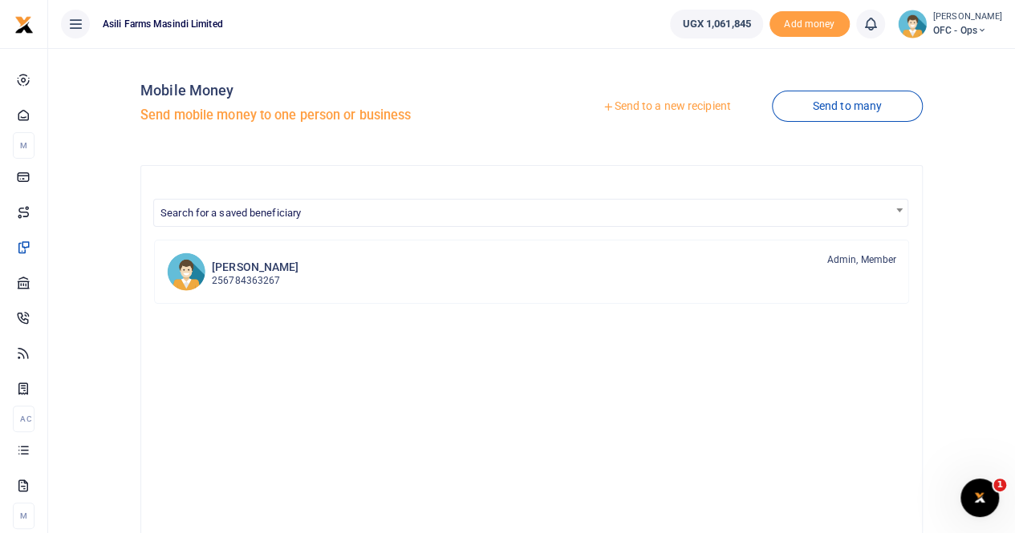
click at [660, 107] on link "Send to a new recipient" at bounding box center [665, 106] width 209 height 29
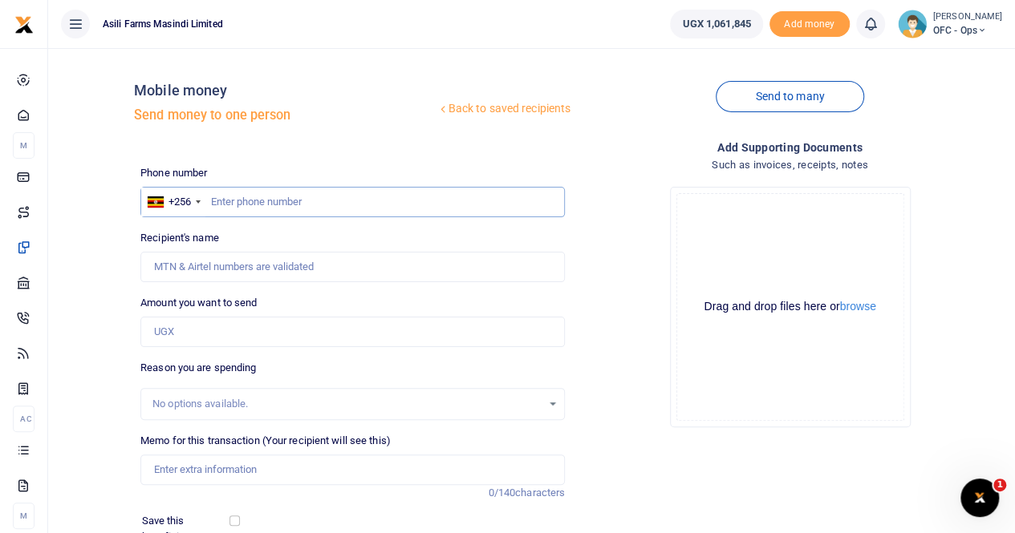
click at [231, 197] on input "text" at bounding box center [352, 202] width 424 height 30
paste input "784 363267"
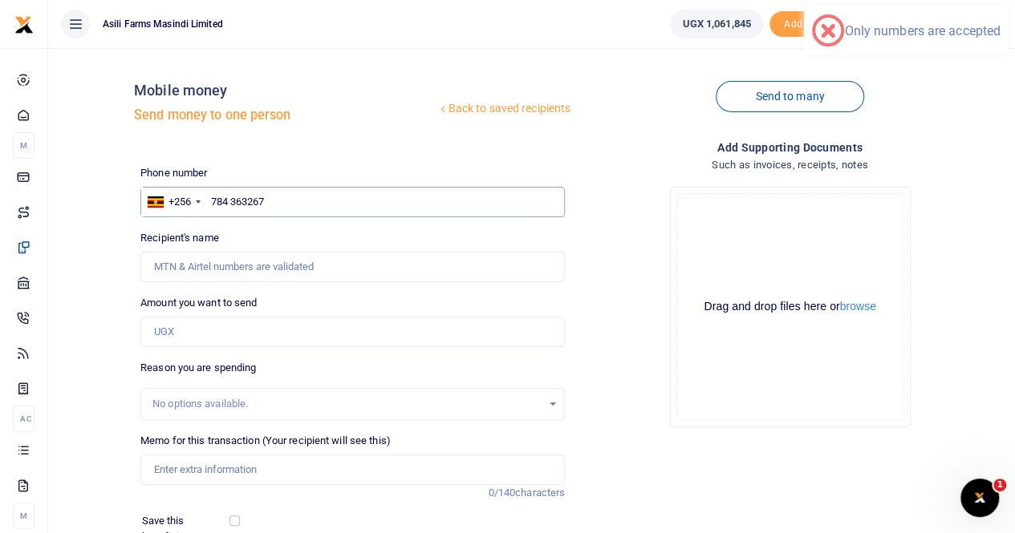
drag, startPoint x: 229, startPoint y: 201, endPoint x: 316, endPoint y: 205, distance: 86.7
click at [231, 201] on input "784 363267" at bounding box center [352, 202] width 424 height 30
type input "784363267"
click at [237, 265] on input "Recipient's name" at bounding box center [352, 267] width 424 height 30
type input "Dickson Kakuru"
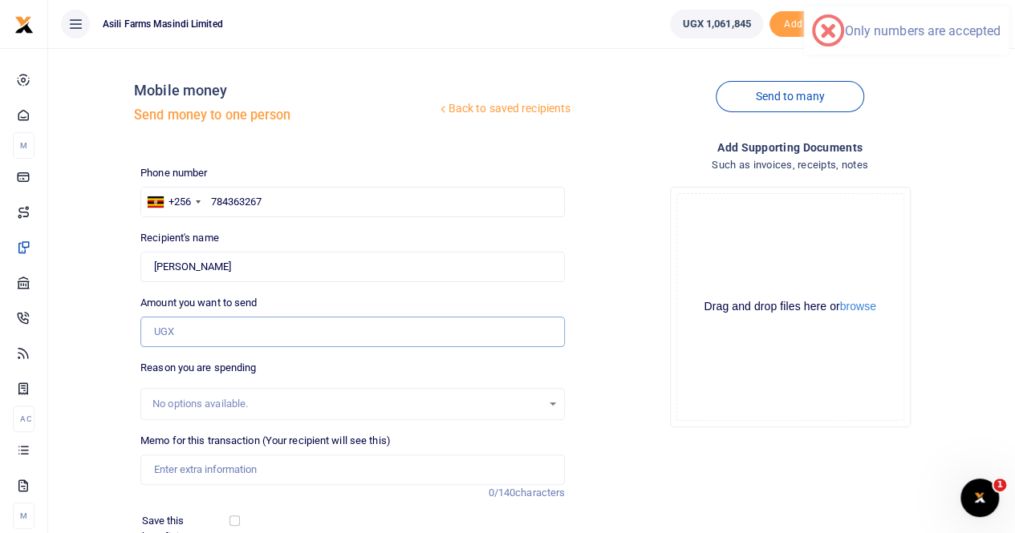
click at [184, 331] on input "Amount you want to send" at bounding box center [352, 332] width 424 height 30
type input "1,050,000"
click at [205, 472] on input "Memo for this transaction (Your recipient will see this)" at bounding box center [352, 470] width 424 height 30
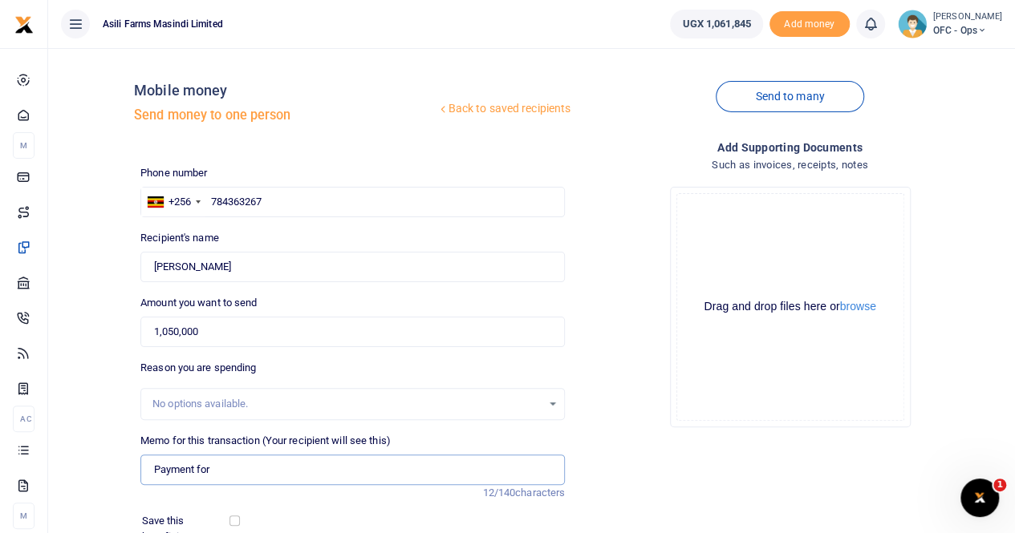
paste input "Field upkeep for group Financial controller ."
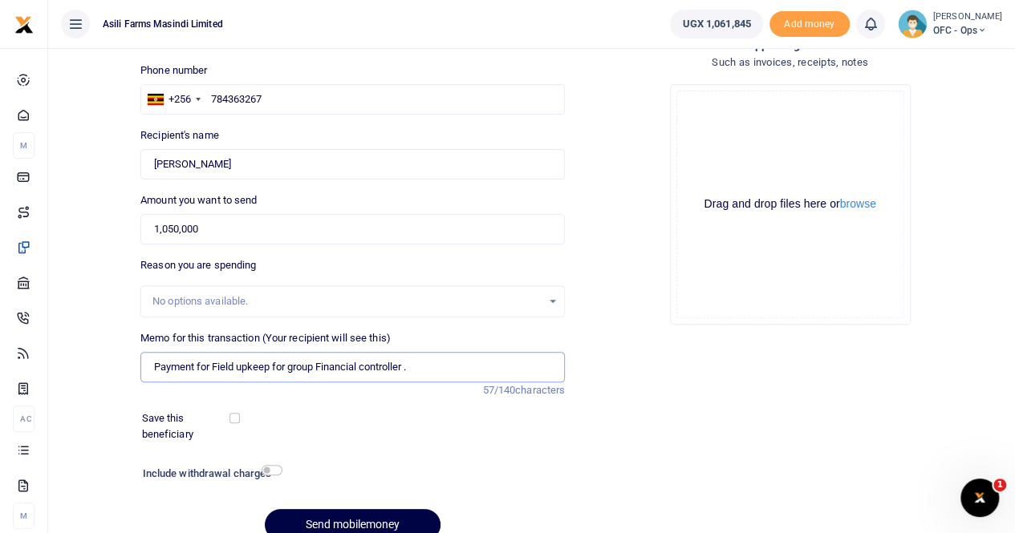
scroll to position [175, 0]
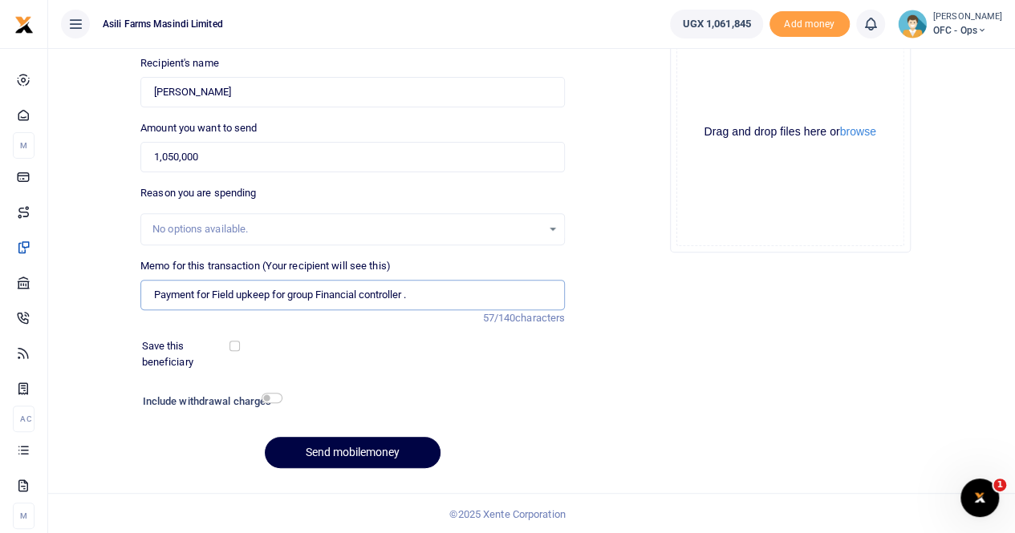
type input "Payment for Field upkeep for group Financial controller ."
click at [270, 399] on input "checkbox" at bounding box center [271, 398] width 21 height 10
checkbox input "true"
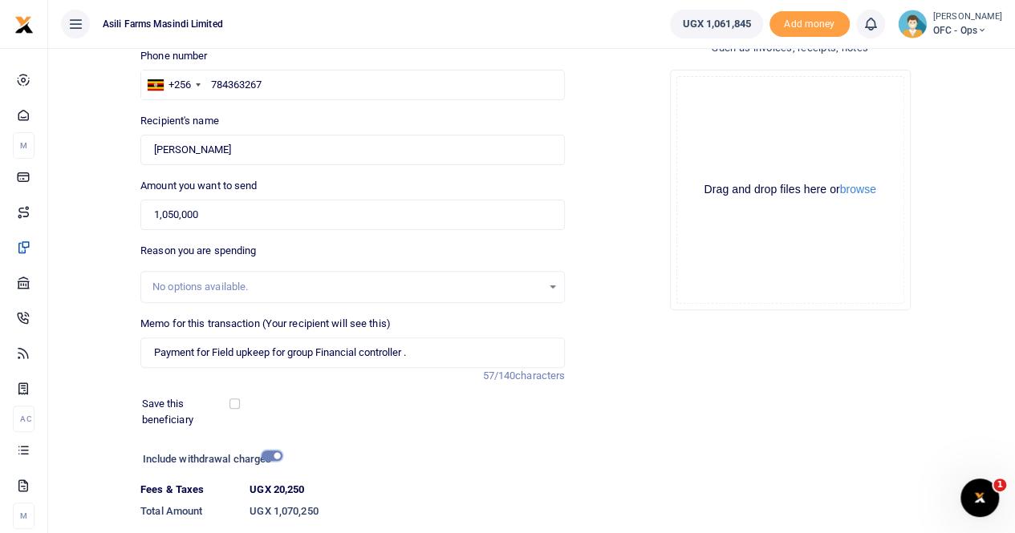
scroll to position [95, 0]
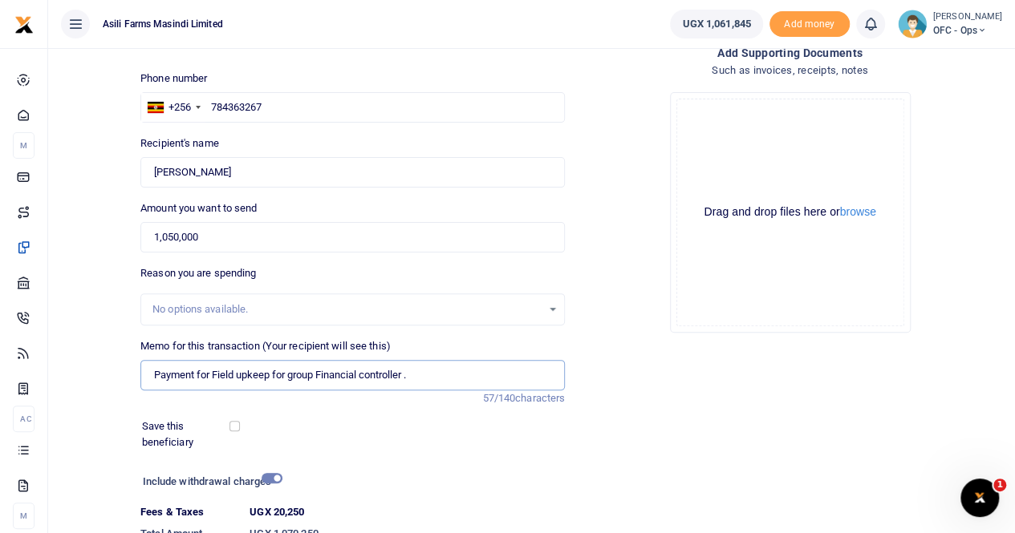
click at [422, 371] on input "Payment for Field upkeep for group Financial controller ." at bounding box center [352, 375] width 424 height 30
type input "Payment for Field upkeep for group Financial controller"
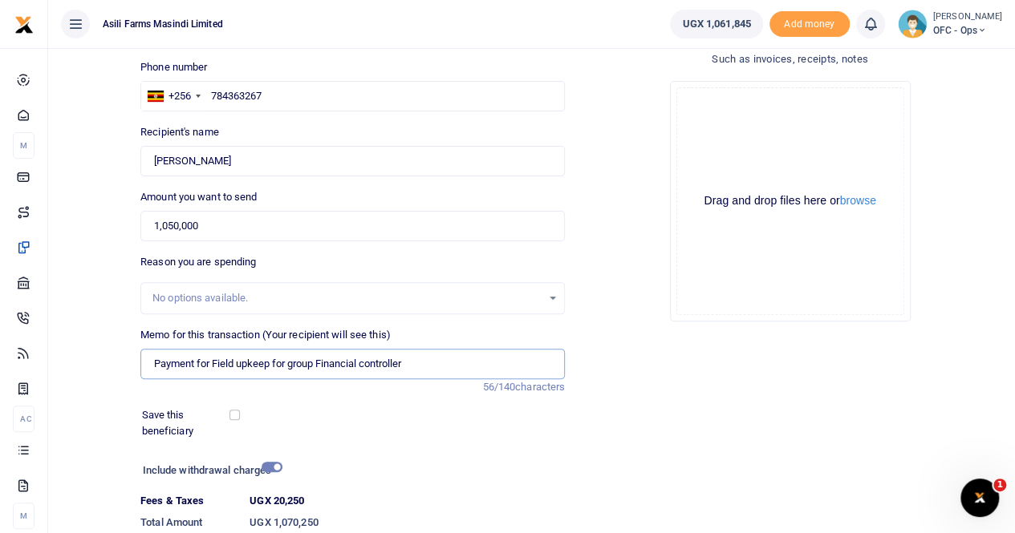
scroll to position [0, 0]
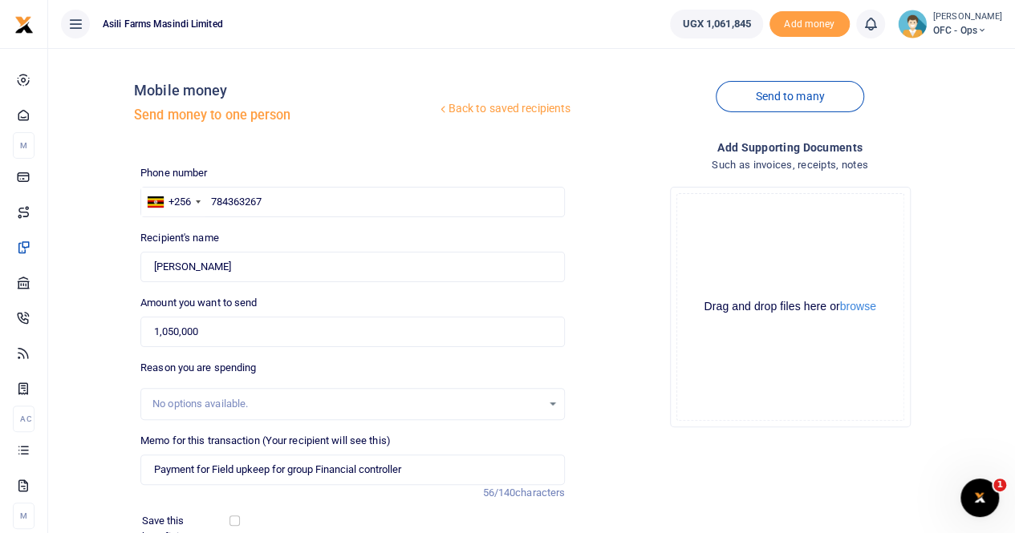
click at [859, 318] on div "Drag and drop files here or browse Powered by Uppy" at bounding box center [790, 307] width 228 height 228
click at [861, 306] on button "browse" at bounding box center [858, 307] width 36 height 12
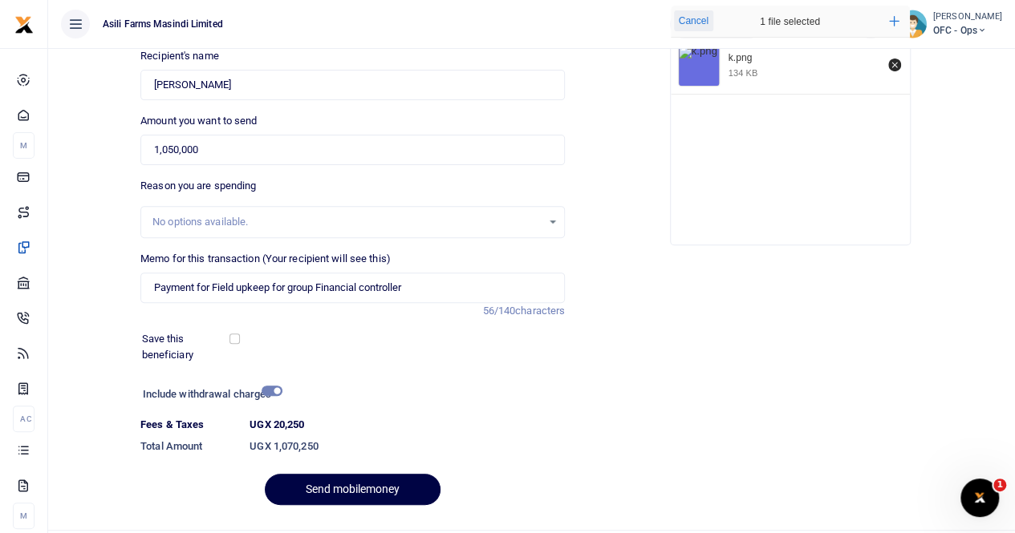
scroll to position [220, 0]
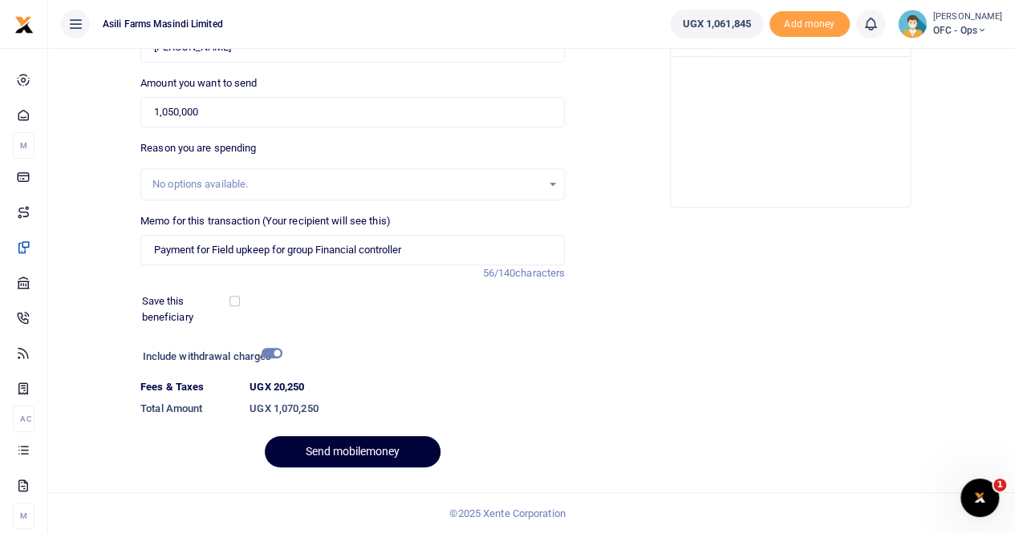
click at [332, 450] on button "Send mobilemoney" at bounding box center [353, 451] width 176 height 31
